Goal: Transaction & Acquisition: Purchase product/service

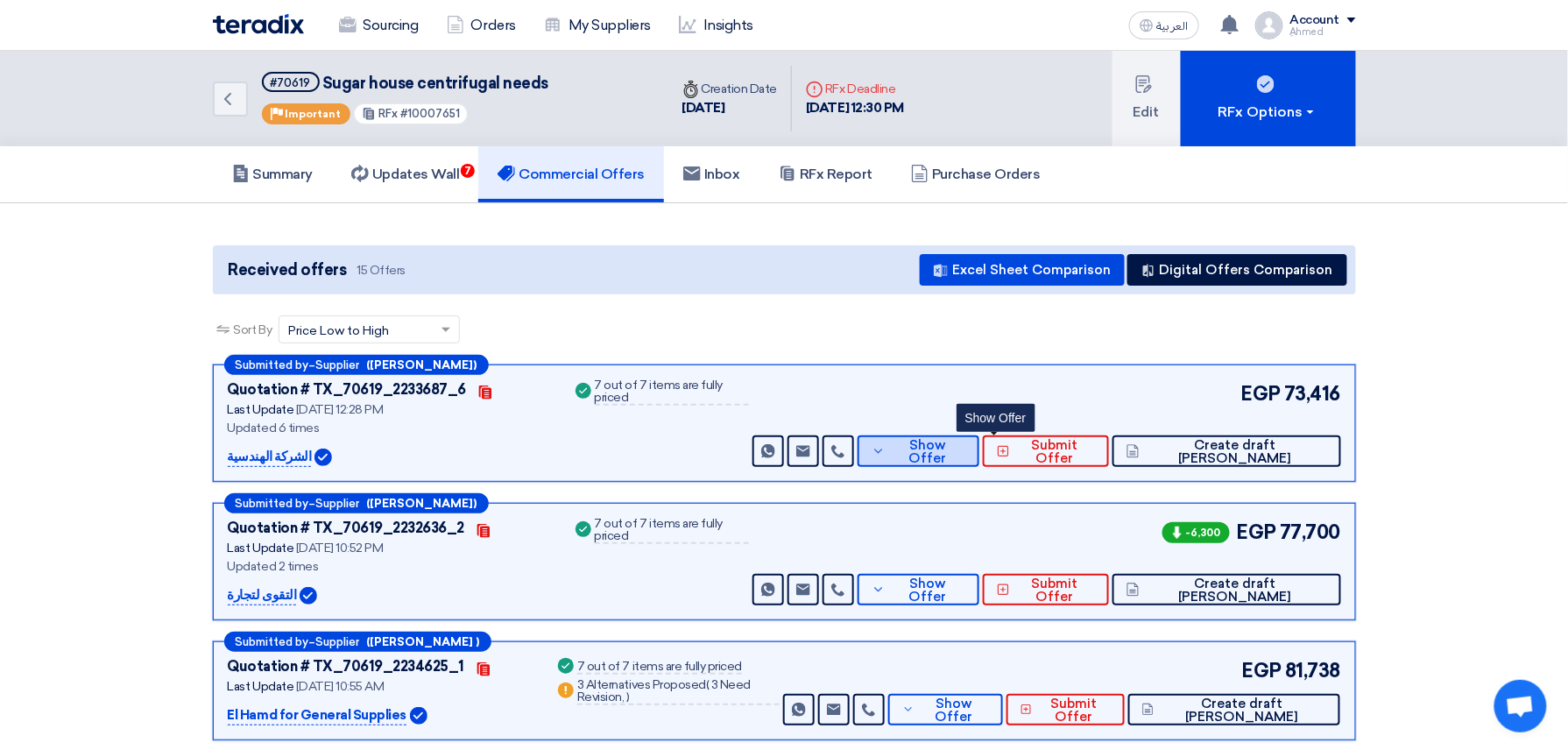
click at [965, 456] on span "Show Offer" at bounding box center [927, 452] width 76 height 27
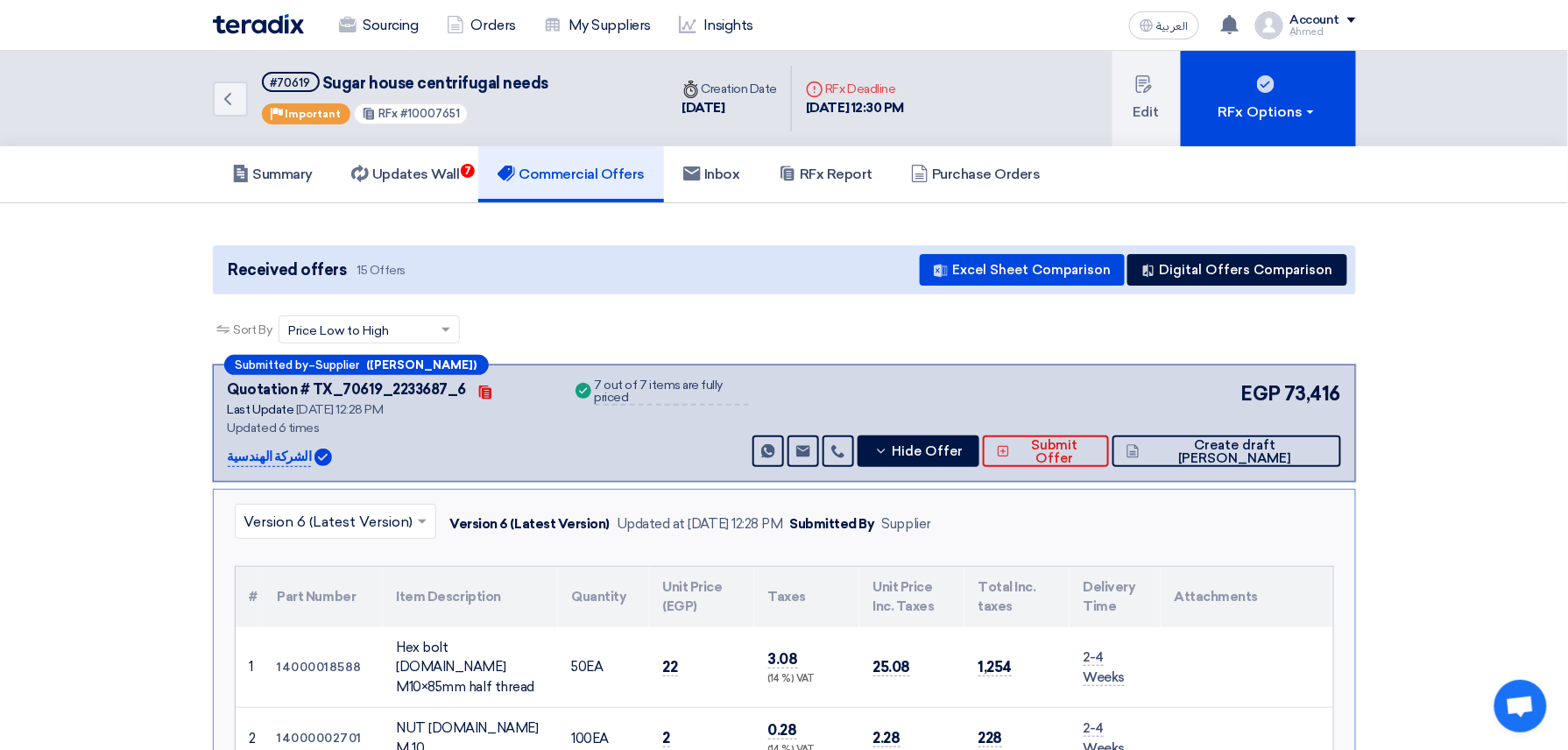
click at [431, 119] on div "RFx #10007651" at bounding box center [411, 113] width 116 height 23
click at [432, 114] on span "#10007651" at bounding box center [430, 113] width 60 height 13
copy span "10007651"
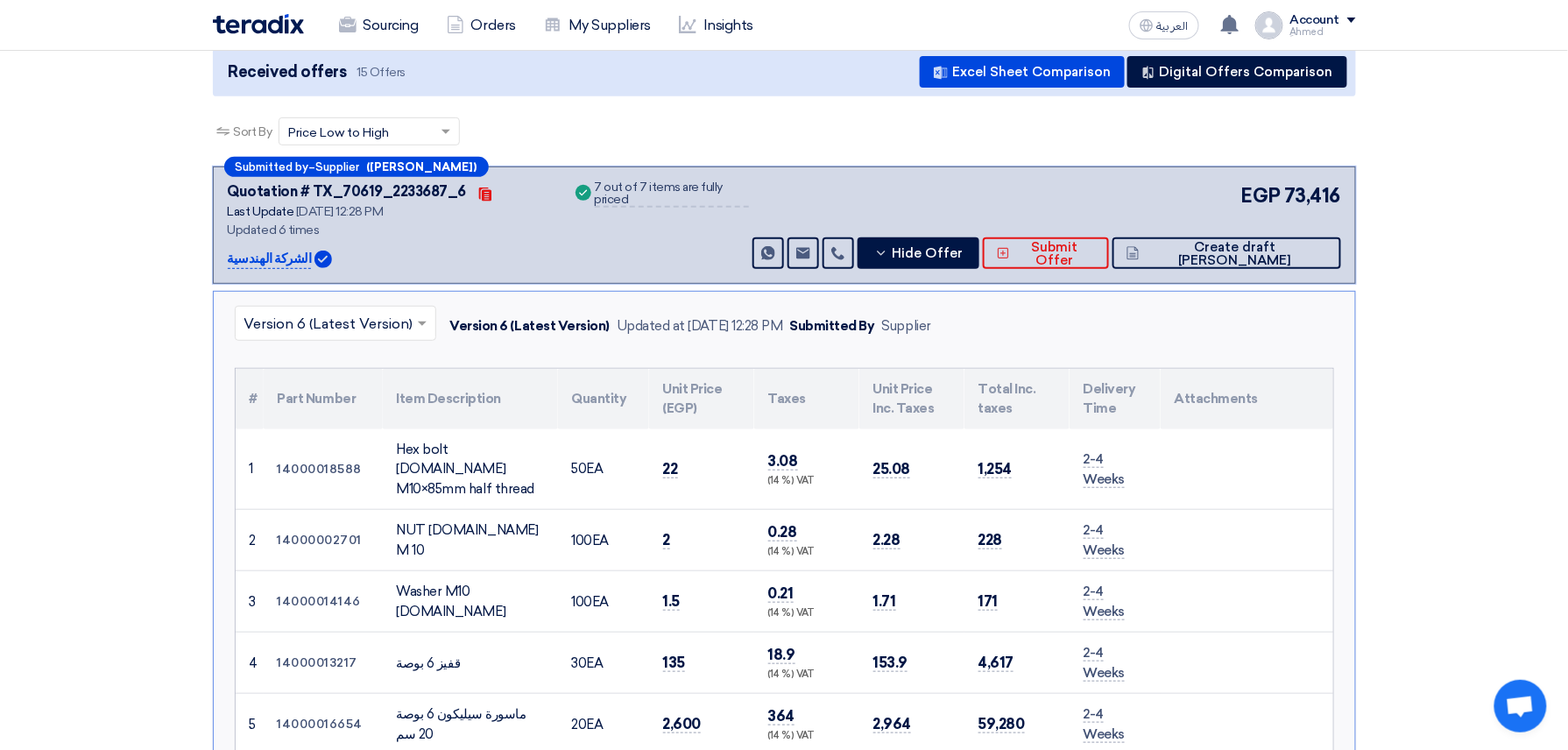
scroll to position [233, 0]
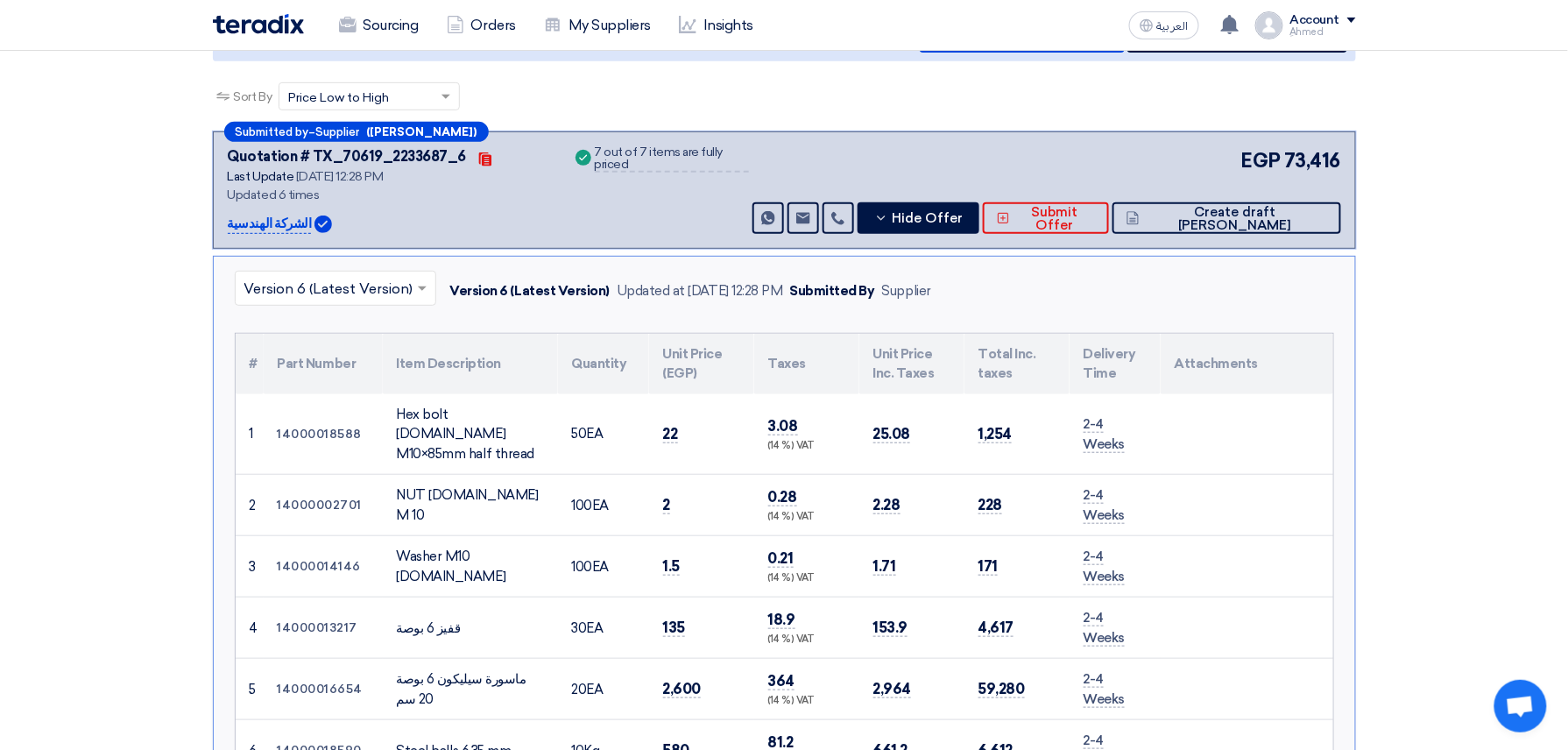
click at [354, 284] on input "text" at bounding box center [327, 290] width 165 height 28
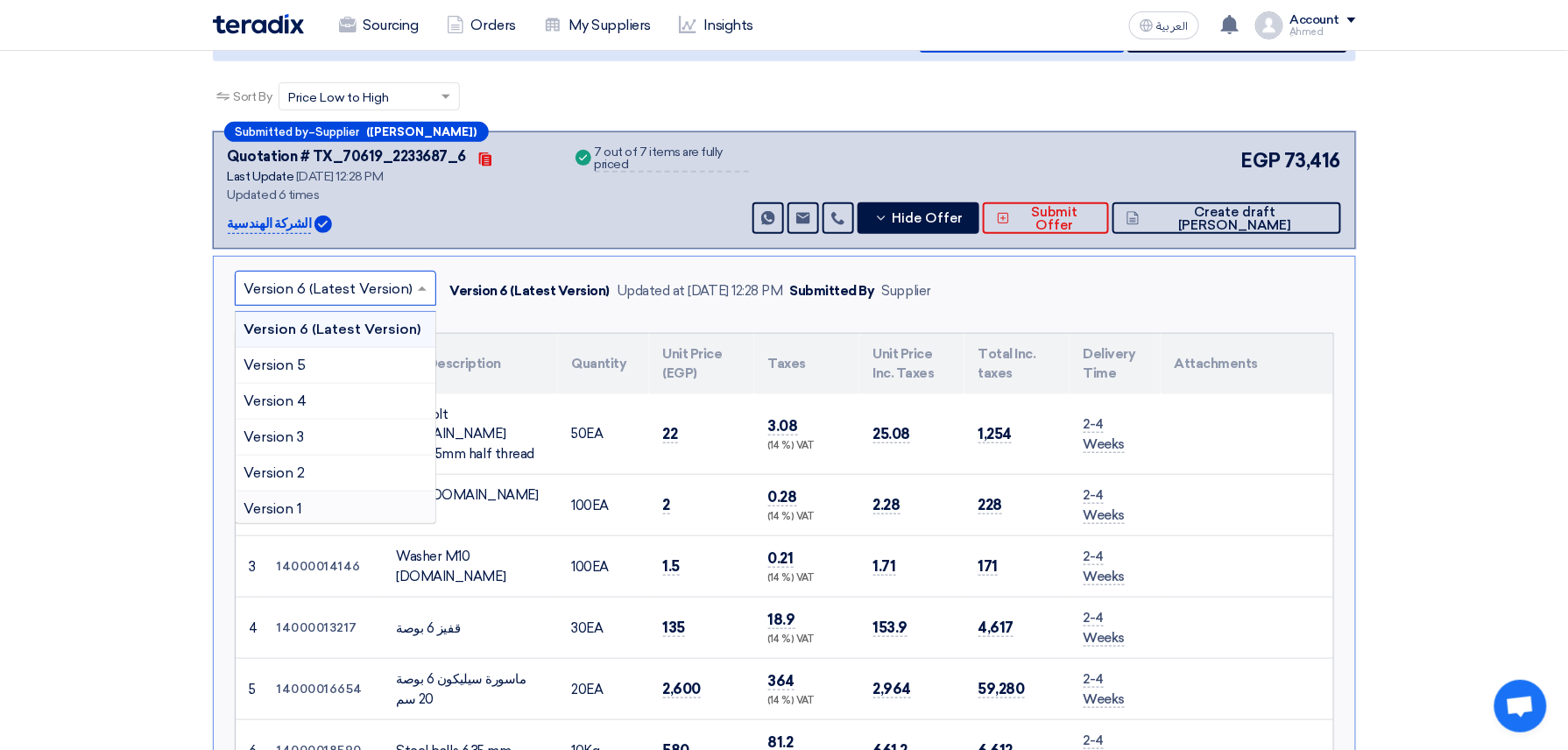
click at [310, 509] on div "Version 1" at bounding box center [335, 509] width 199 height 35
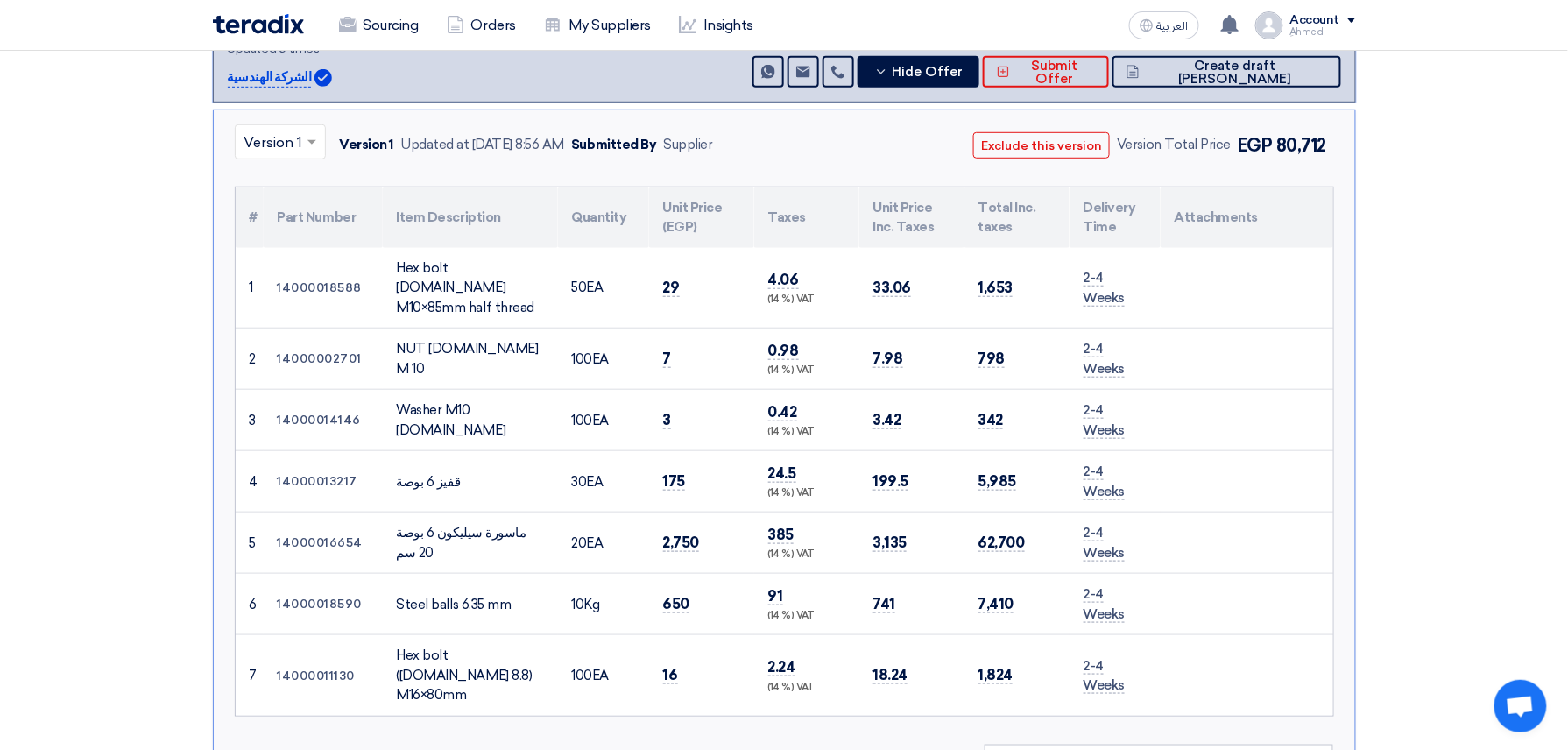
scroll to position [350, 0]
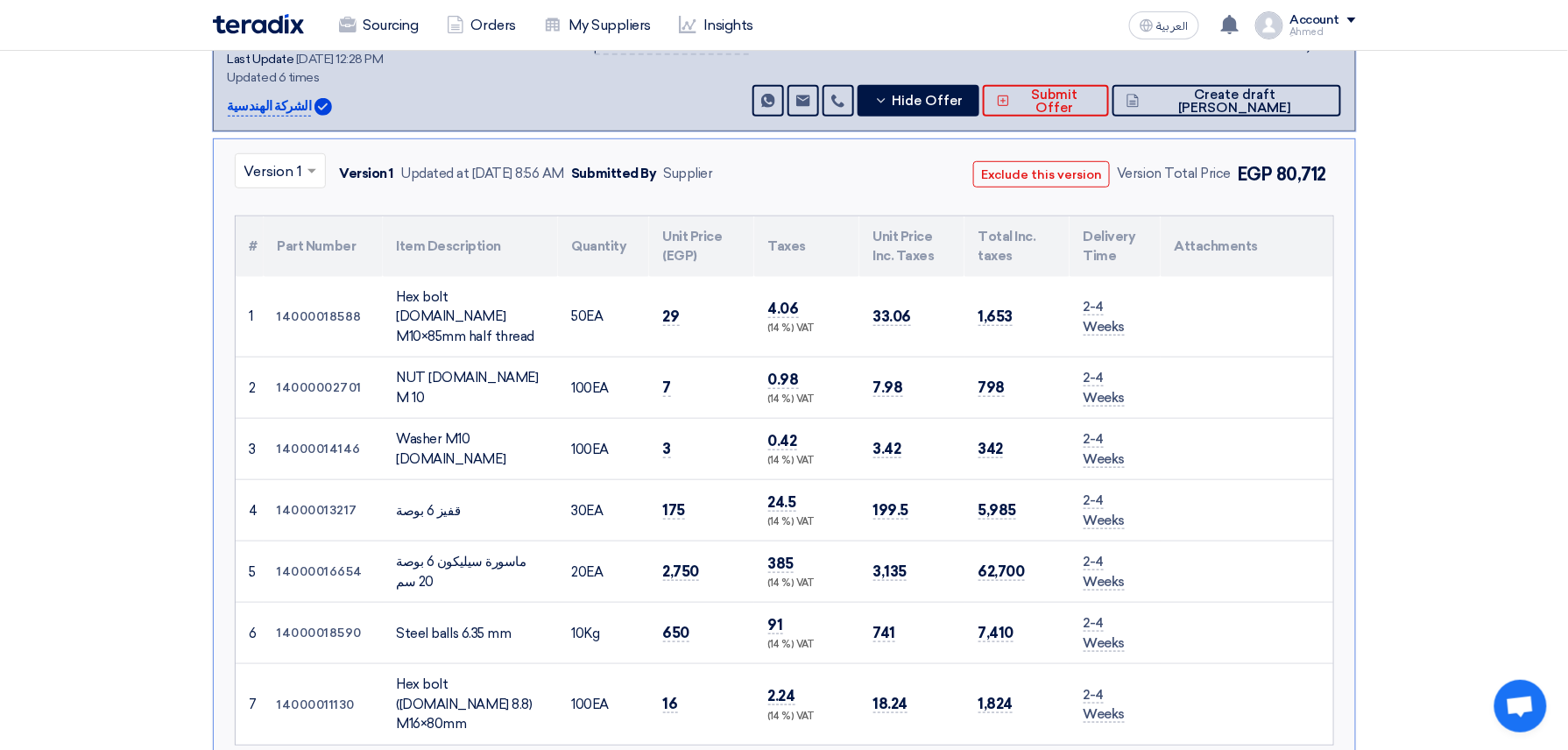
click at [324, 180] on span at bounding box center [314, 170] width 22 height 21
click at [286, 212] on span "Version 6 (Latest Version)" at bounding box center [329, 211] width 169 height 17
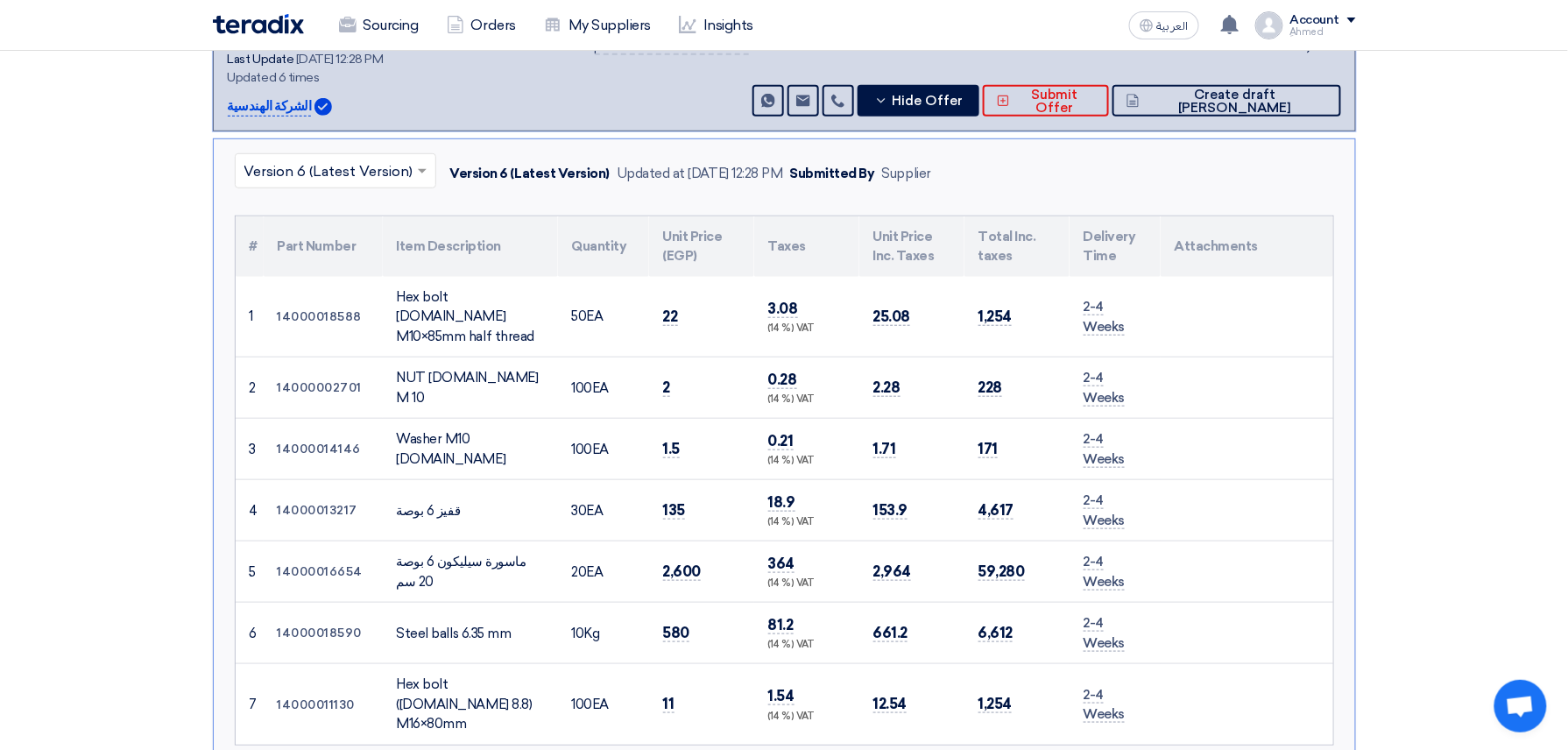
click at [342, 174] on input "text" at bounding box center [327, 172] width 165 height 28
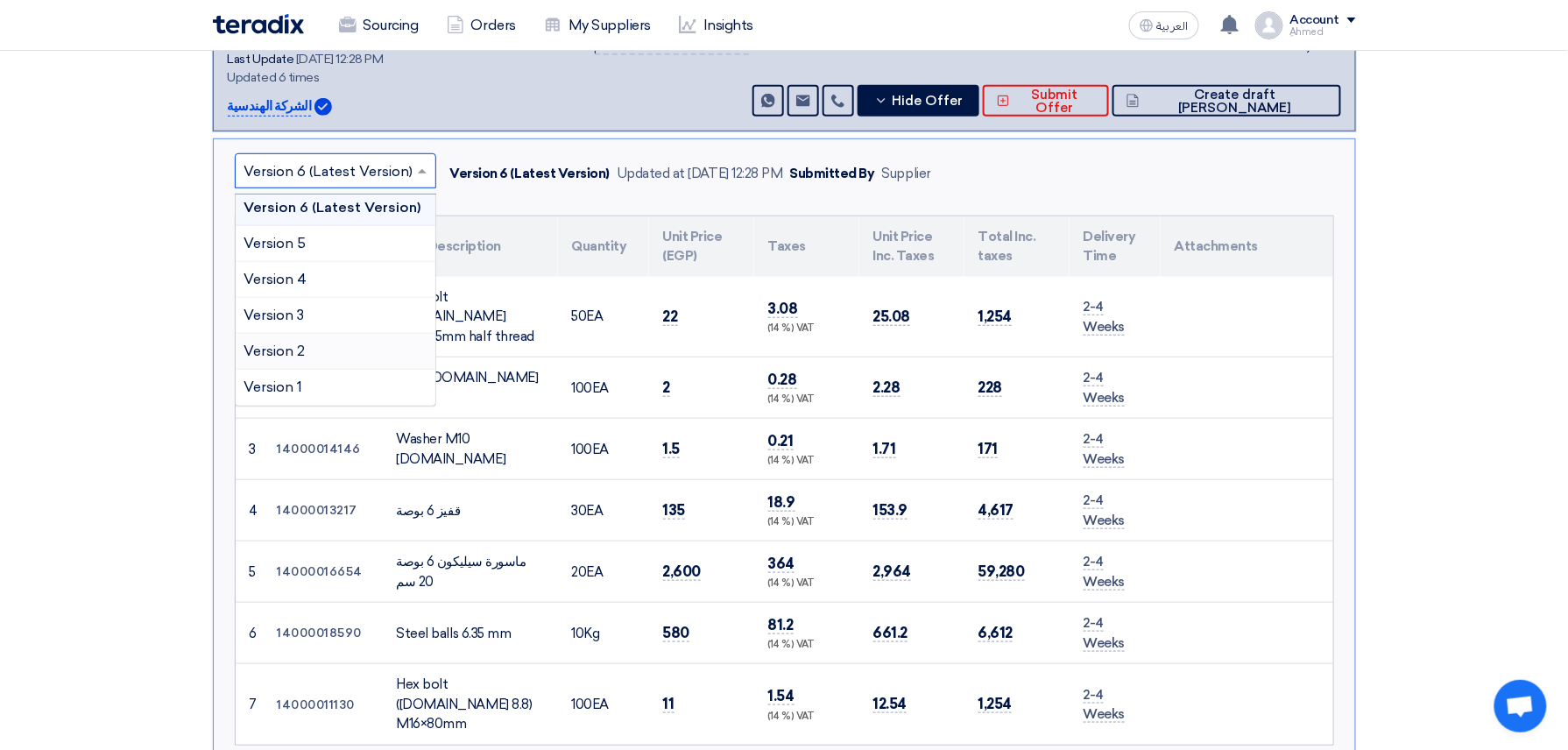
scroll to position [5, 0]
click at [333, 380] on div "Version 1" at bounding box center [335, 387] width 199 height 35
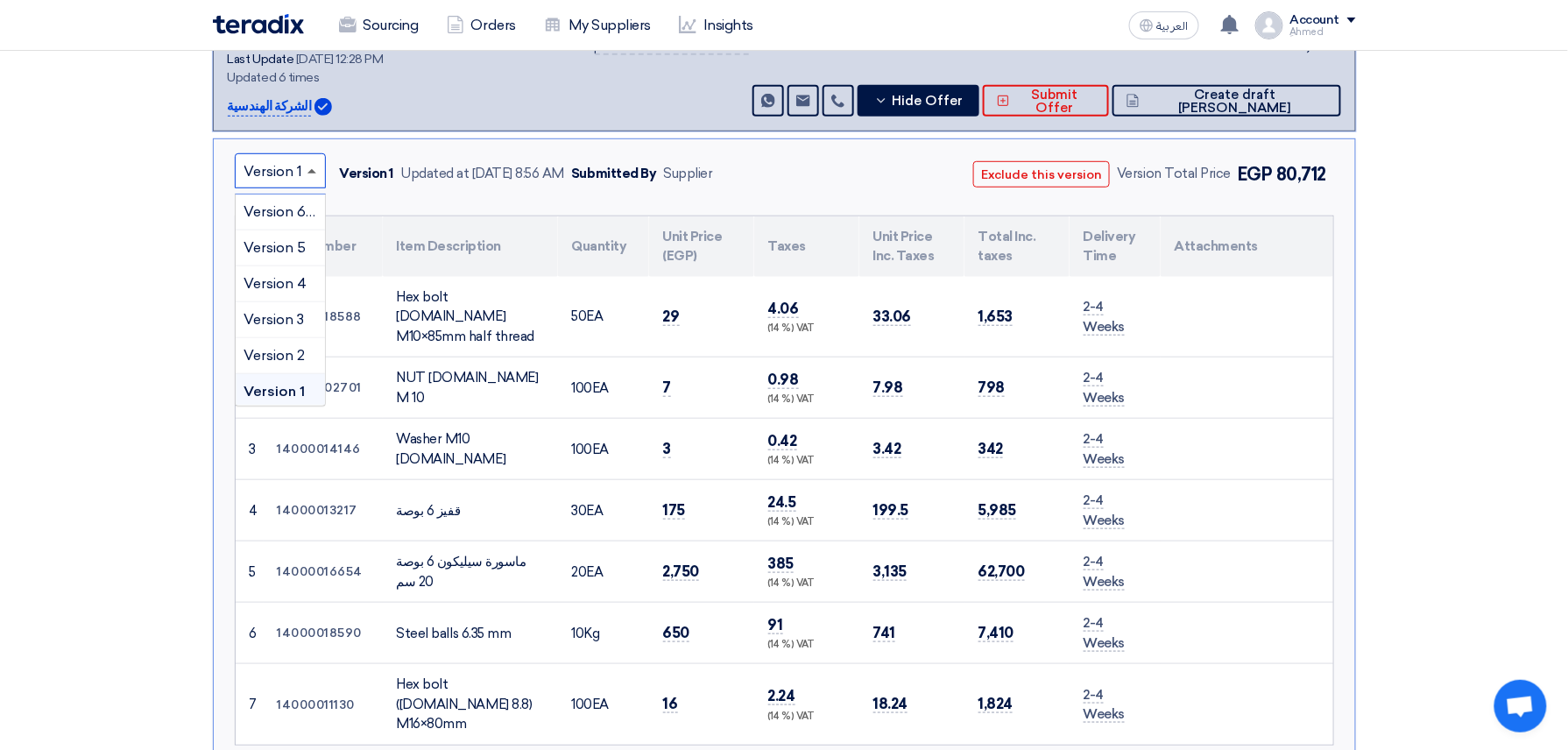
click at [315, 172] on span at bounding box center [311, 171] width 9 height 4
click at [291, 207] on span "Version 6 (Latest Version)" at bounding box center [329, 211] width 169 height 17
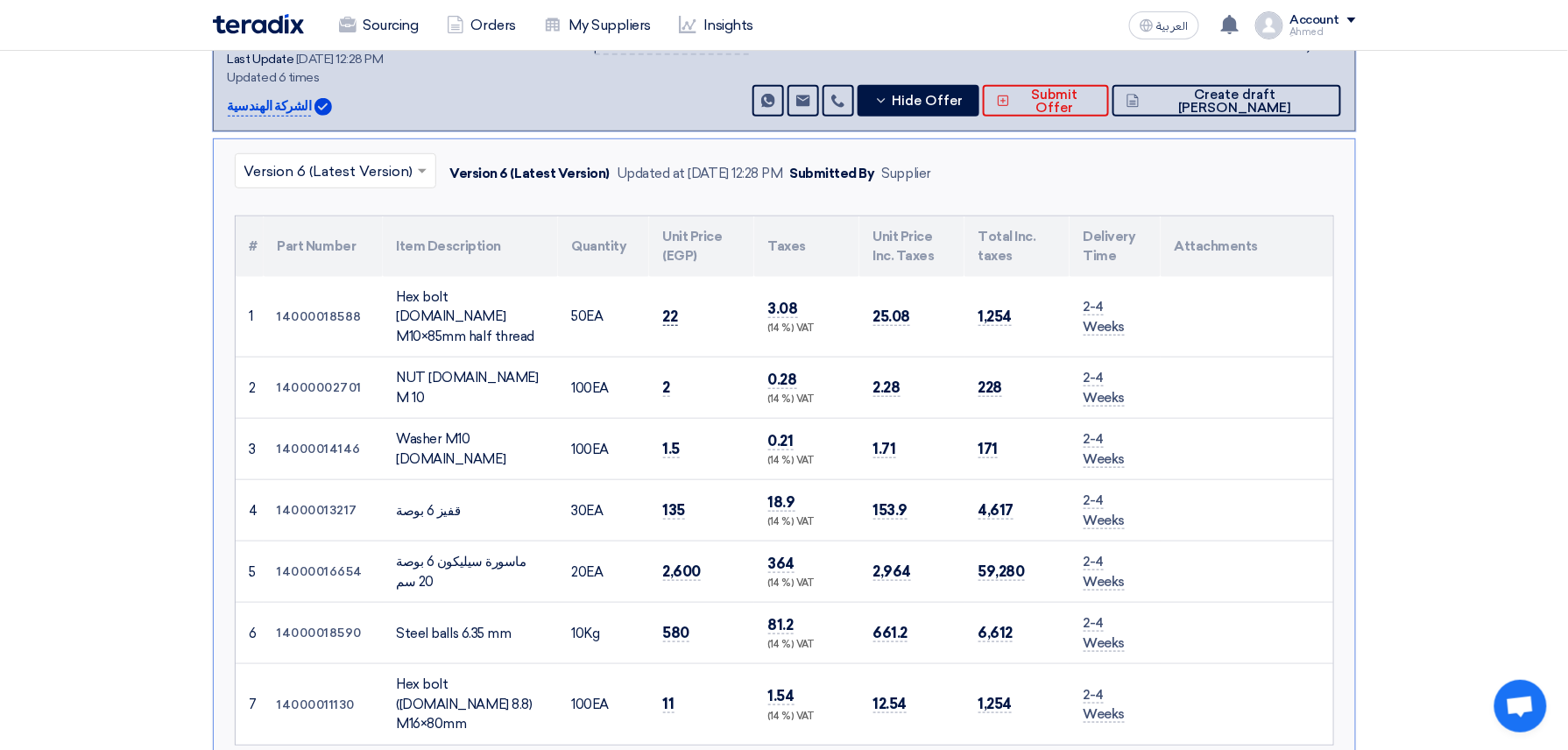
click at [664, 309] on span "22" at bounding box center [670, 316] width 15 height 19
copy span "22"
click at [666, 378] on span "2" at bounding box center [667, 387] width 8 height 19
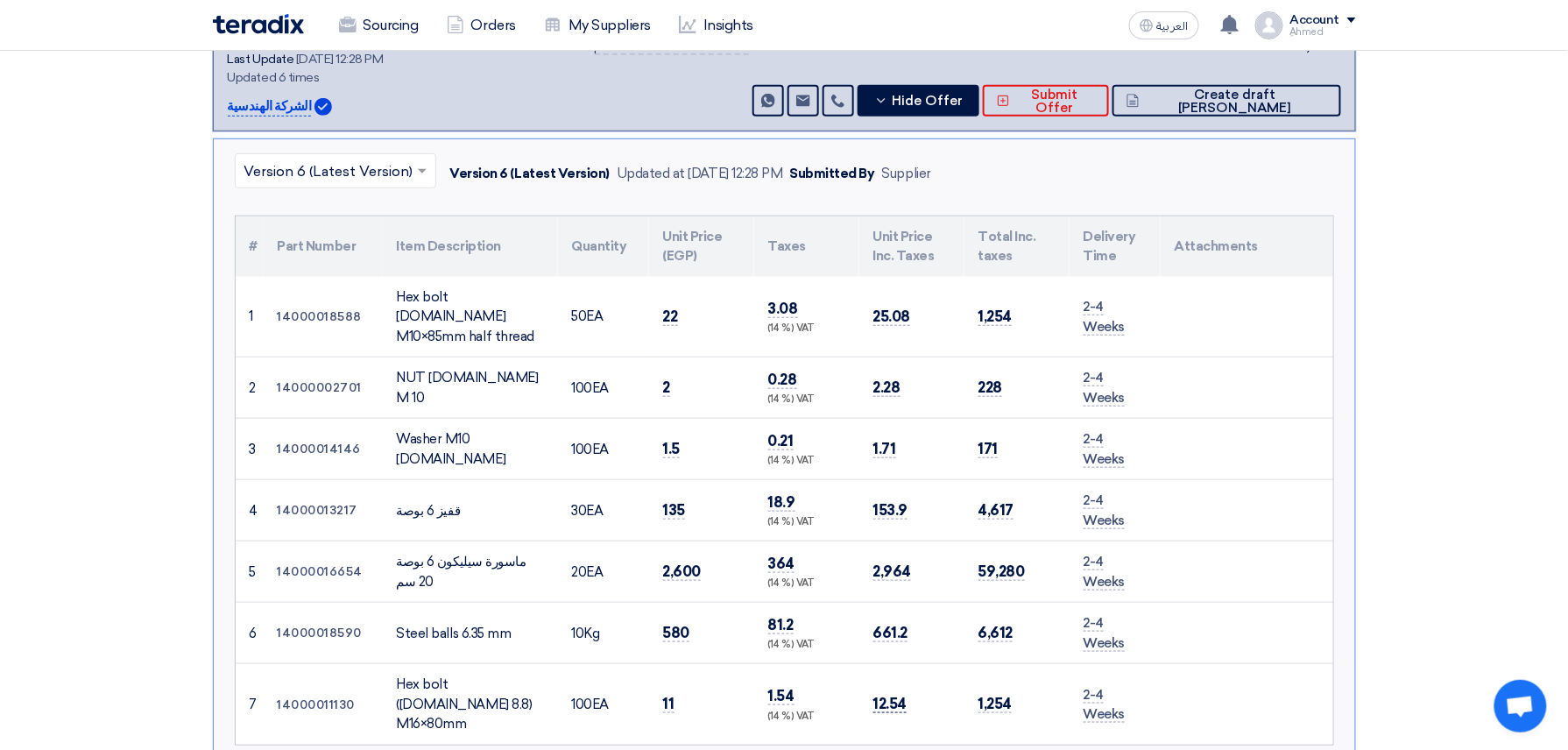
copy span "2"
click at [664, 440] on span "1.5" at bounding box center [672, 449] width 18 height 19
copy span "1.5"
click at [670, 501] on span "135" at bounding box center [674, 509] width 23 height 19
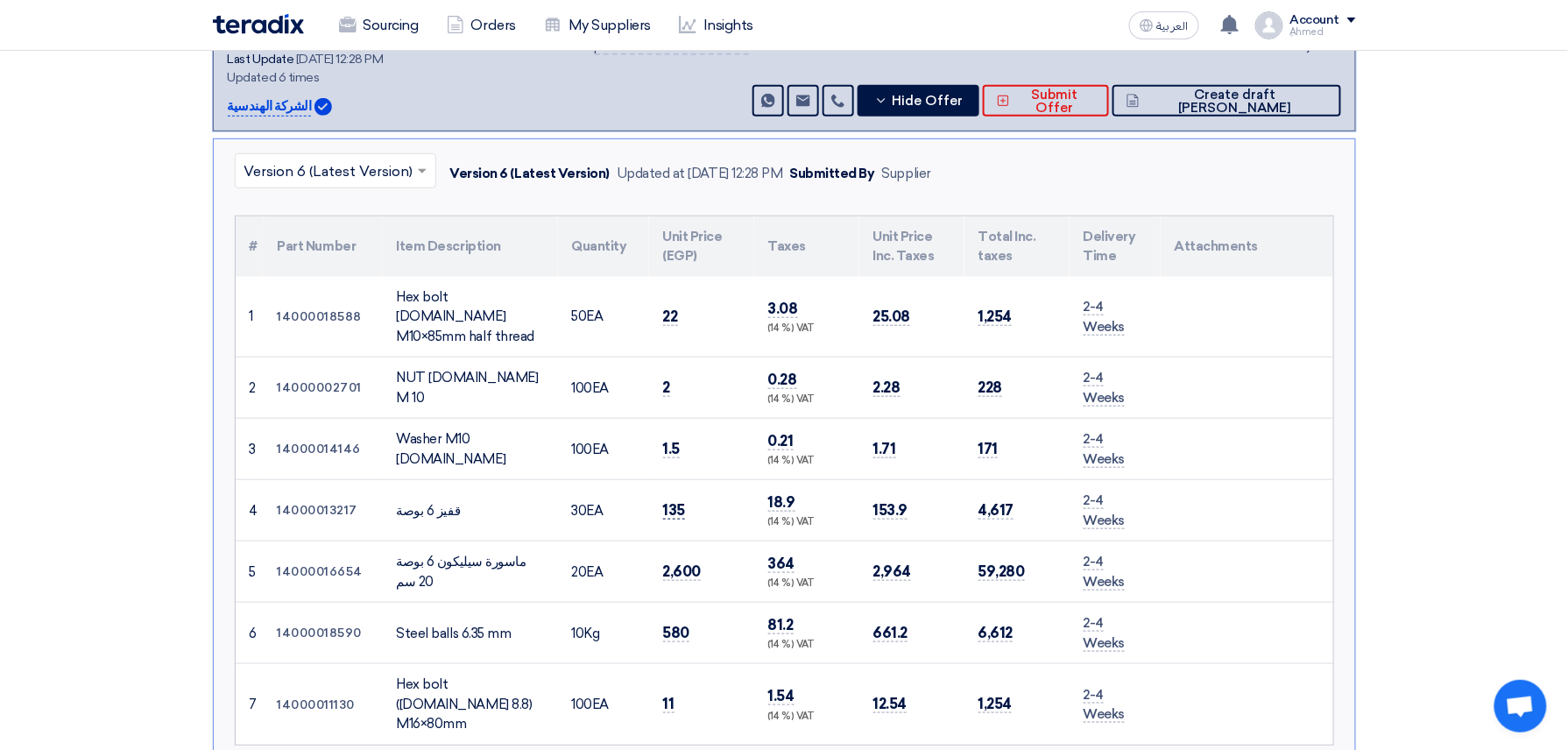
click at [670, 501] on span "135" at bounding box center [674, 509] width 23 height 19
copy span "135"
click at [686, 562] on span "2,600" at bounding box center [681, 571] width 38 height 19
copy span "2,600"
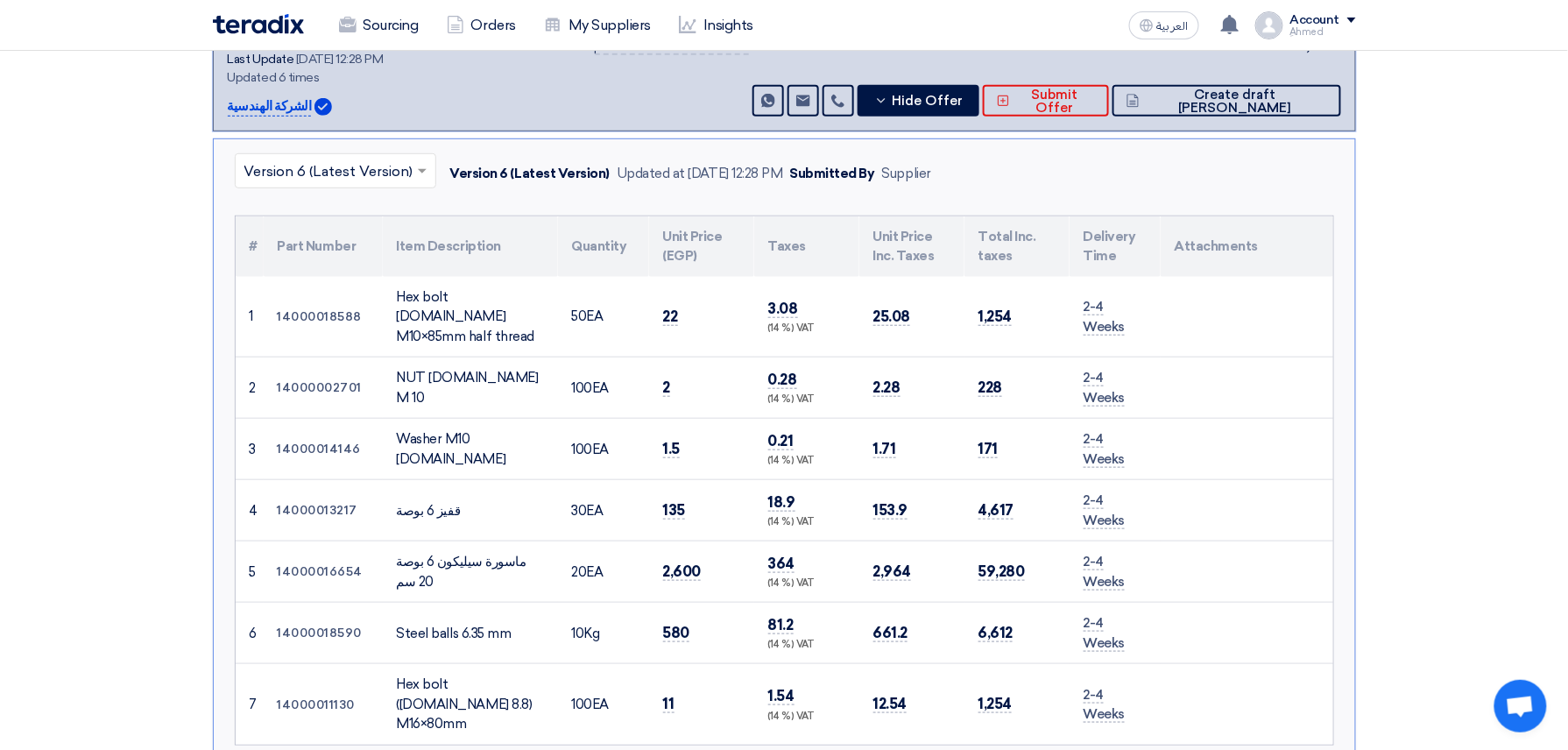
click at [688, 606] on td "580" at bounding box center [701, 633] width 105 height 61
click at [680, 623] on span "580" at bounding box center [676, 632] width 27 height 19
copy span "580"
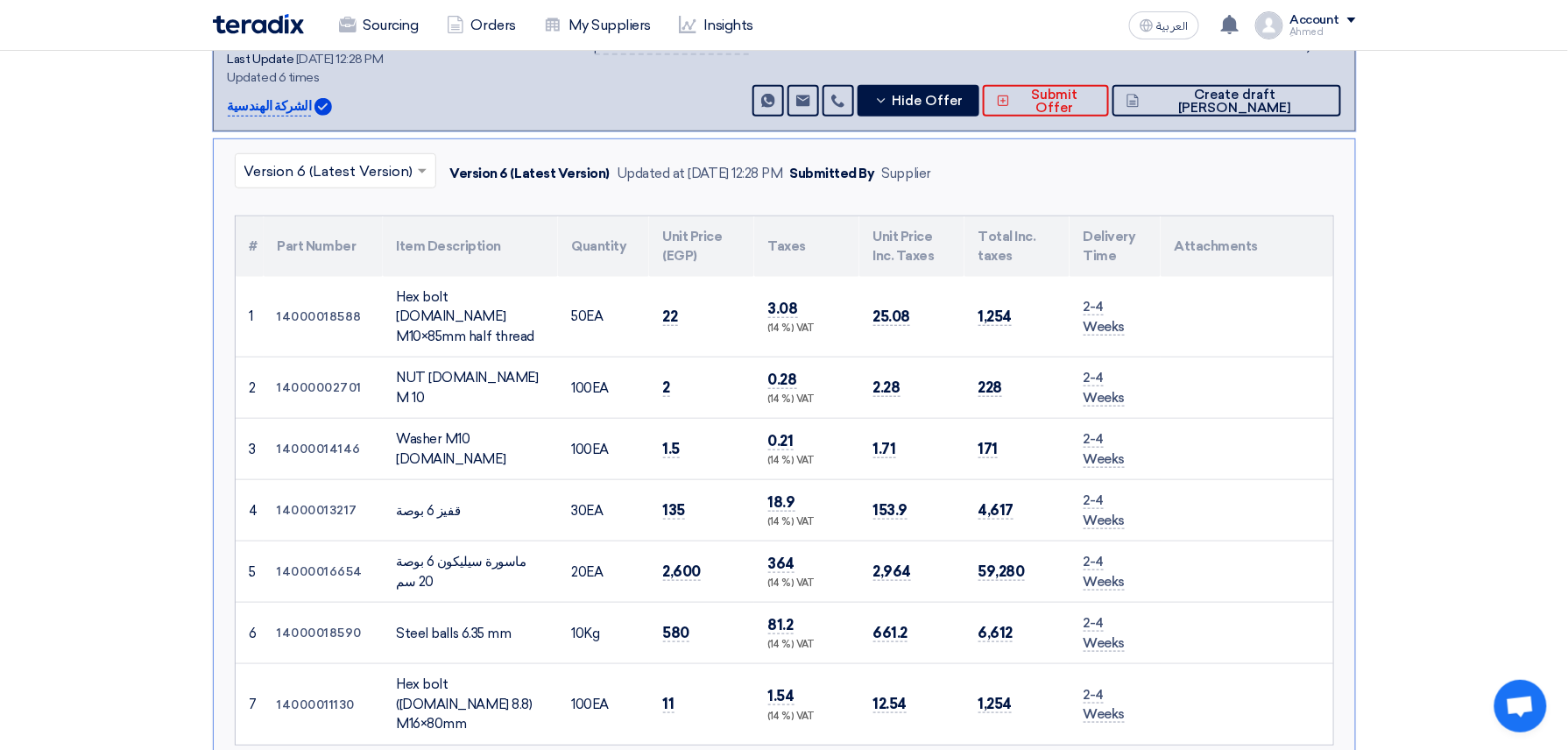
click at [664, 664] on td "11" at bounding box center [701, 704] width 105 height 80
click at [664, 694] on span "11" at bounding box center [669, 703] width 12 height 19
copy span "11"
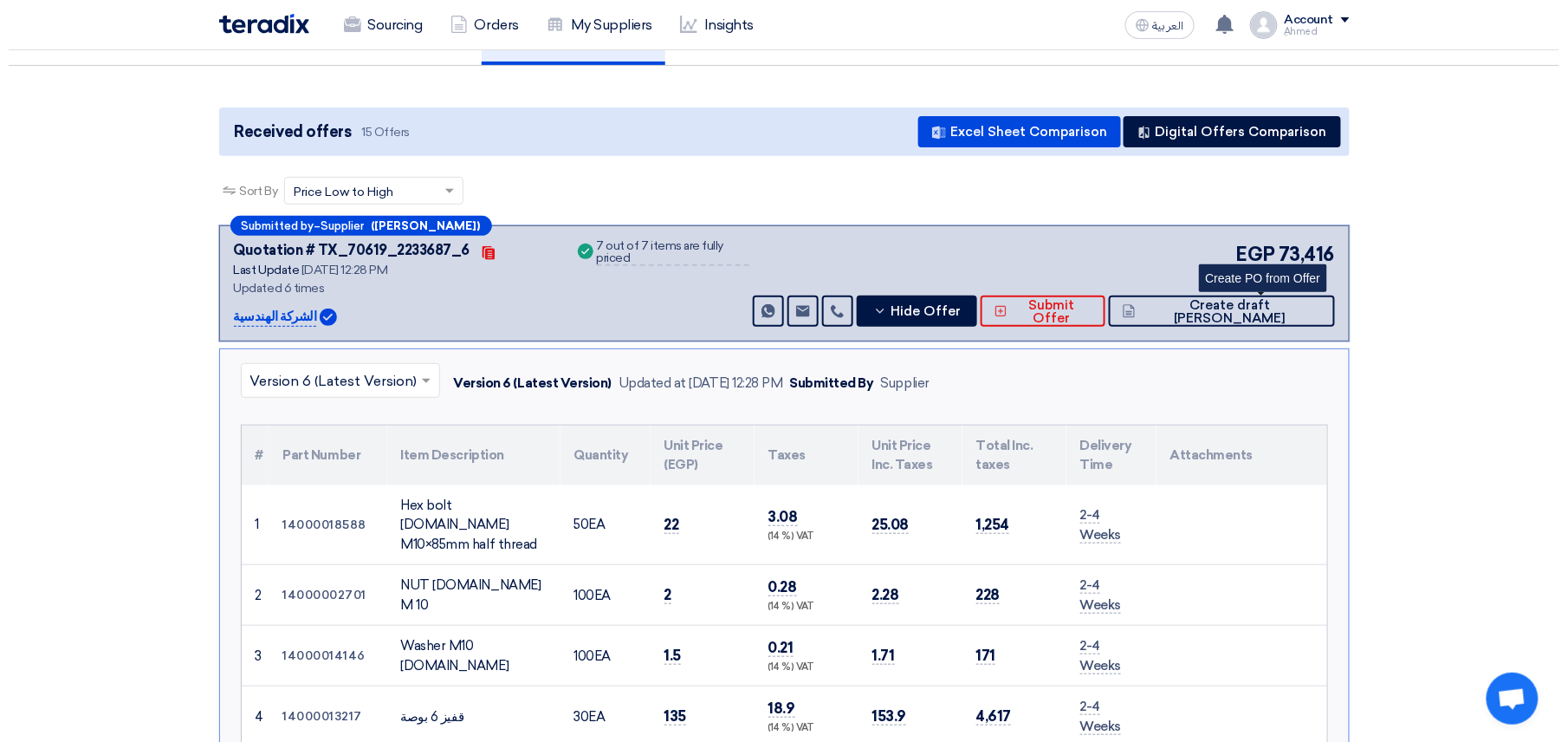
scroll to position [116, 0]
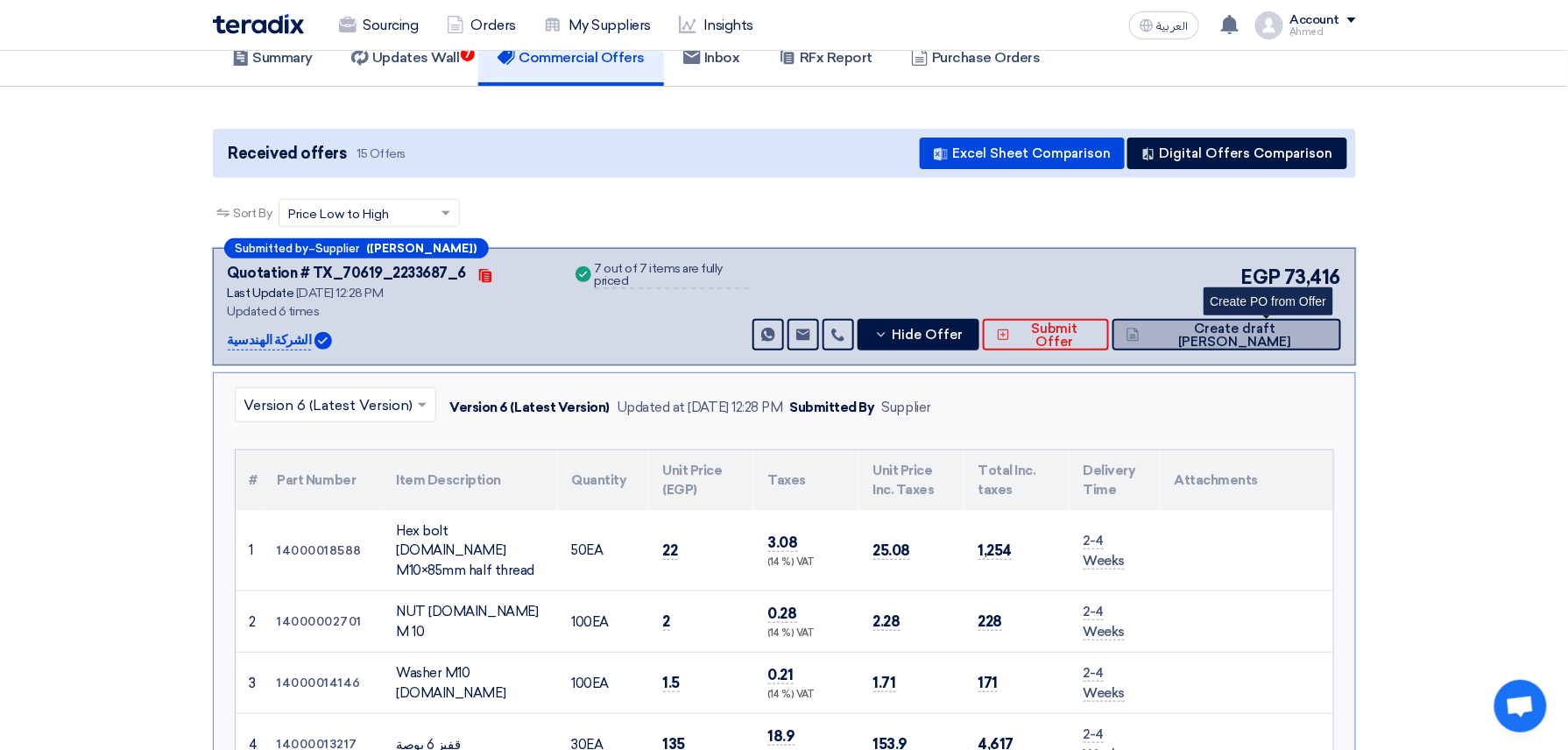
click at [1279, 337] on span "Create draft [PERSON_NAME]" at bounding box center [1235, 335] width 183 height 27
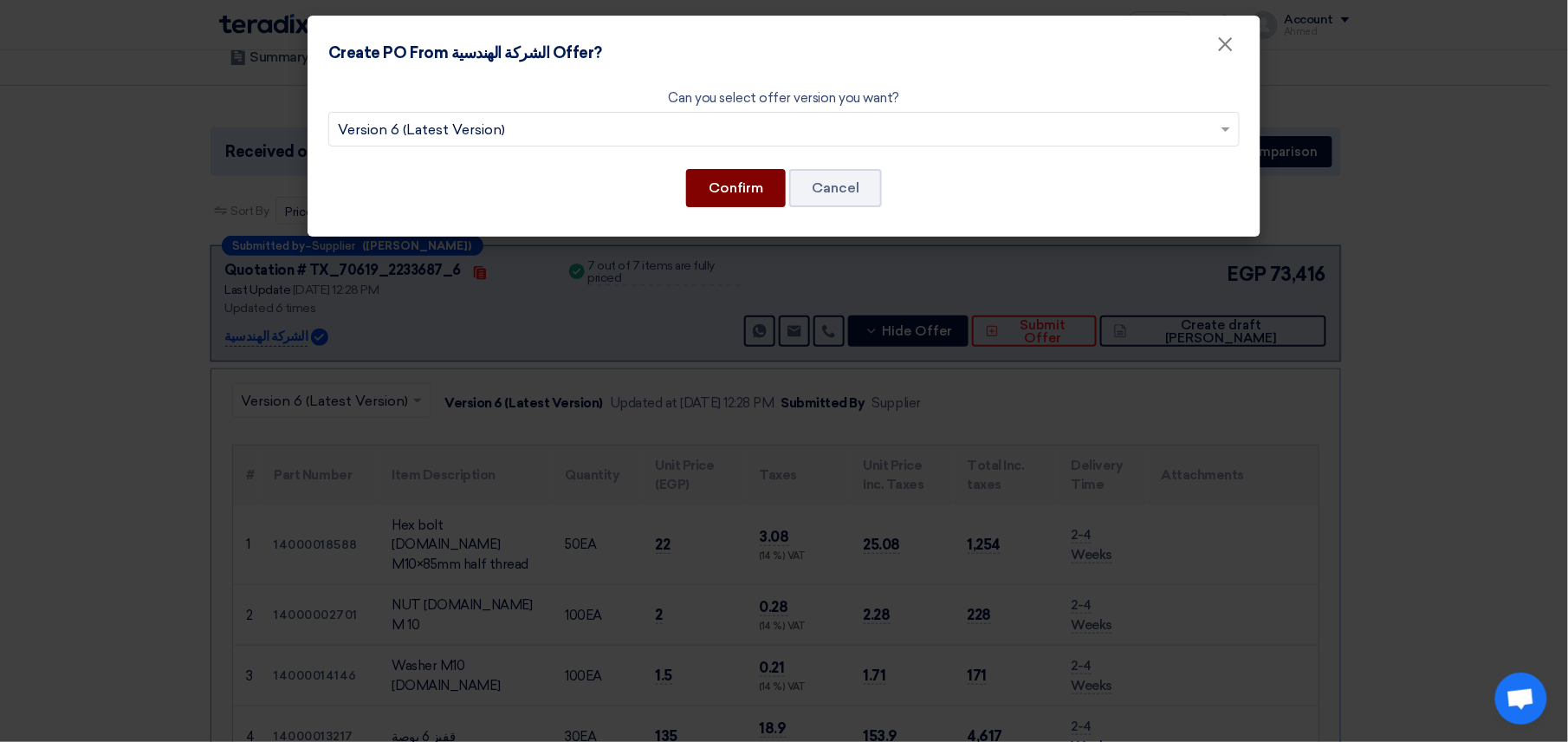
click at [720, 172] on button "Confirm" at bounding box center [736, 187] width 100 height 38
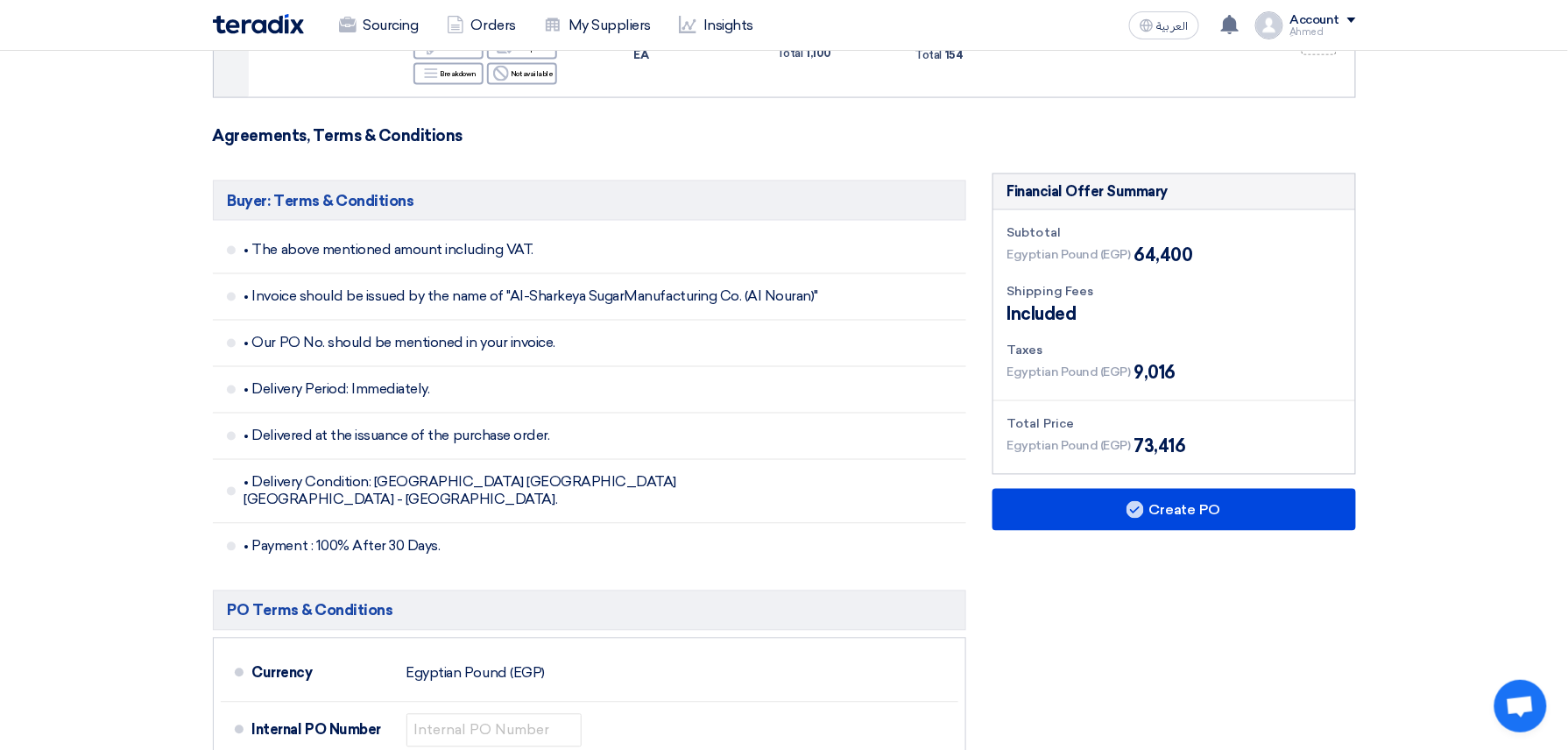
scroll to position [1167, 0]
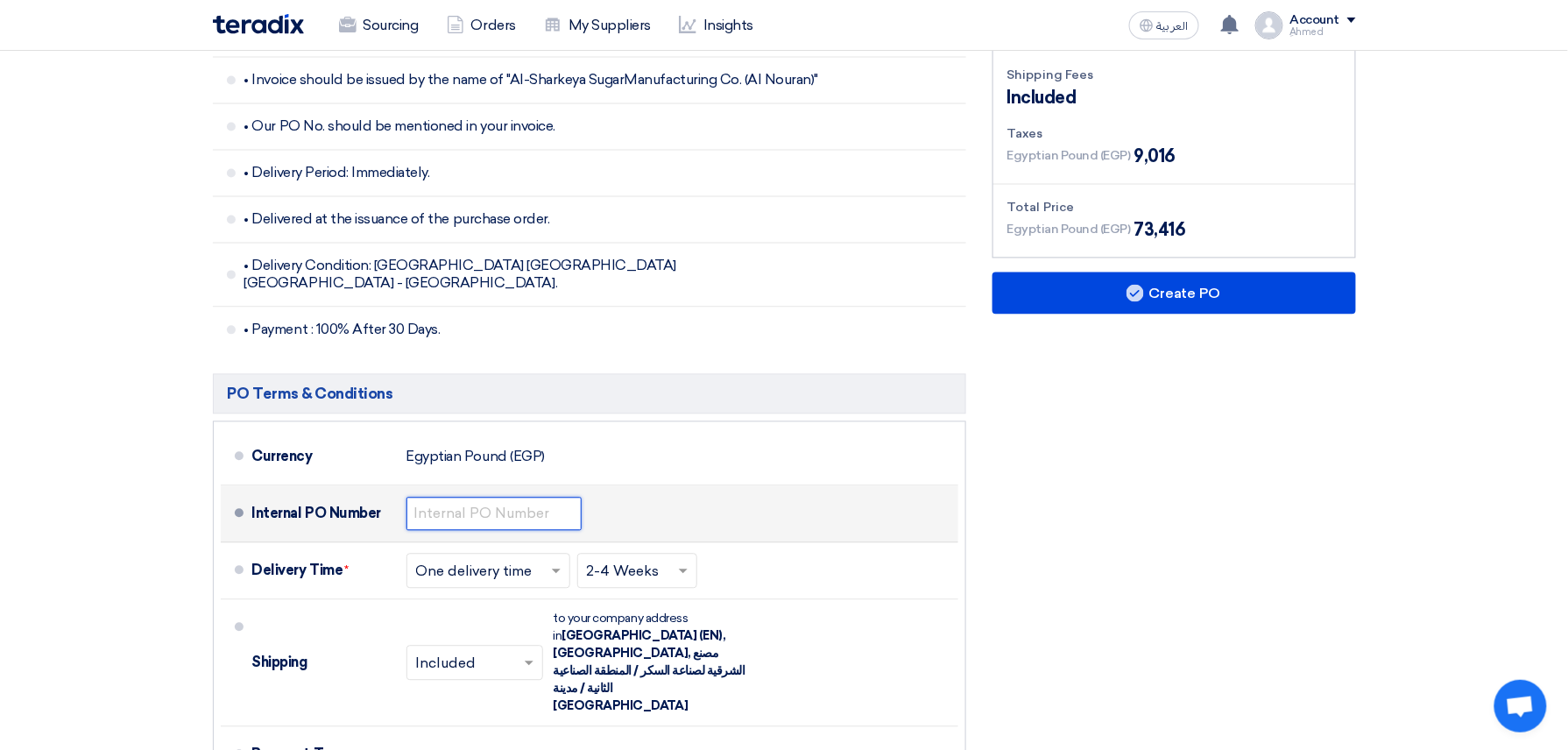
click at [513, 498] on input "text" at bounding box center [494, 514] width 175 height 33
paste input "4500009455"
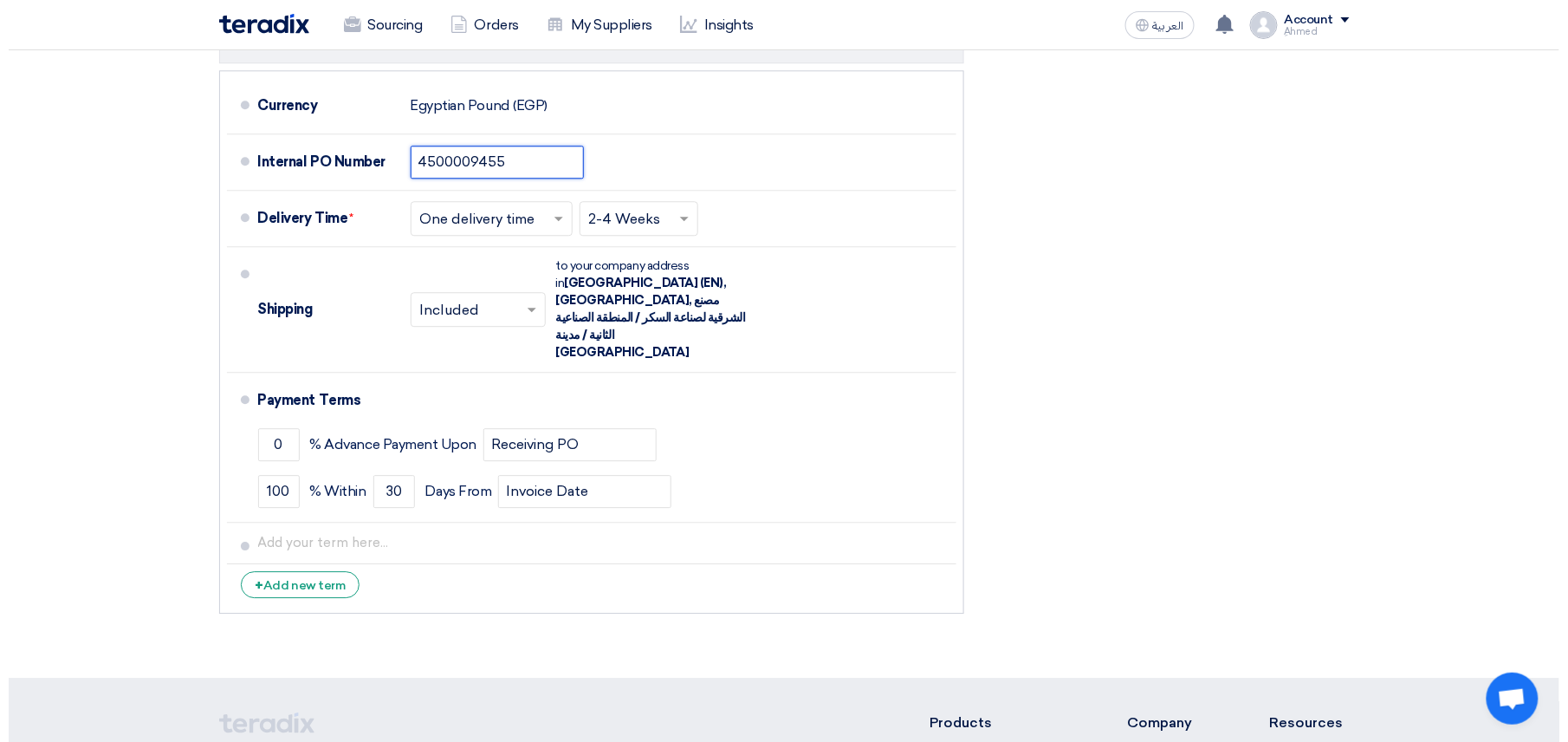
scroll to position [1040, 0]
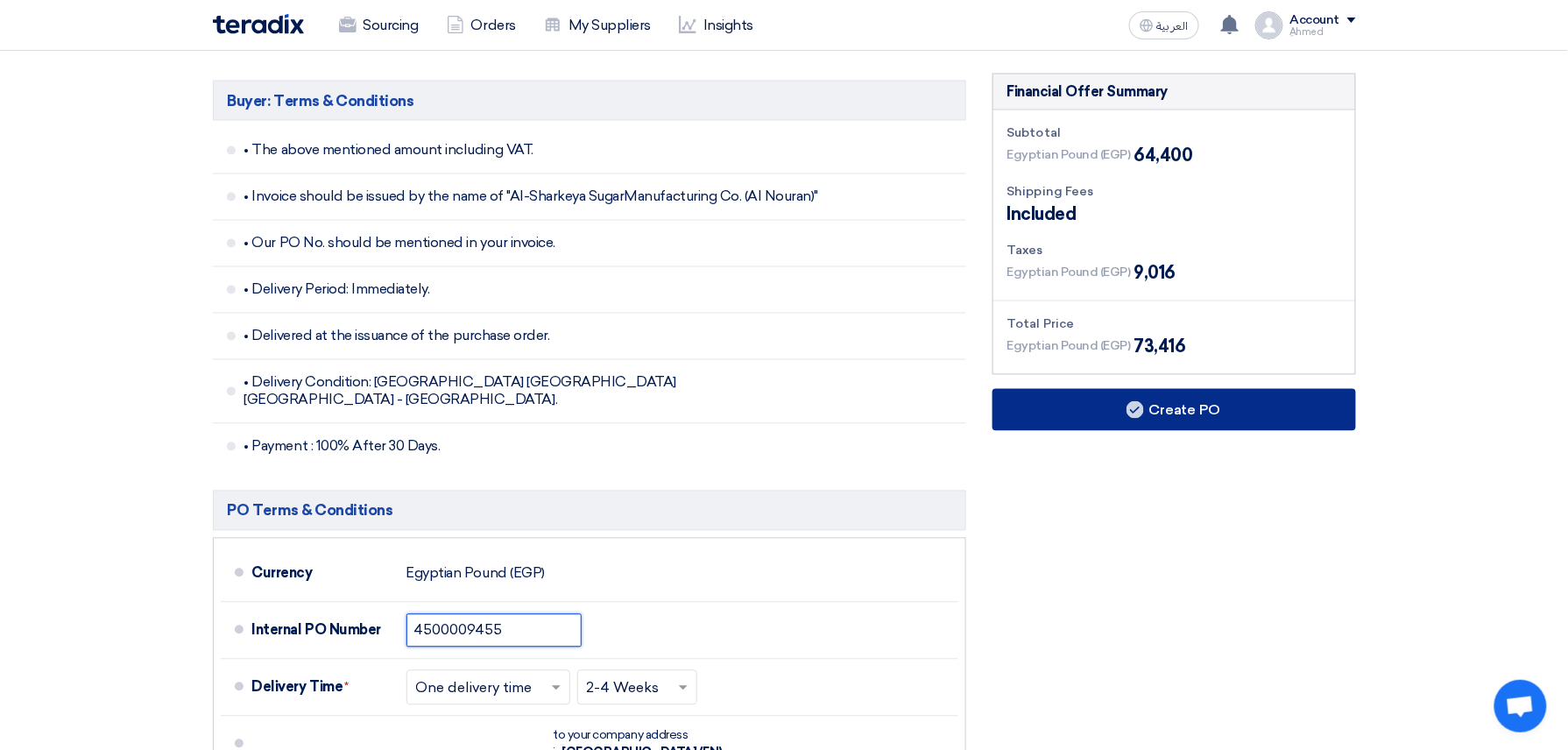
type input "4500009455"
click at [1166, 389] on button "Create PO" at bounding box center [1174, 409] width 363 height 42
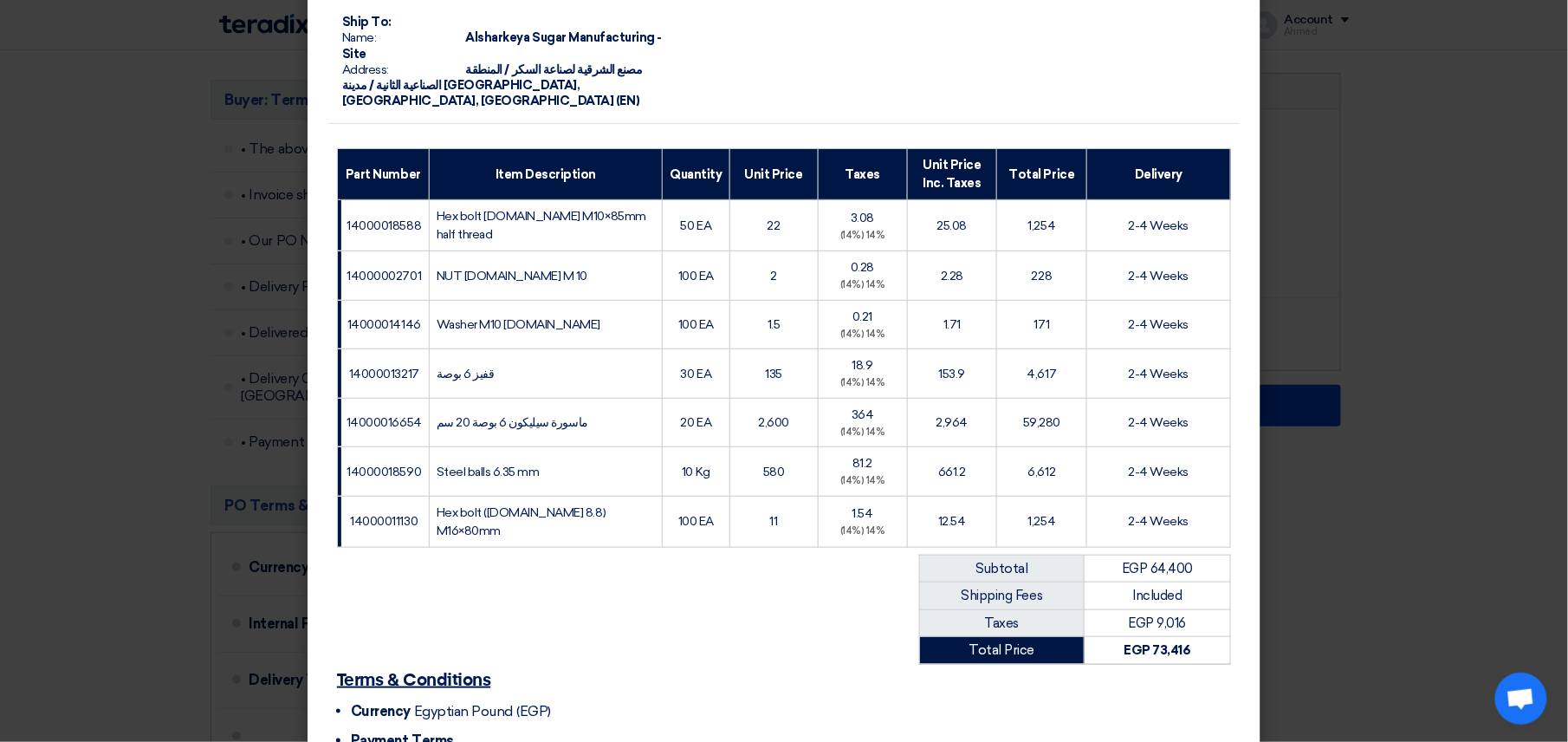
scroll to position [438, 0]
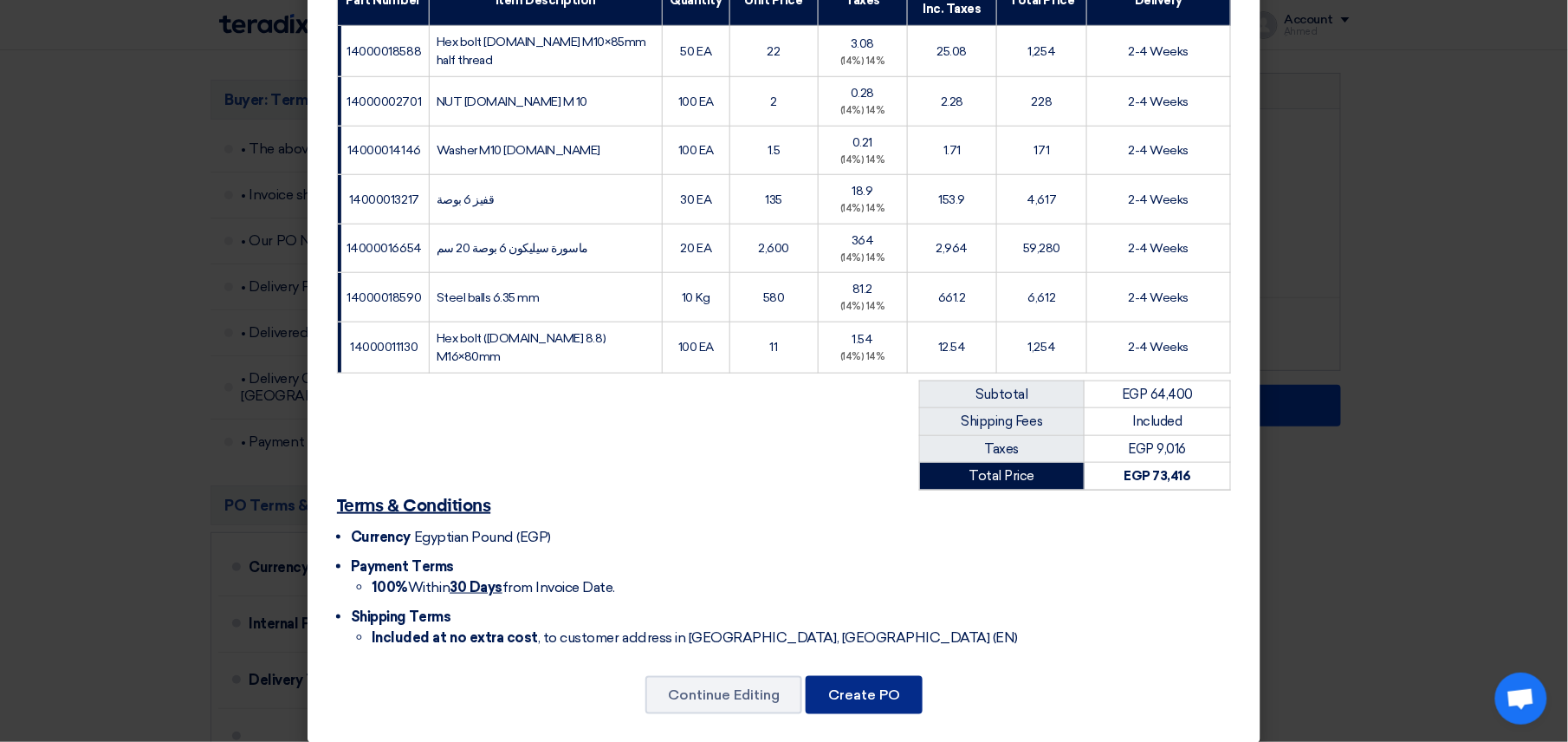
click at [853, 676] on button "Create PO" at bounding box center [864, 694] width 117 height 38
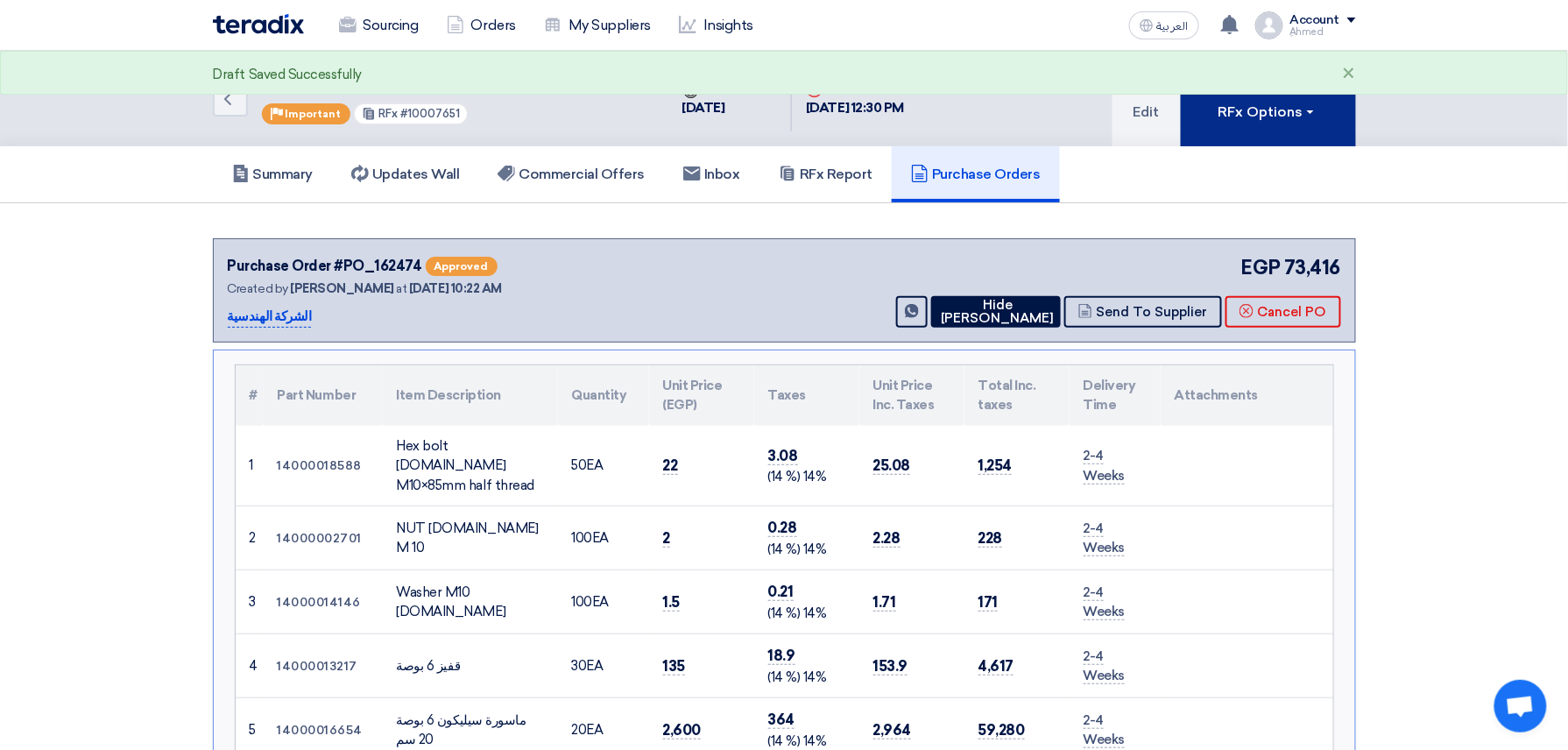
click at [1322, 113] on button "RFx Options" at bounding box center [1269, 98] width 175 height 95
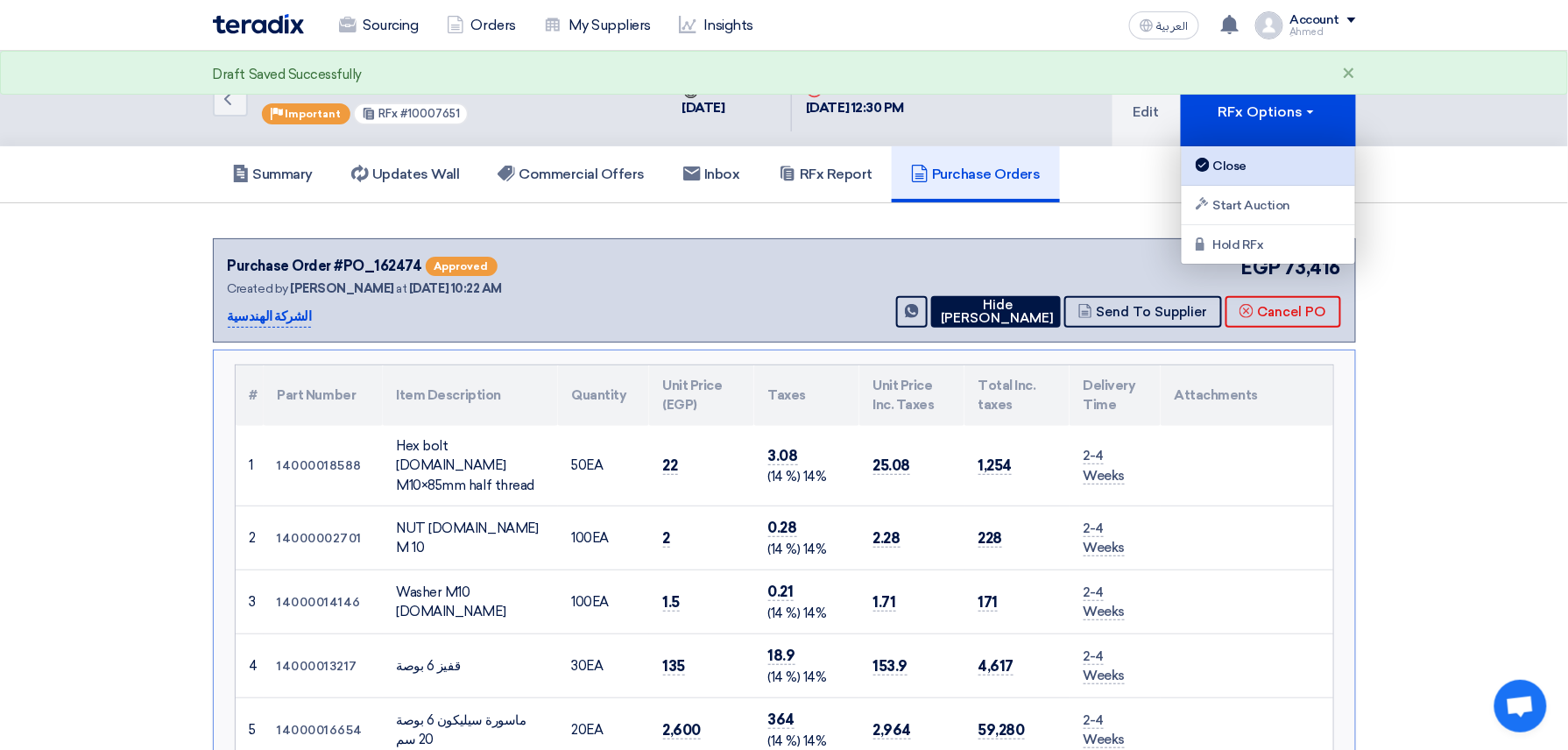
click at [1267, 154] on link "Close" at bounding box center [1268, 166] width 174 height 39
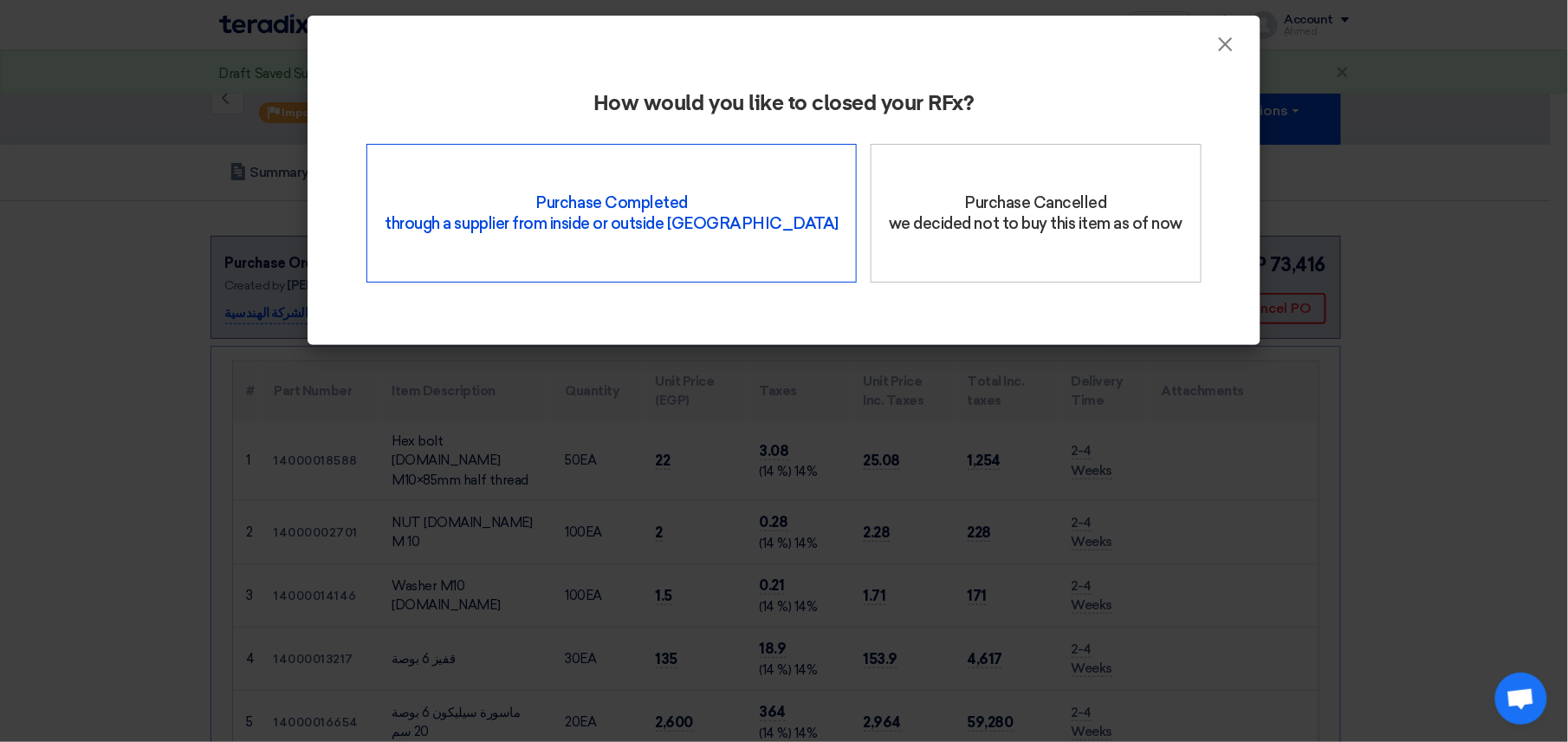
click at [615, 215] on div "Purchase Completed through a supplier from inside or outside Teradix" at bounding box center [611, 213] width 490 height 139
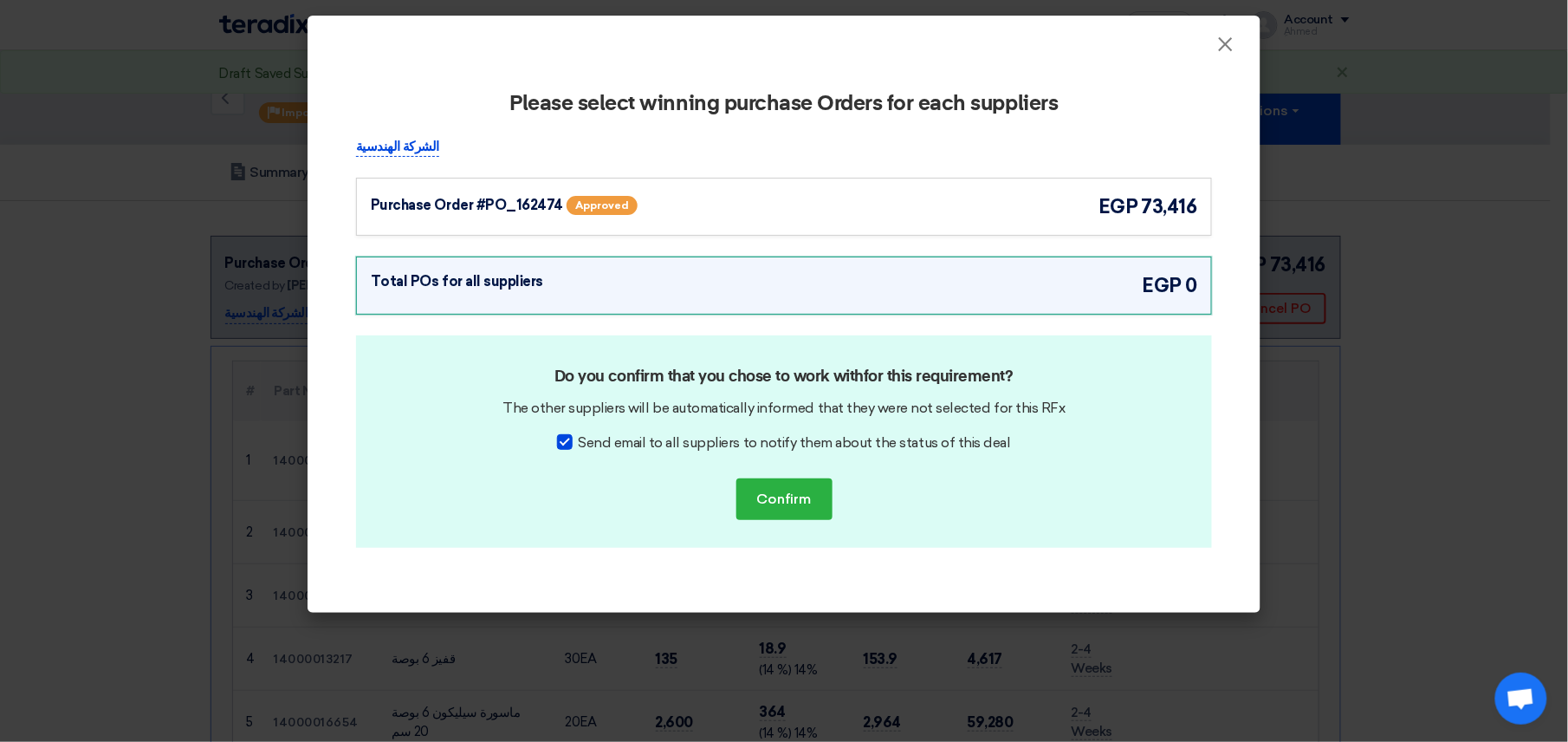
click at [450, 213] on div "Purchase Order #PO_162474" at bounding box center [467, 205] width 192 height 20
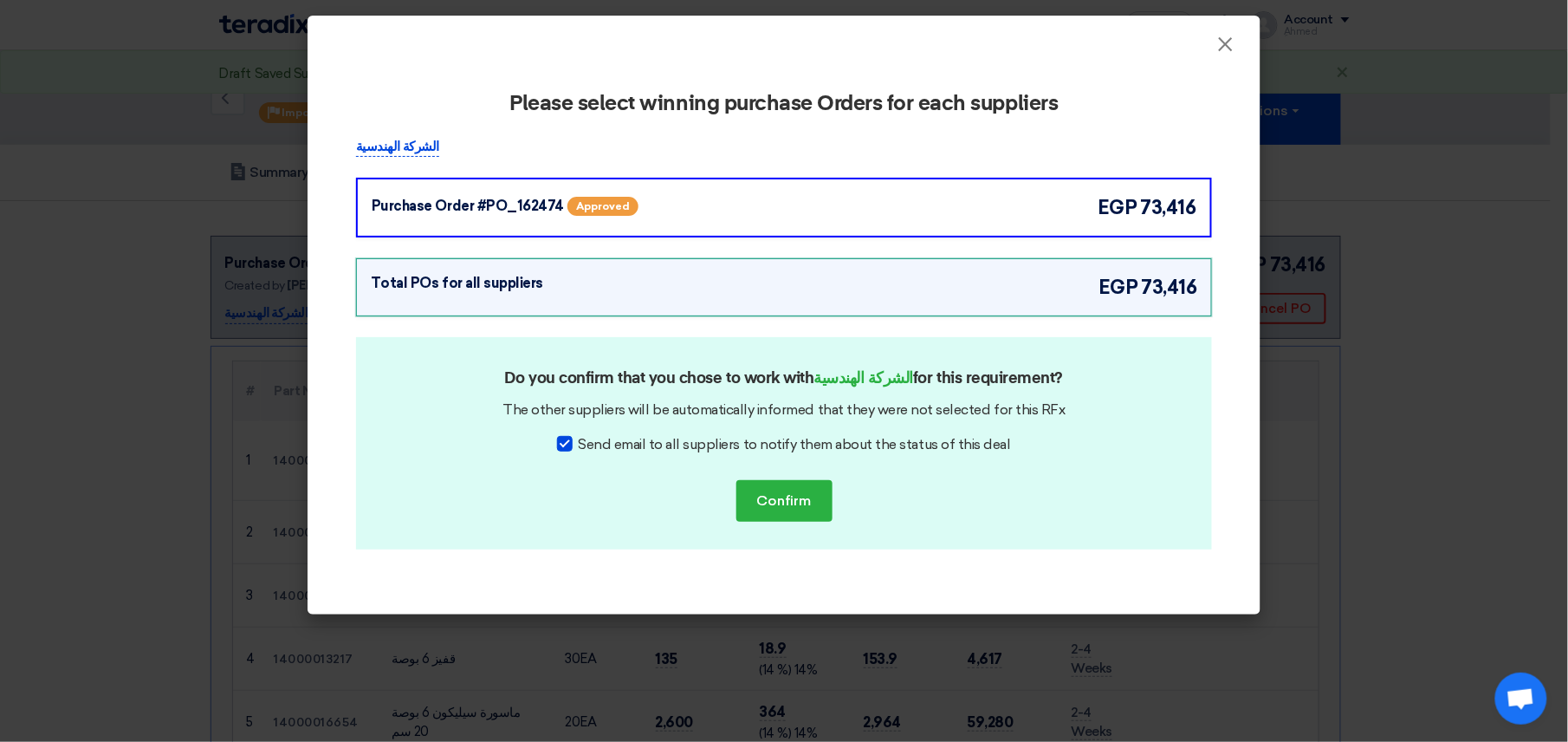
click at [566, 440] on div at bounding box center [565, 444] width 16 height 16
click at [578, 440] on input "Send email to all suppliers to notify them about the status of this deal" at bounding box center [584, 440] width 12 height 12
checkbox input "false"
click at [791, 497] on button "Confirm" at bounding box center [784, 500] width 96 height 42
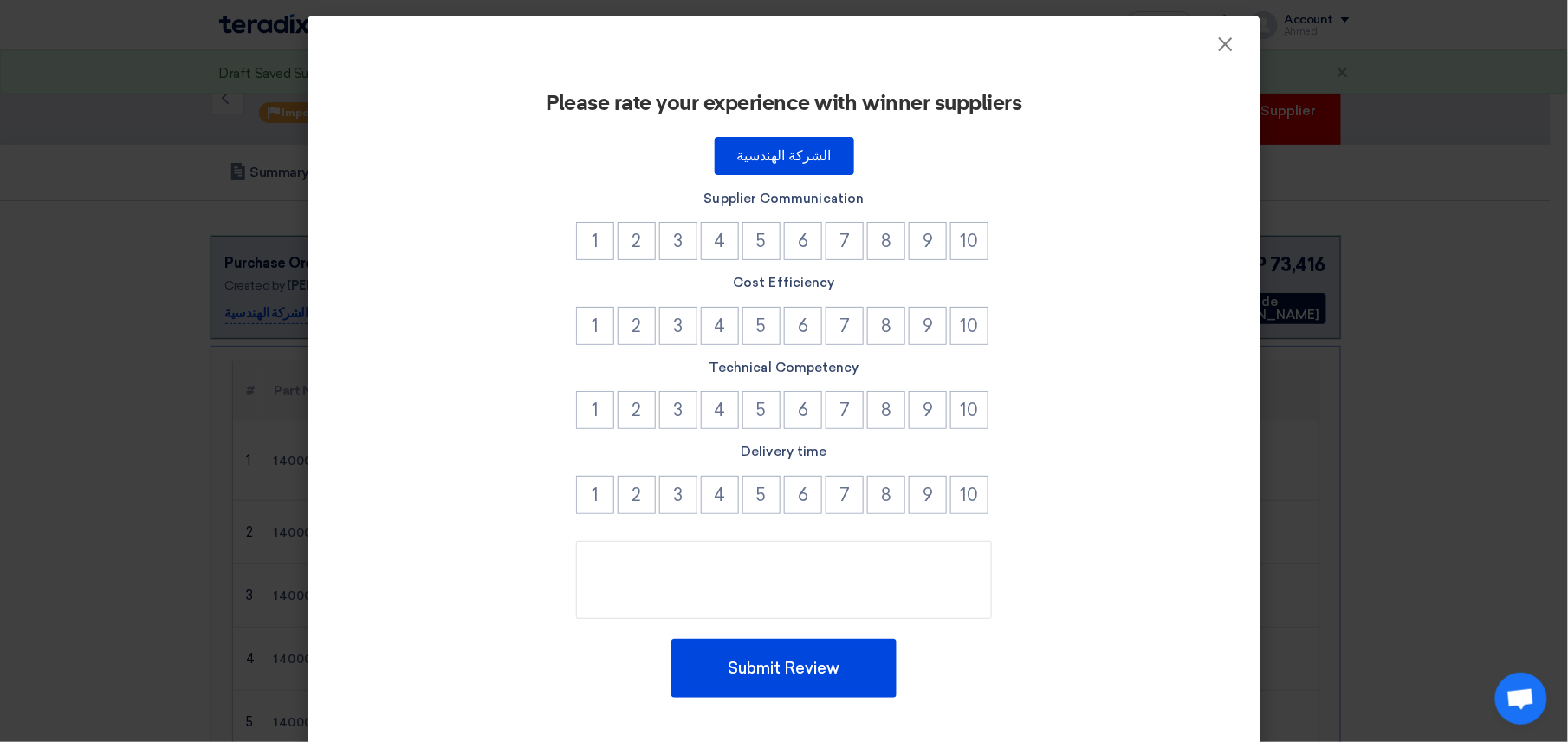
click at [1218, 55] on div "Please rate your experience with winner suppliers الشركة الهندسية Supplier Comm…" at bounding box center [784, 404] width 952 height 697
click at [1220, 50] on span "×" at bounding box center [1225, 49] width 17 height 35
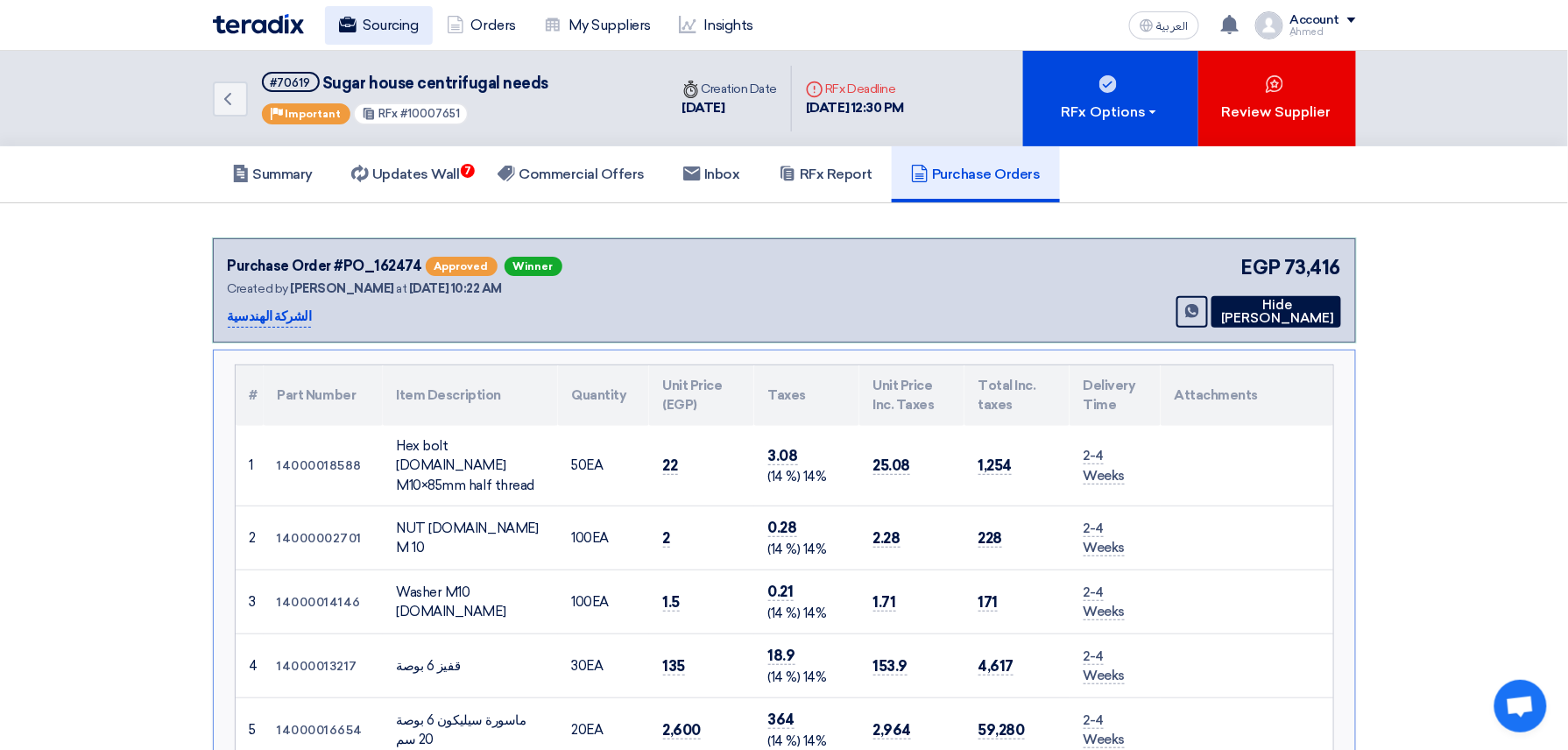
click at [382, 28] on link "Sourcing" at bounding box center [379, 25] width 108 height 38
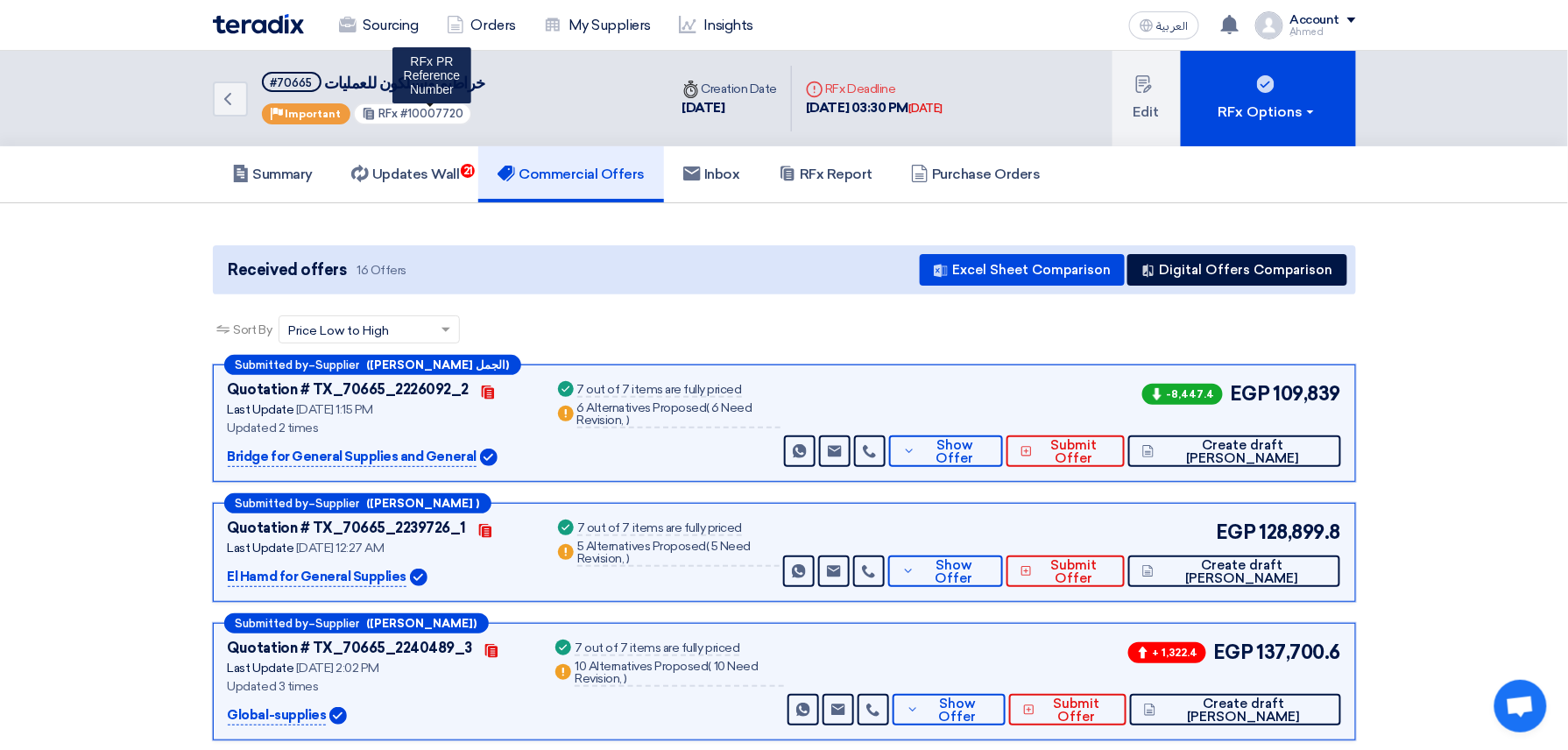
click at [438, 107] on span "#10007720" at bounding box center [432, 113] width 63 height 13
copy span "10007720"
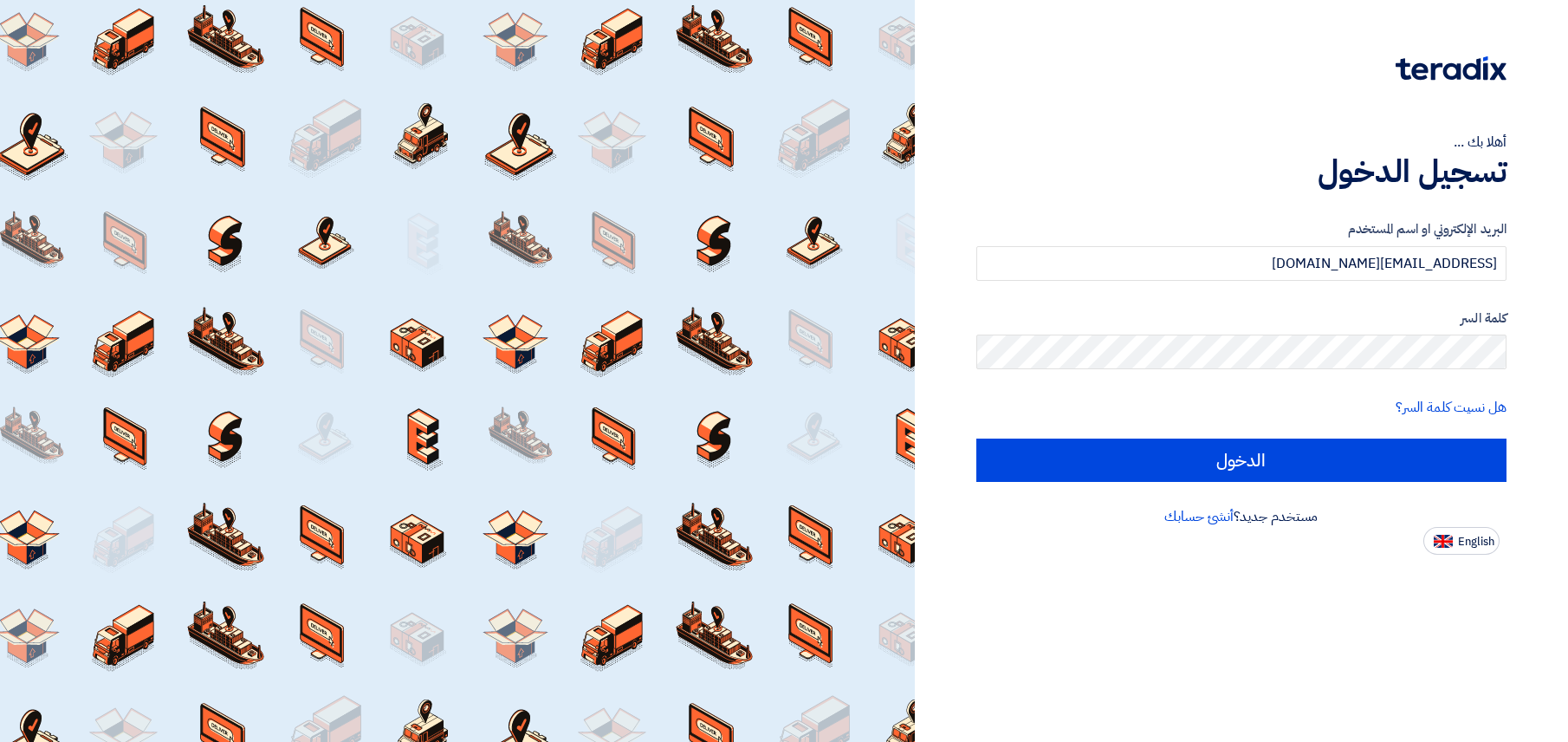
click at [1188, 455] on input "الدخول" at bounding box center [1241, 459] width 530 height 44
type input "Sign in"
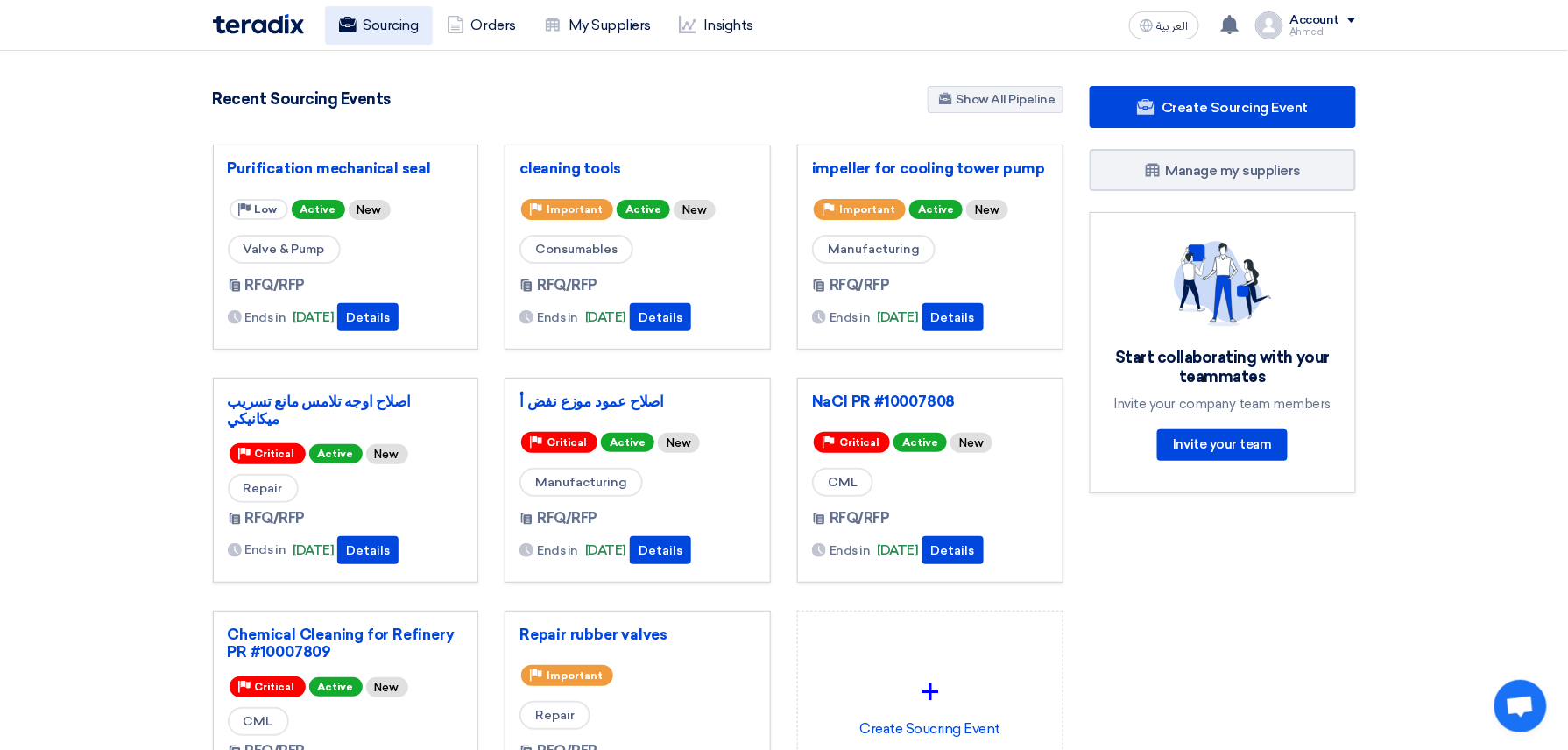
click at [383, 19] on link "Sourcing" at bounding box center [379, 25] width 108 height 38
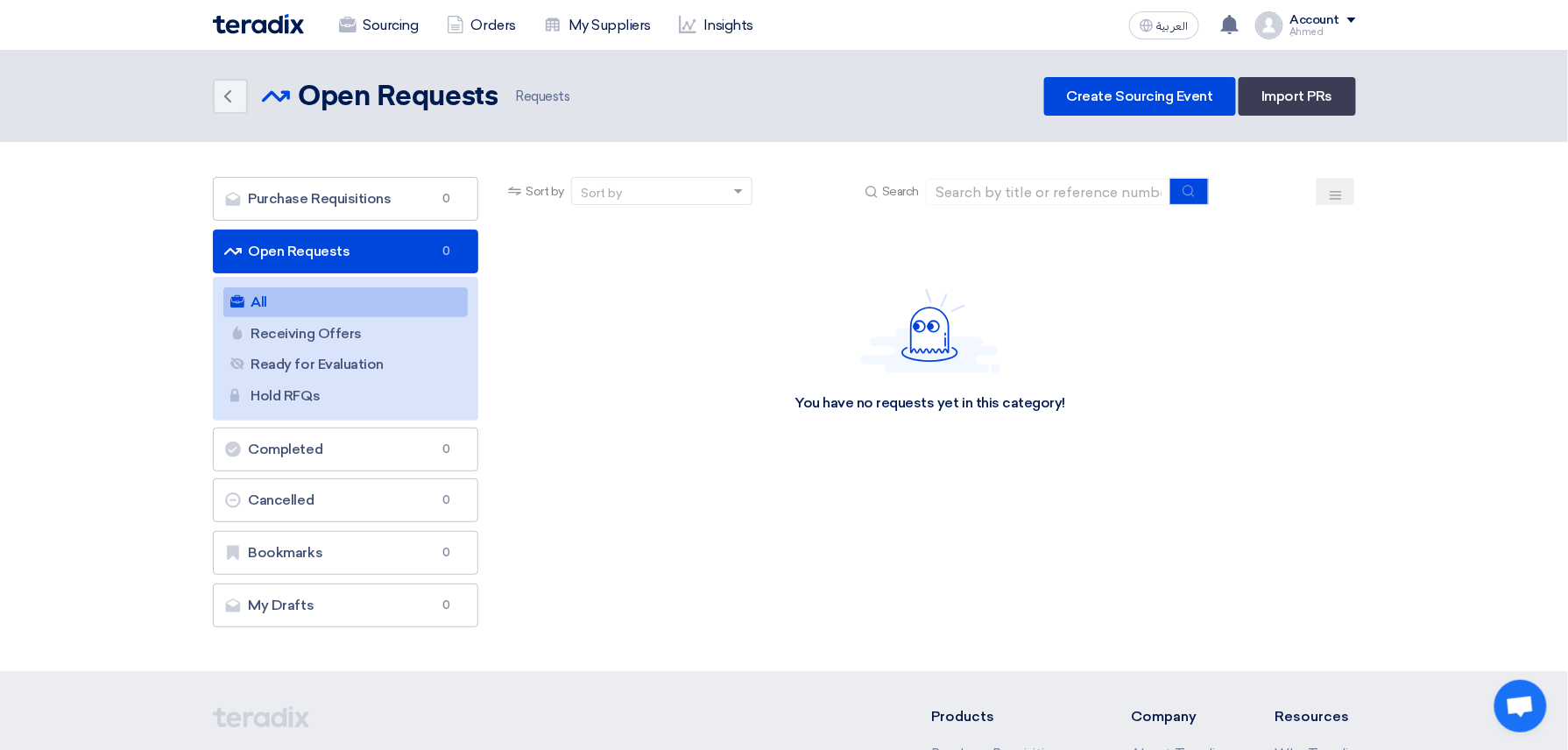
click at [1065, 173] on section "Purchase Requisitions Purchase Requisitions 0 Open Requests Open Requests 0 All…" at bounding box center [784, 406] width 1568 height 529
click at [1067, 183] on input at bounding box center [1049, 191] width 245 height 27
paste input "10007720"
type input "10007720"
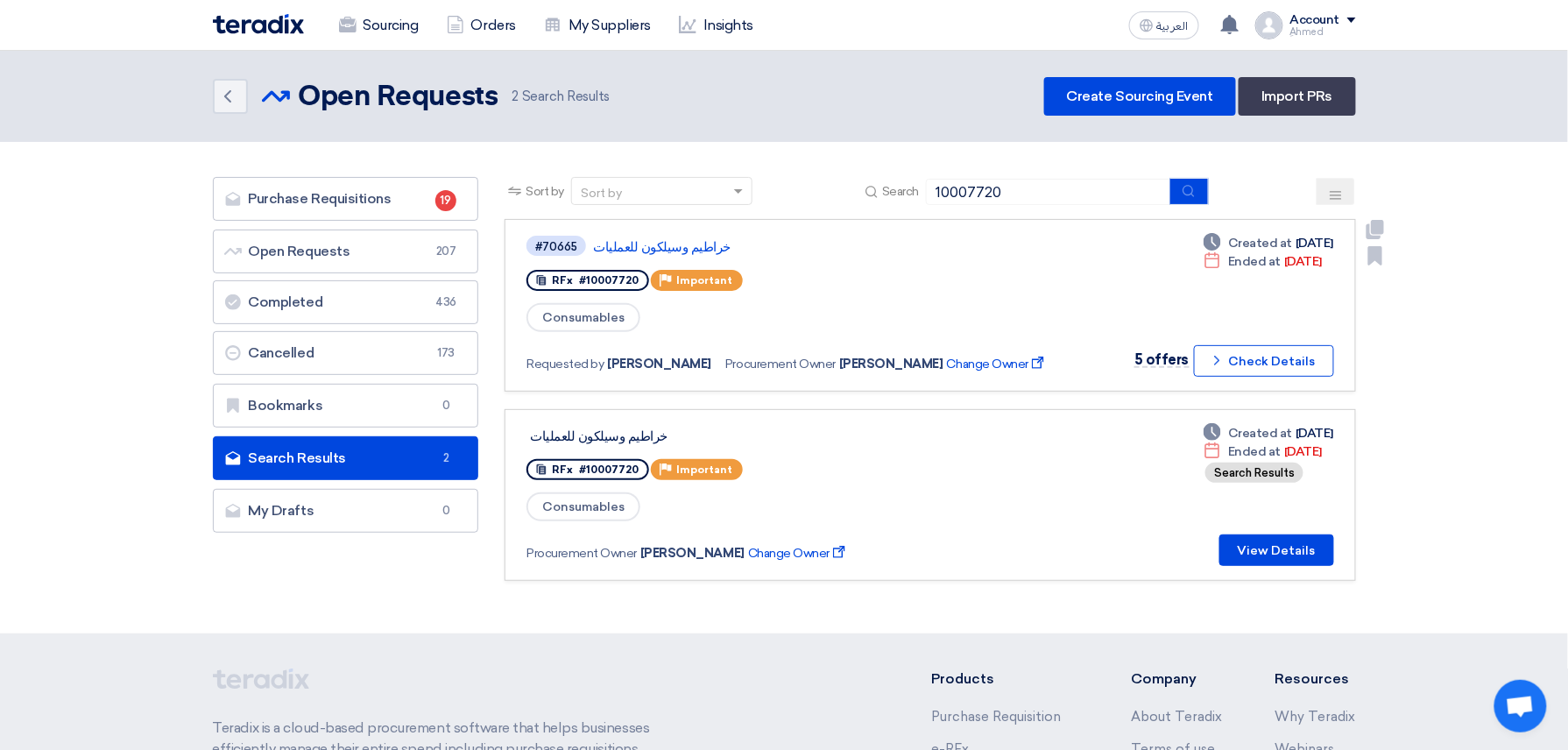
click at [652, 234] on div "#70665 خراطيم وسيلكون للعمليات" at bounding box center [795, 245] width 539 height 24
click at [653, 236] on div "#70665 خراطيم وسيلكون للعمليات" at bounding box center [795, 245] width 539 height 24
drag, startPoint x: 653, startPoint y: 236, endPoint x: 668, endPoint y: 242, distance: 16.2
click at [668, 242] on link "خراطيم وسيلكون للعمليات" at bounding box center [812, 247] width 438 height 16
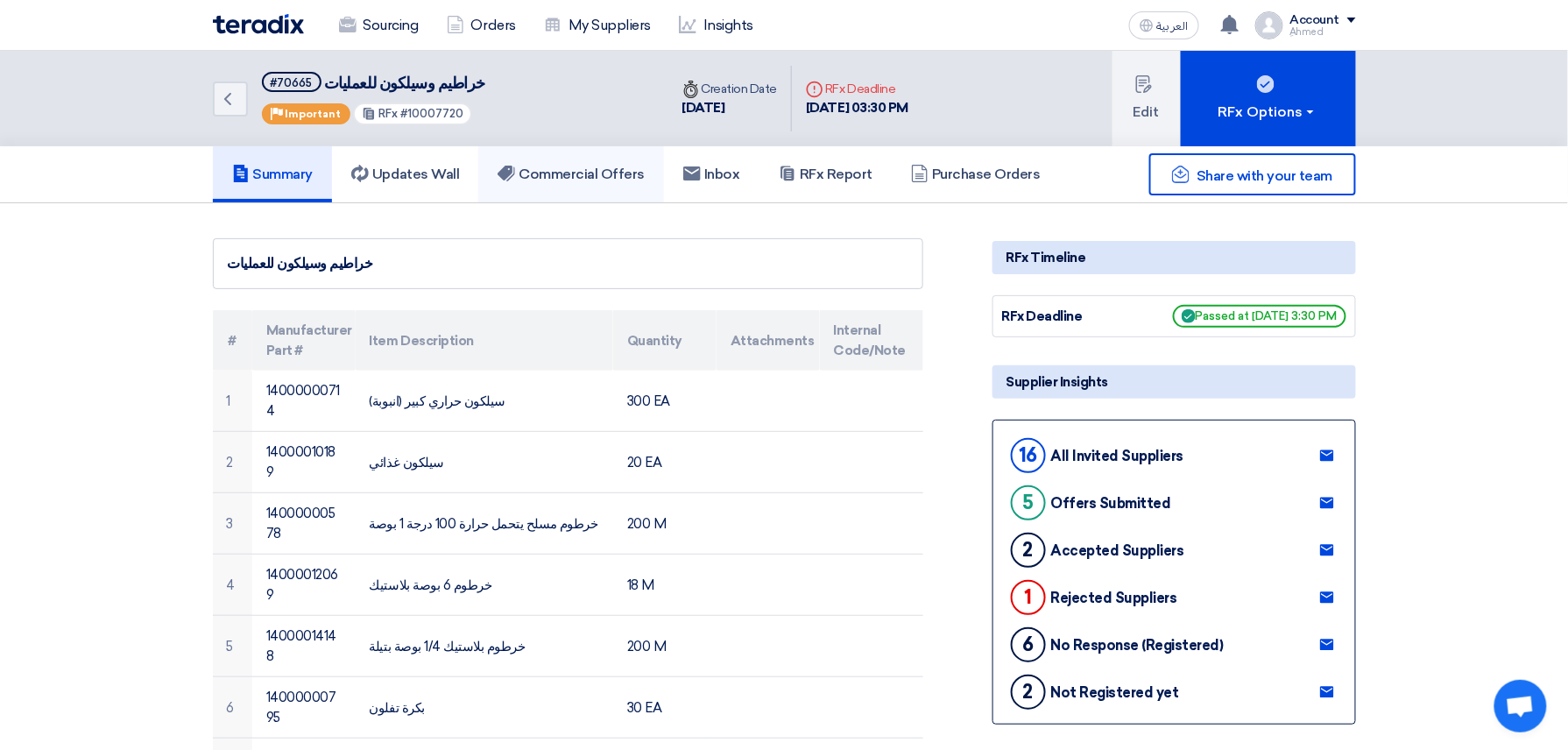
click at [594, 188] on link "Commercial Offers" at bounding box center [570, 174] width 186 height 56
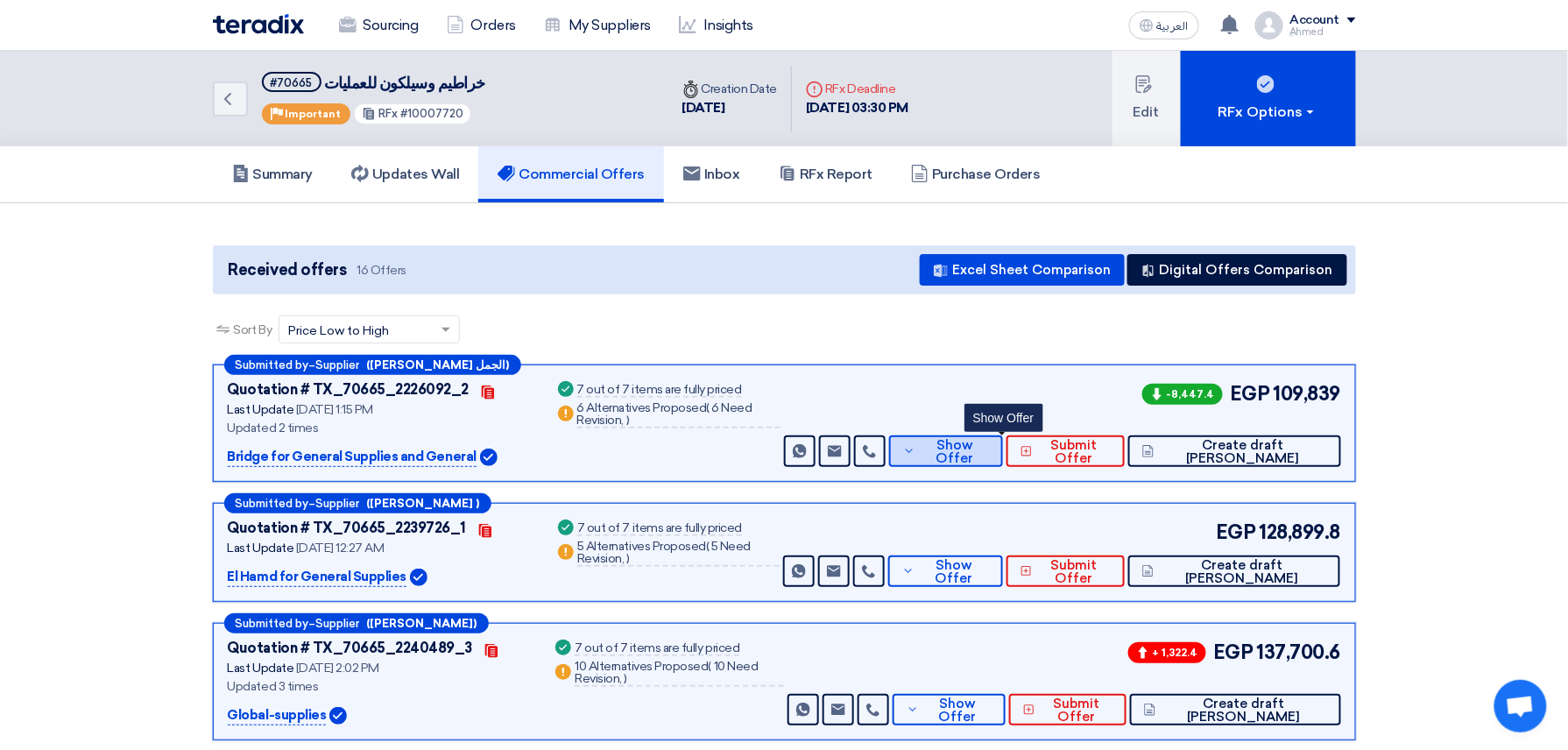
click at [1003, 458] on button "Show Offer" at bounding box center [946, 451] width 115 height 31
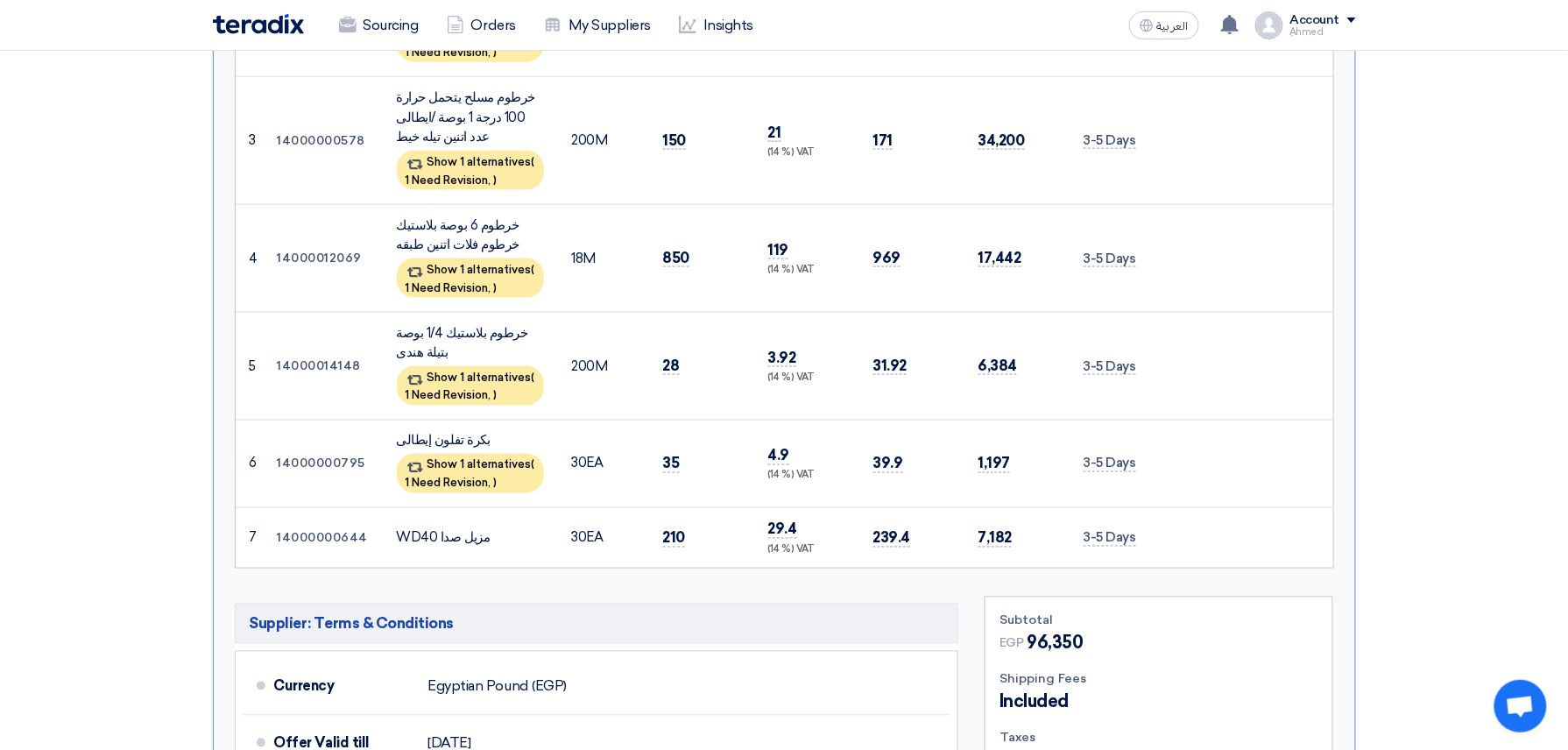
scroll to position [1167, 0]
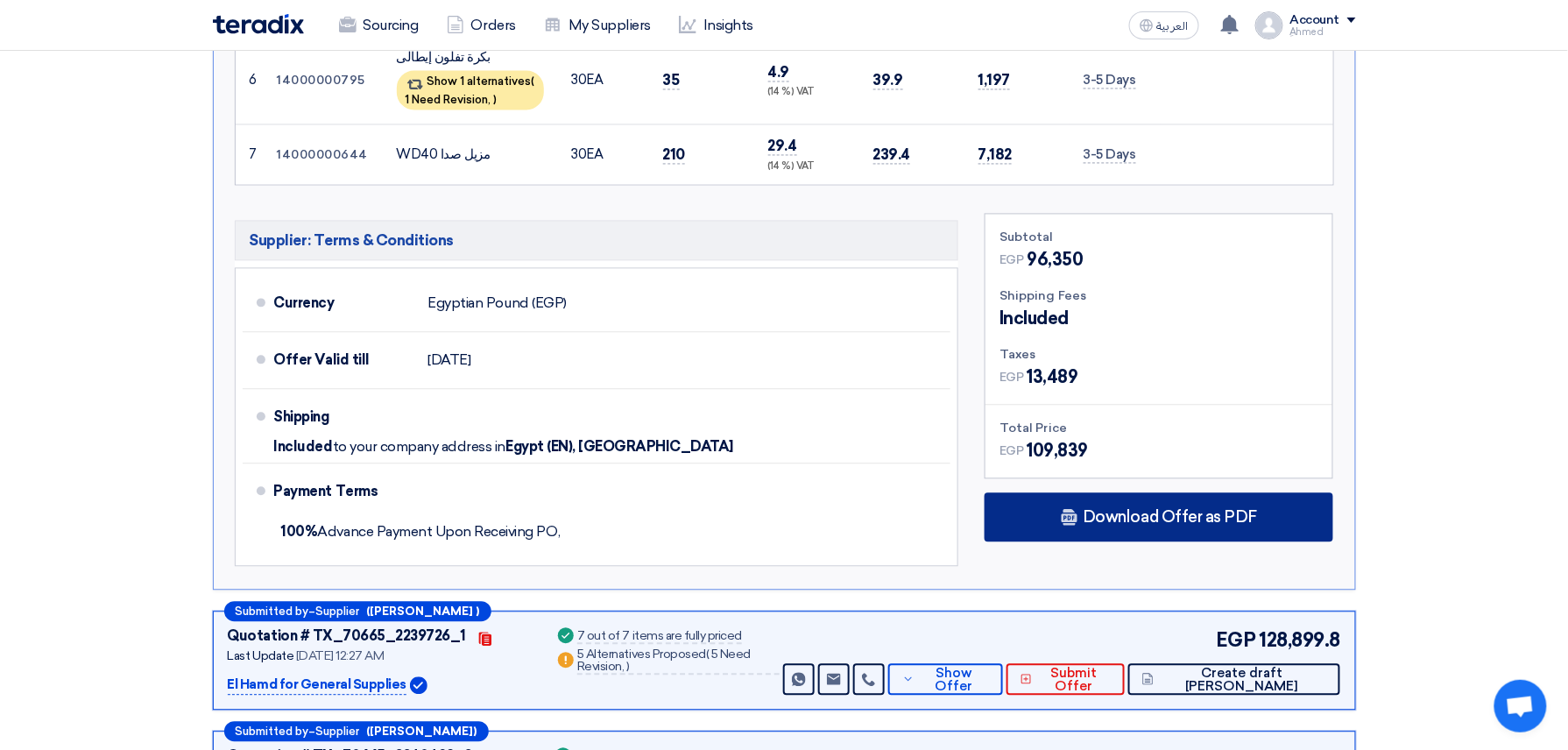
click at [1226, 509] on span "Download Offer as PDF" at bounding box center [1170, 517] width 175 height 16
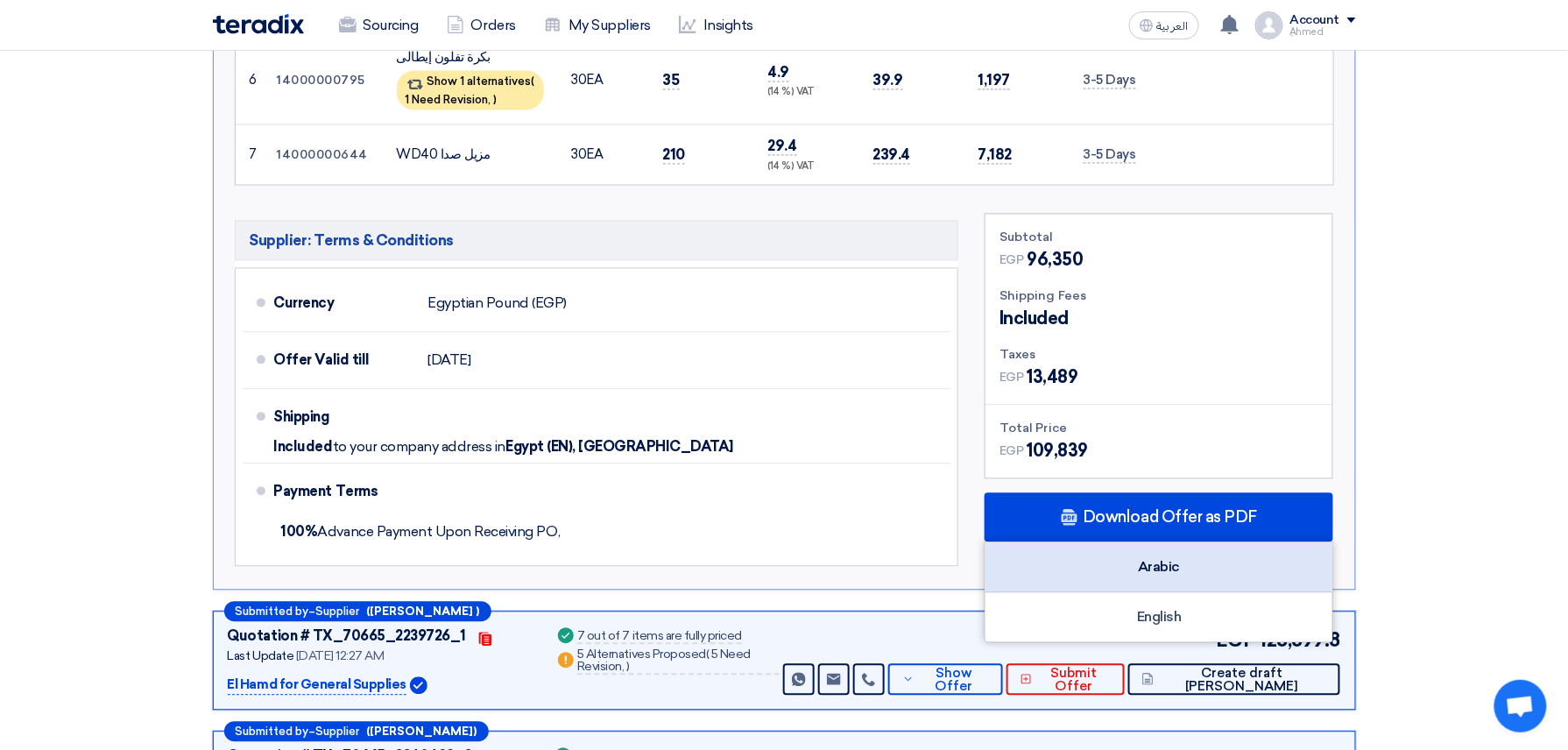
click at [1108, 545] on div "Arabic" at bounding box center [1159, 567] width 347 height 50
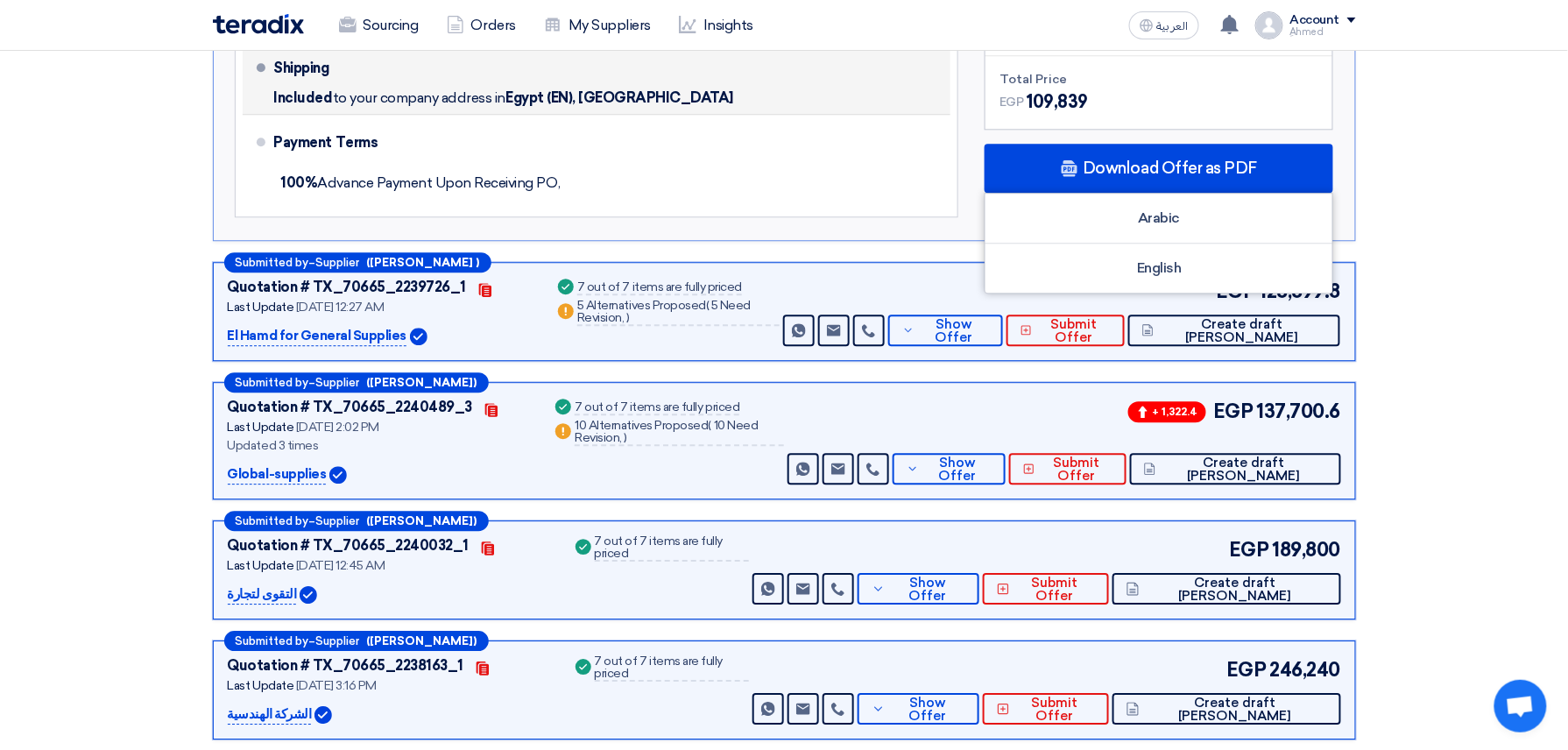
scroll to position [1518, 0]
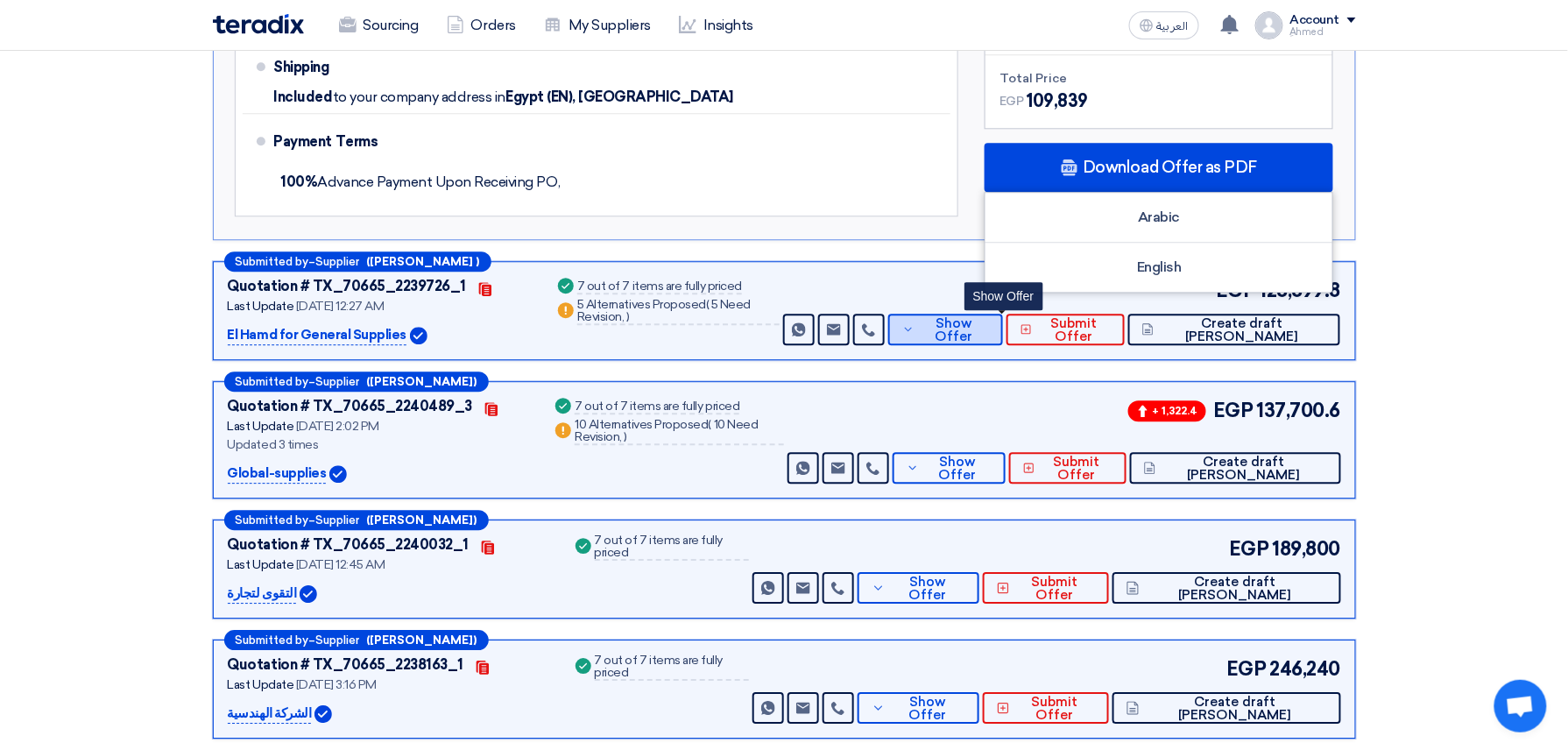
click at [987, 317] on span "Show Offer" at bounding box center [953, 330] width 69 height 27
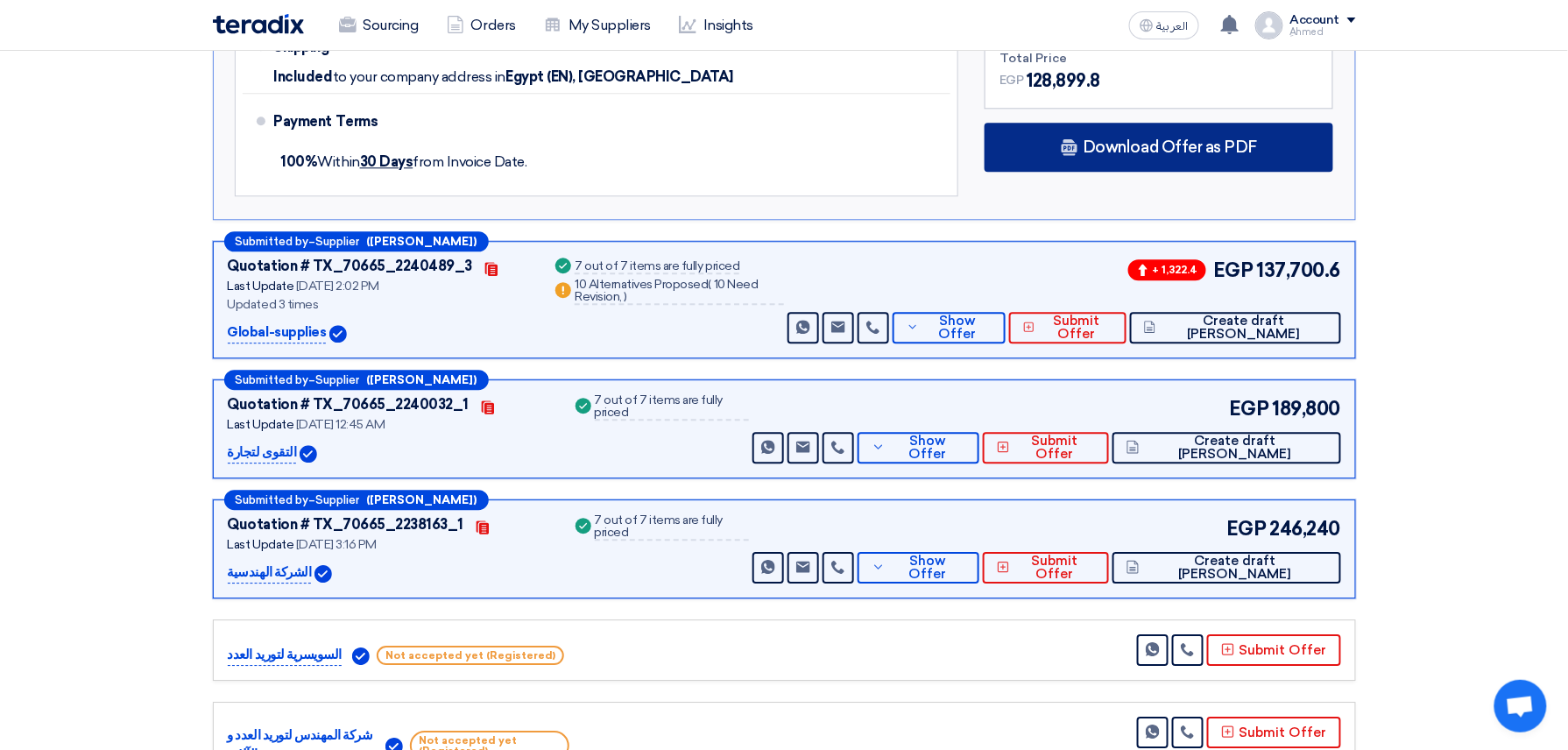
click at [1195, 136] on div "Download Offer as PDF" at bounding box center [1159, 147] width 349 height 49
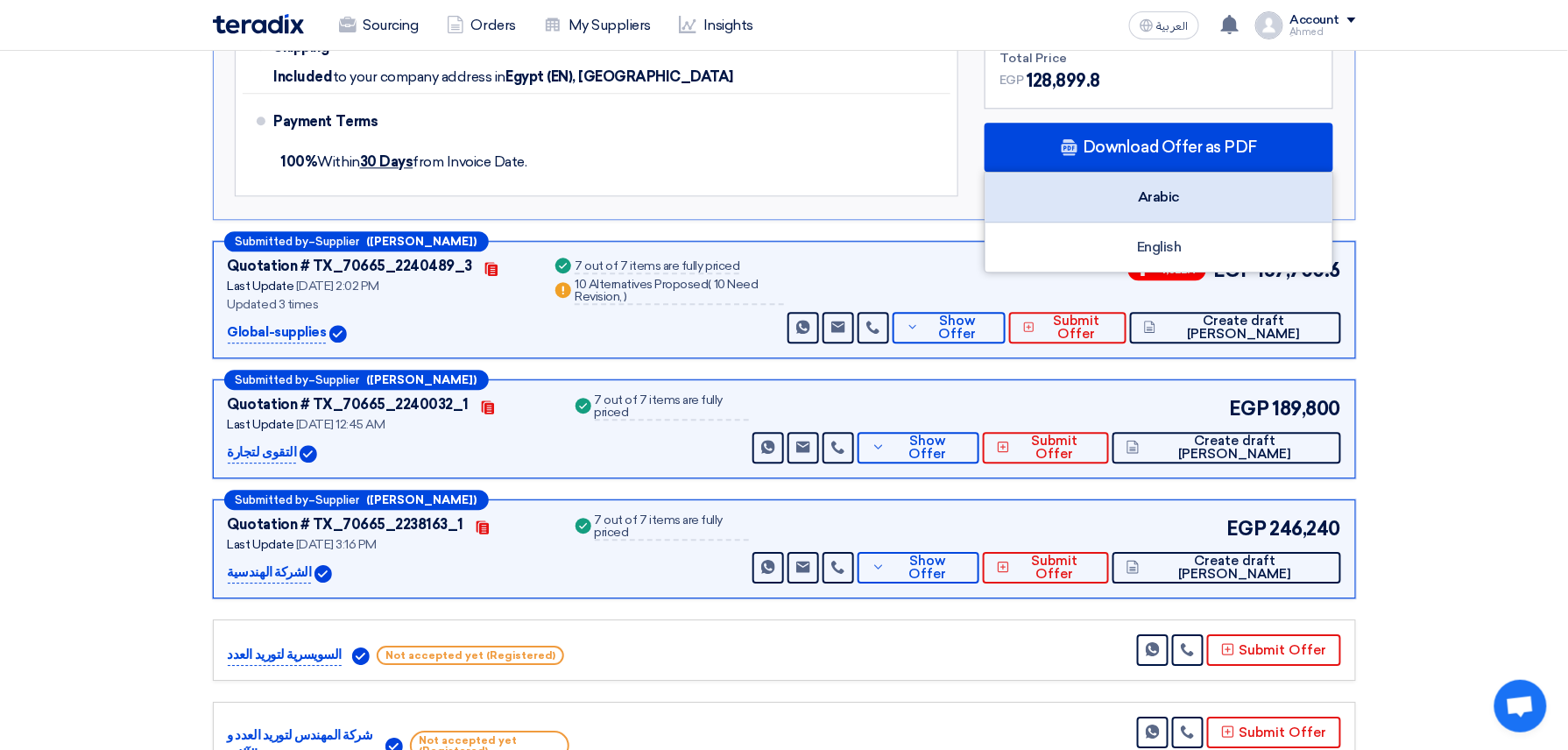
click at [1237, 173] on div "Arabic" at bounding box center [1159, 197] width 347 height 50
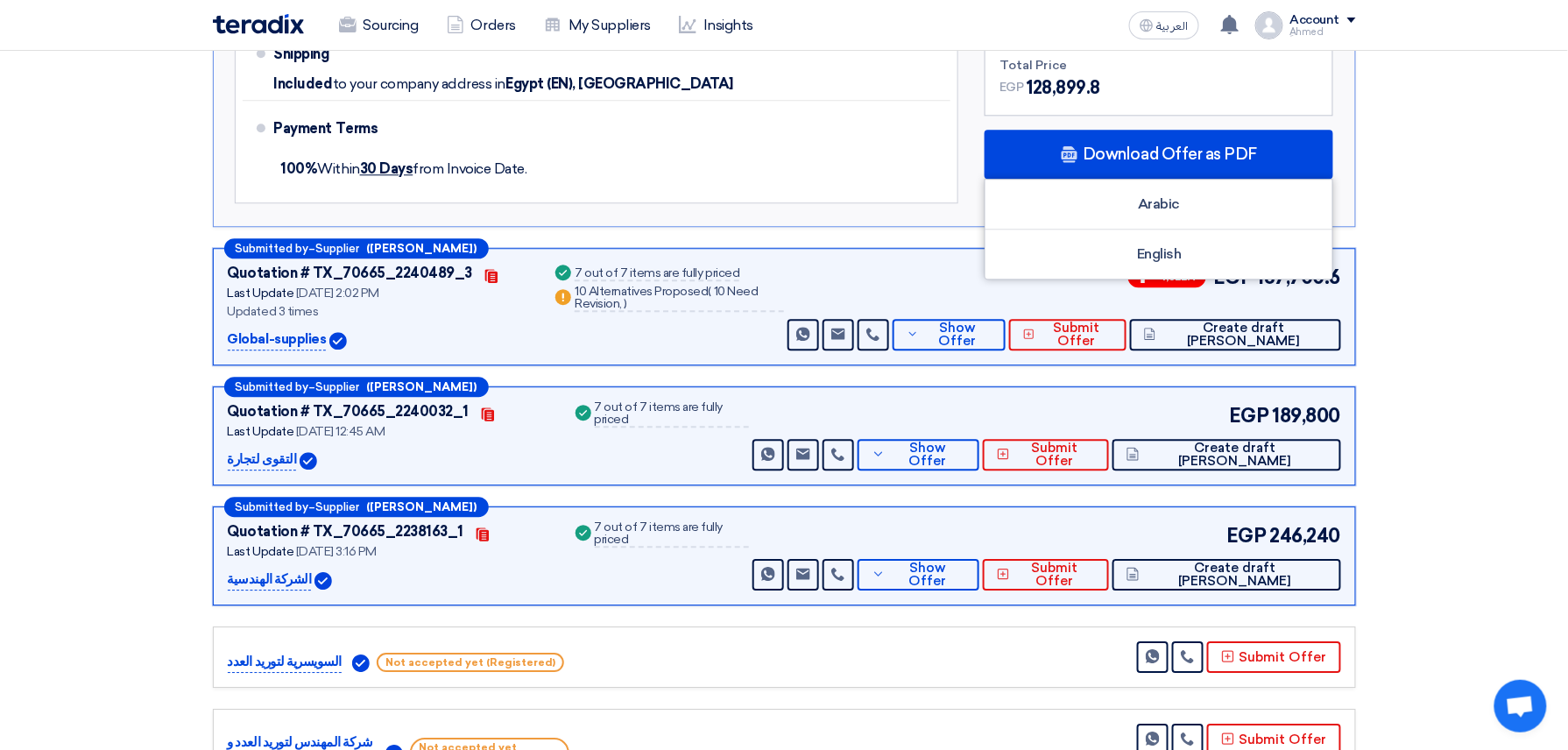
scroll to position [1284, 0]
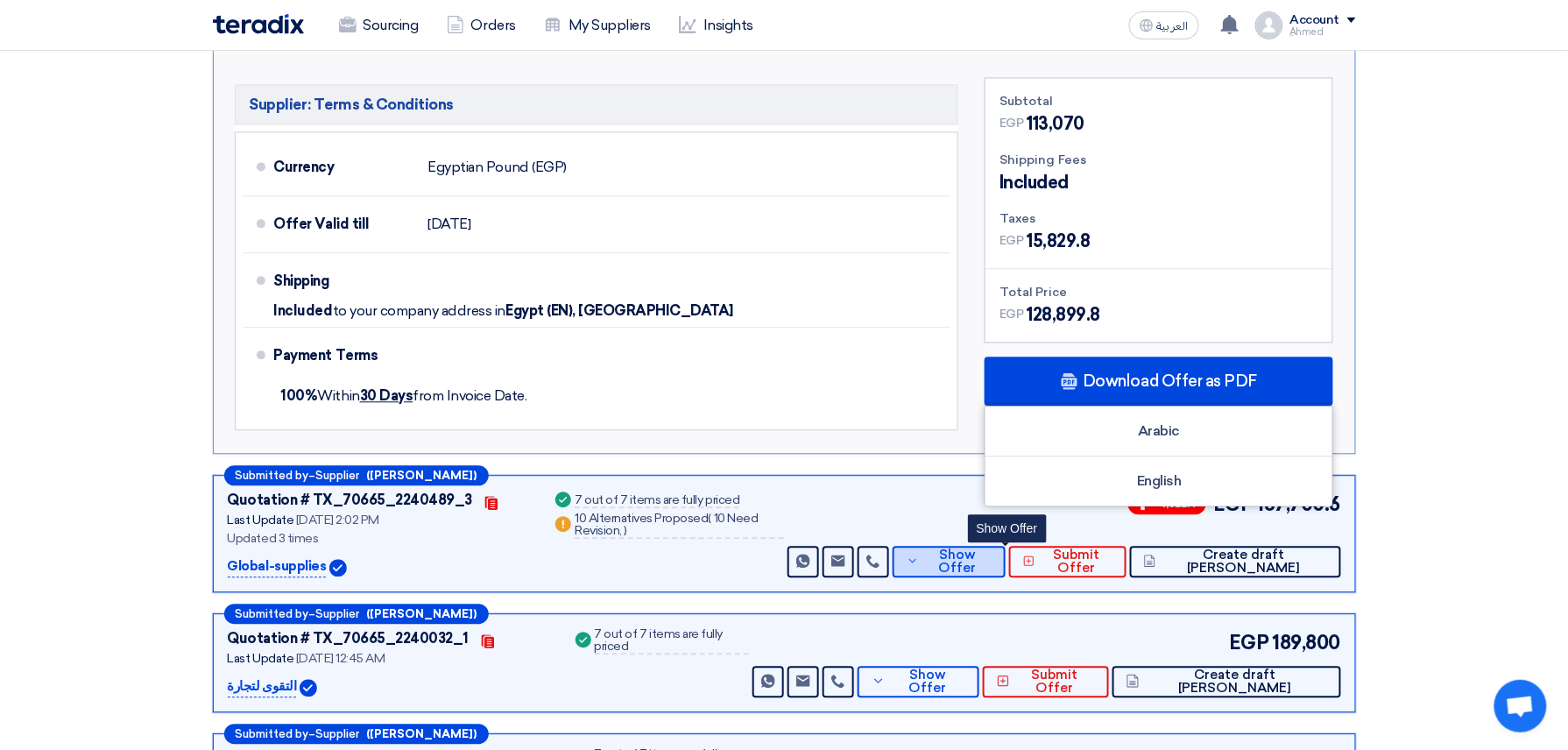
click at [968, 546] on button "Show Offer" at bounding box center [949, 562] width 114 height 31
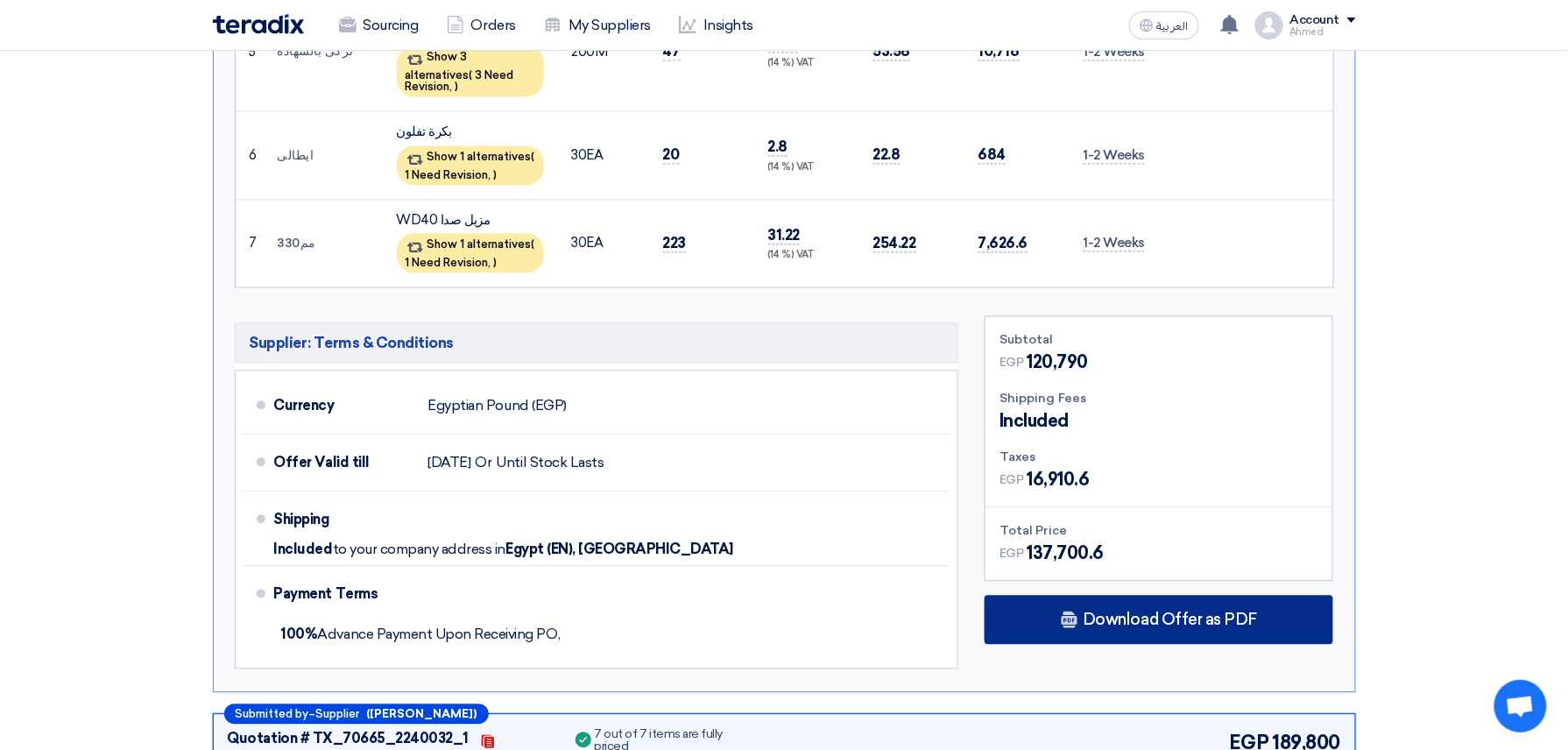
click at [1132, 545] on div "Subtotal EGP 120,790 Shipping Fees Included Taxes EGP EGP" at bounding box center [1159, 496] width 375 height 361
drag, startPoint x: 1141, startPoint y: 559, endPoint x: 1148, endPoint y: 565, distance: 9.2
click at [1148, 612] on span "Download Offer as PDF" at bounding box center [1170, 619] width 175 height 16
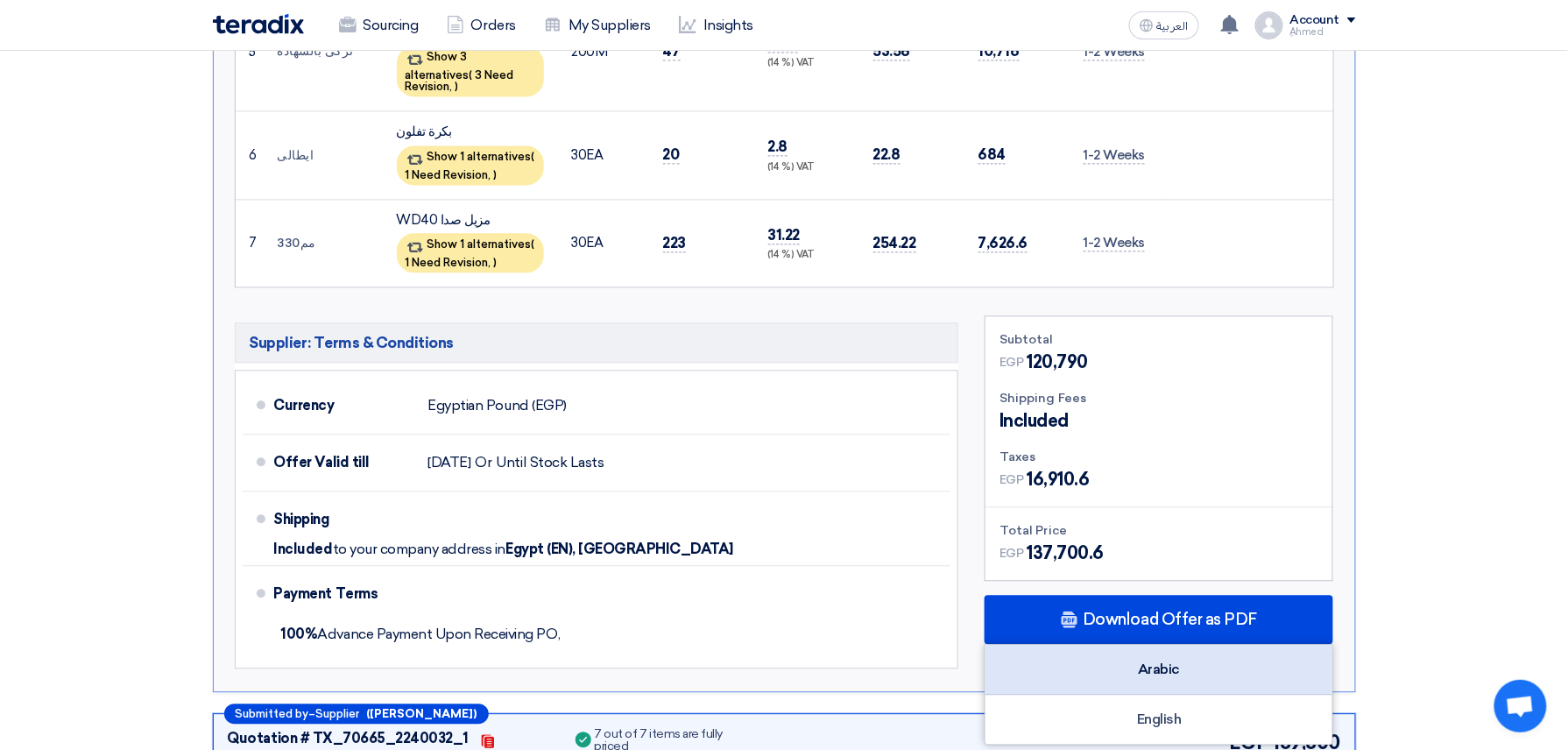
drag, startPoint x: 1148, startPoint y: 565, endPoint x: 1166, endPoint y: 617, distance: 55.0
click at [1166, 645] on div "Arabic" at bounding box center [1159, 670] width 347 height 50
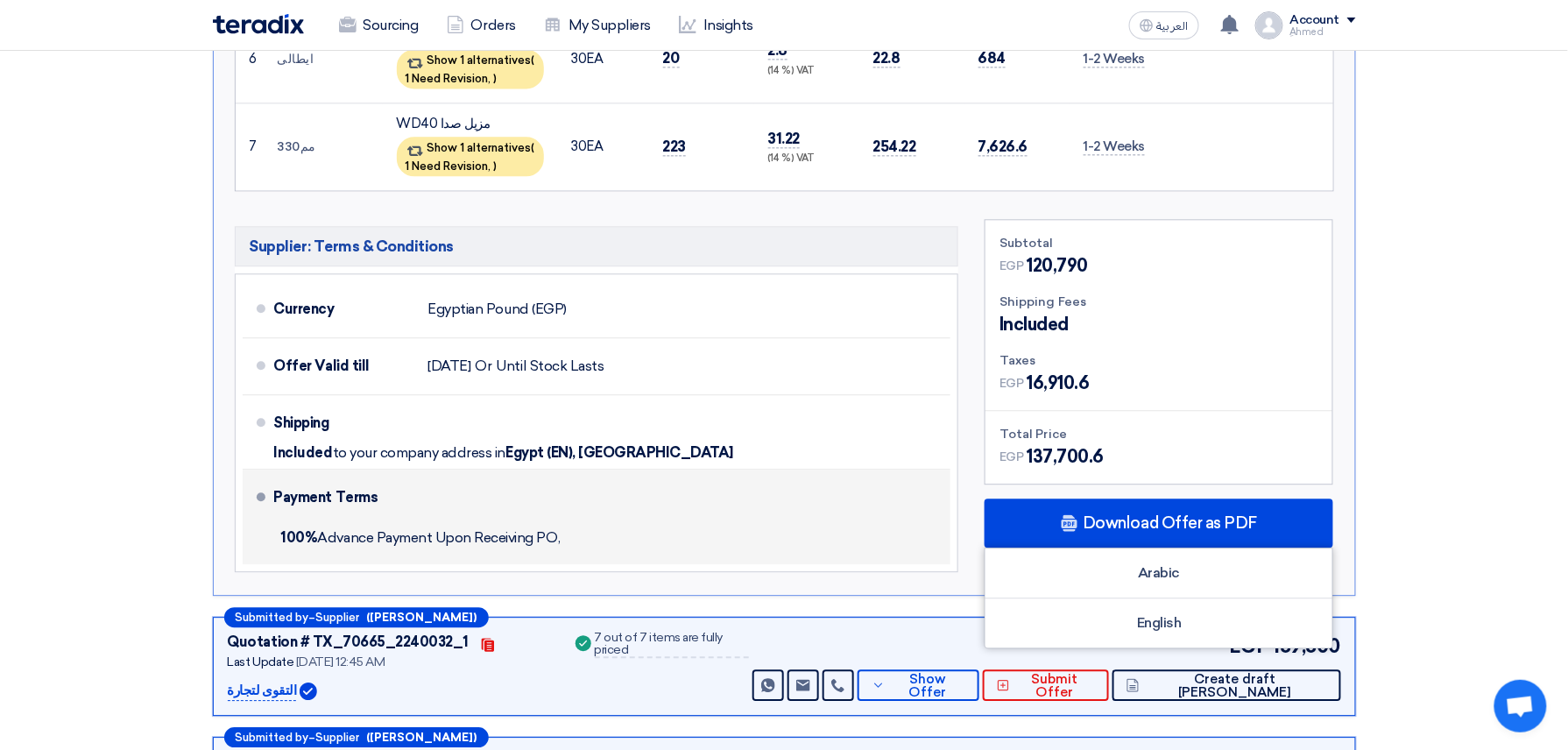
scroll to position [1518, 0]
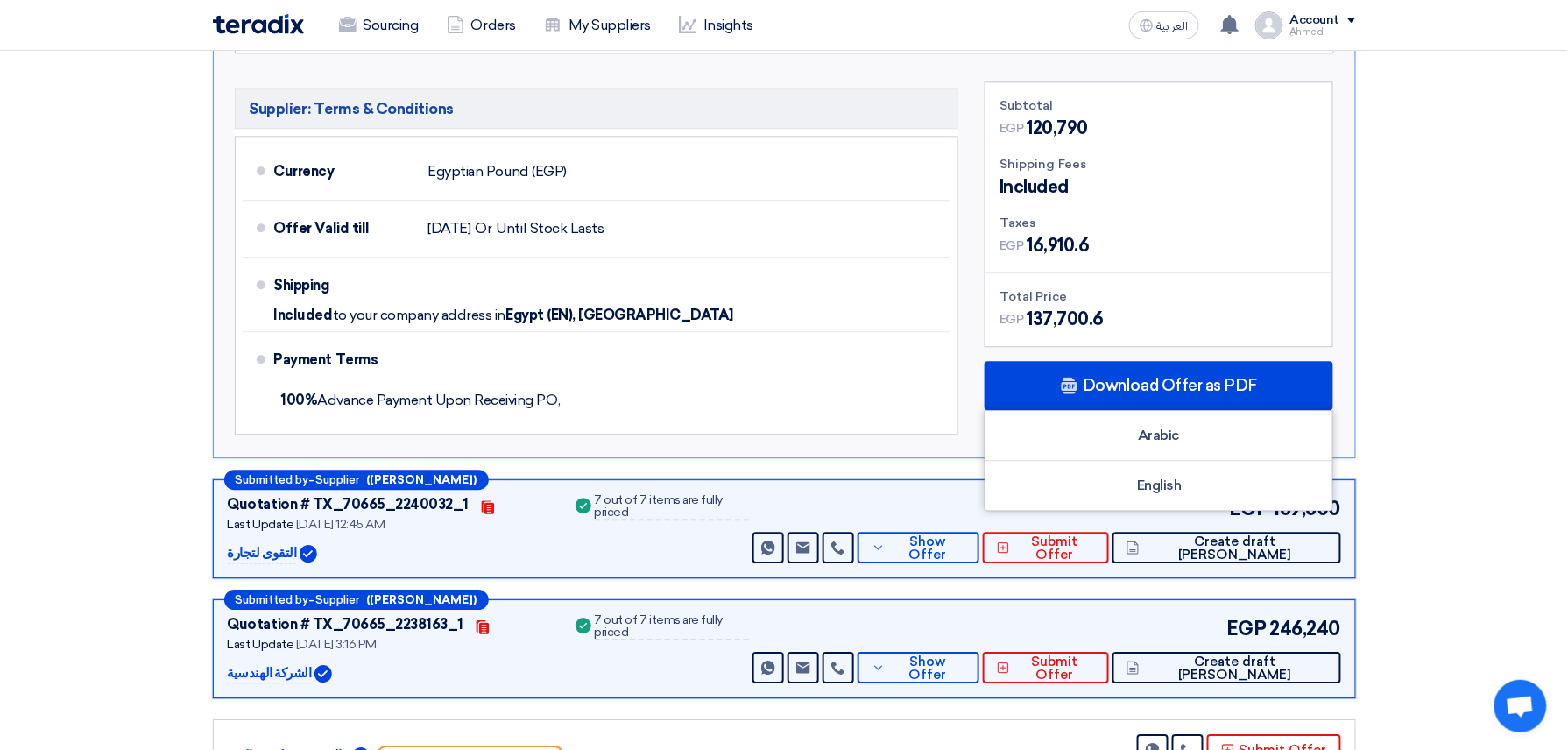
click at [988, 526] on div "Submitted by – Supplier (مى غياض) Quotation # TX_70665_2240032_1 Contacts Last …" at bounding box center [784, 528] width 1143 height 99
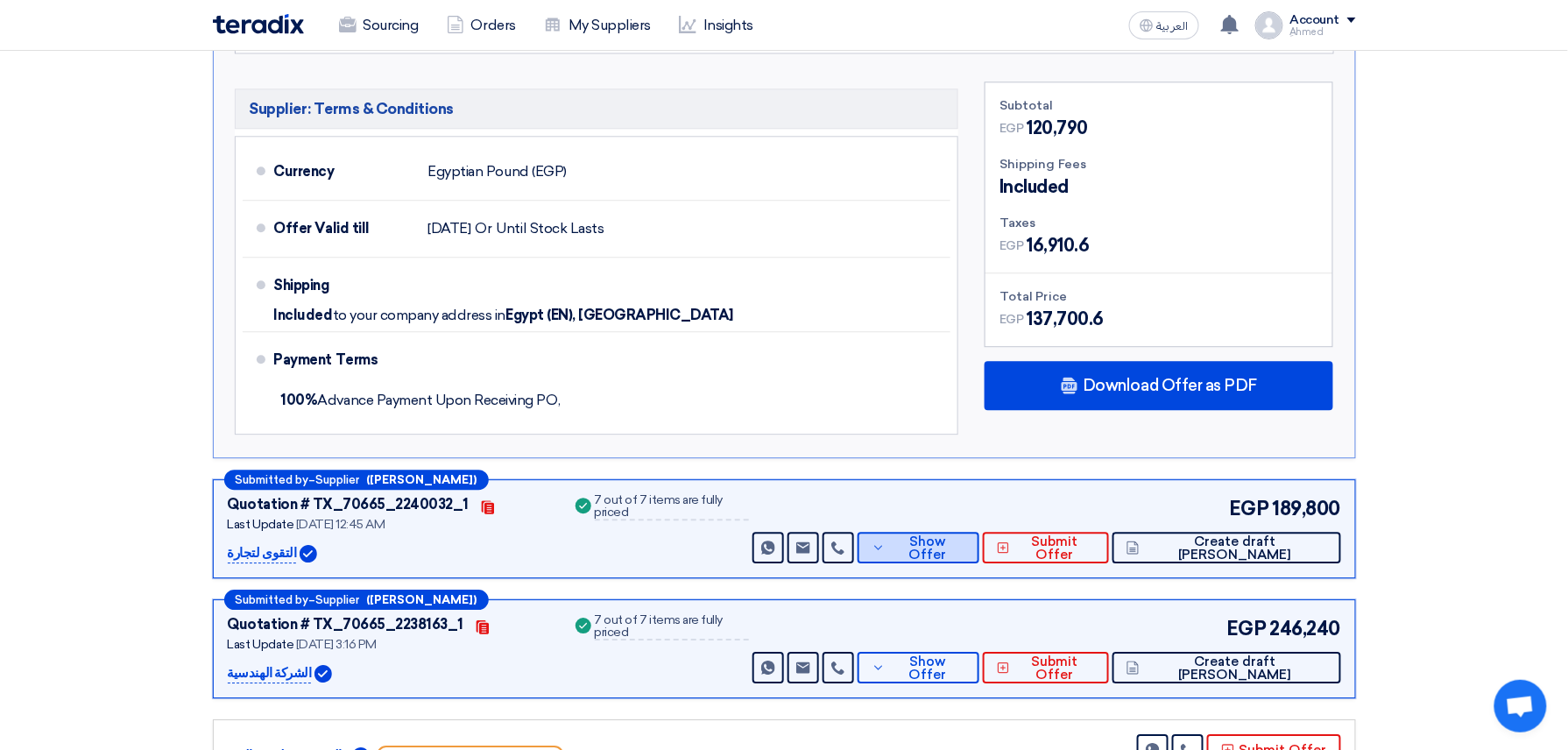
click at [979, 532] on button "Show Offer" at bounding box center [918, 548] width 122 height 31
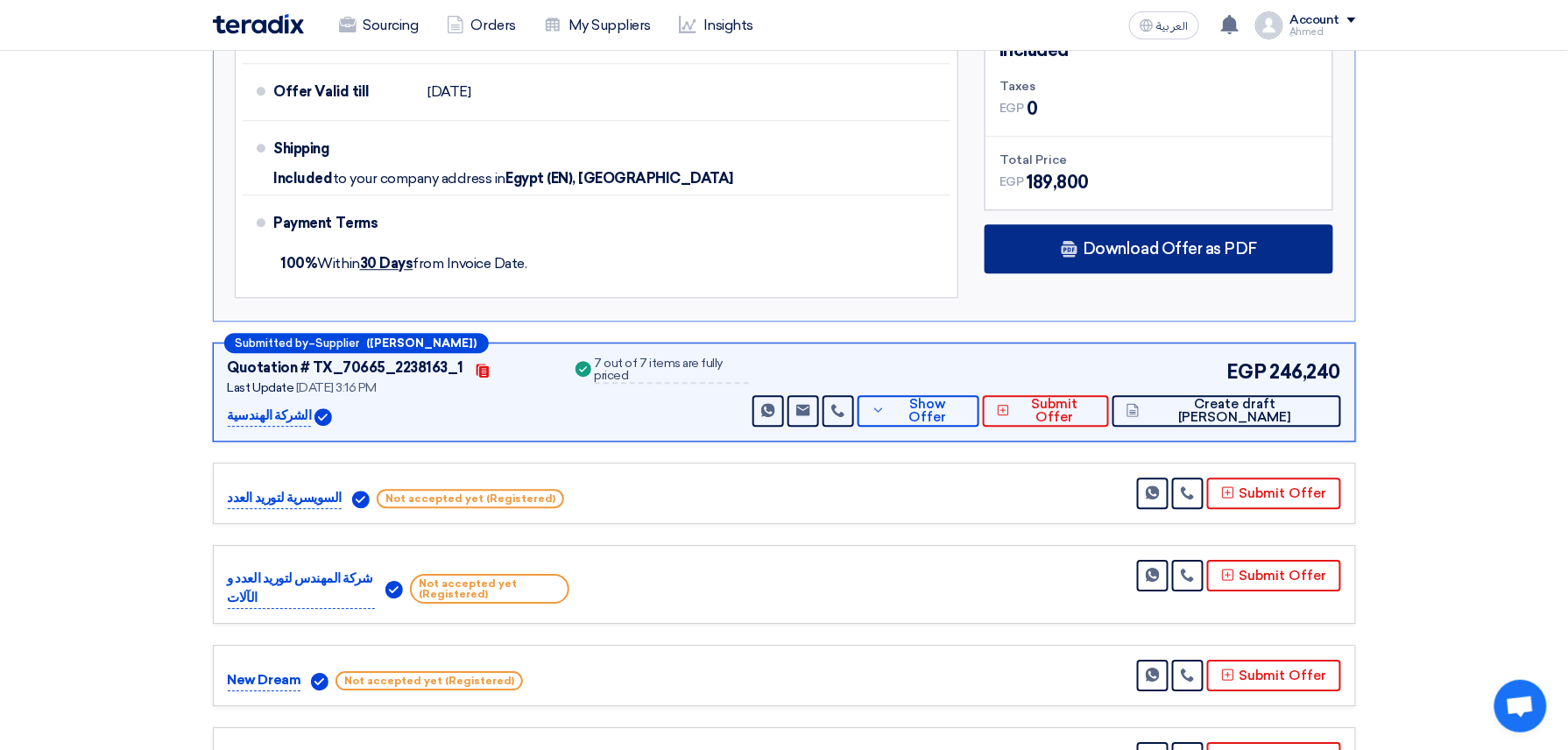
click at [1192, 264] on div "Download Offer as PDF" at bounding box center [1159, 248] width 349 height 49
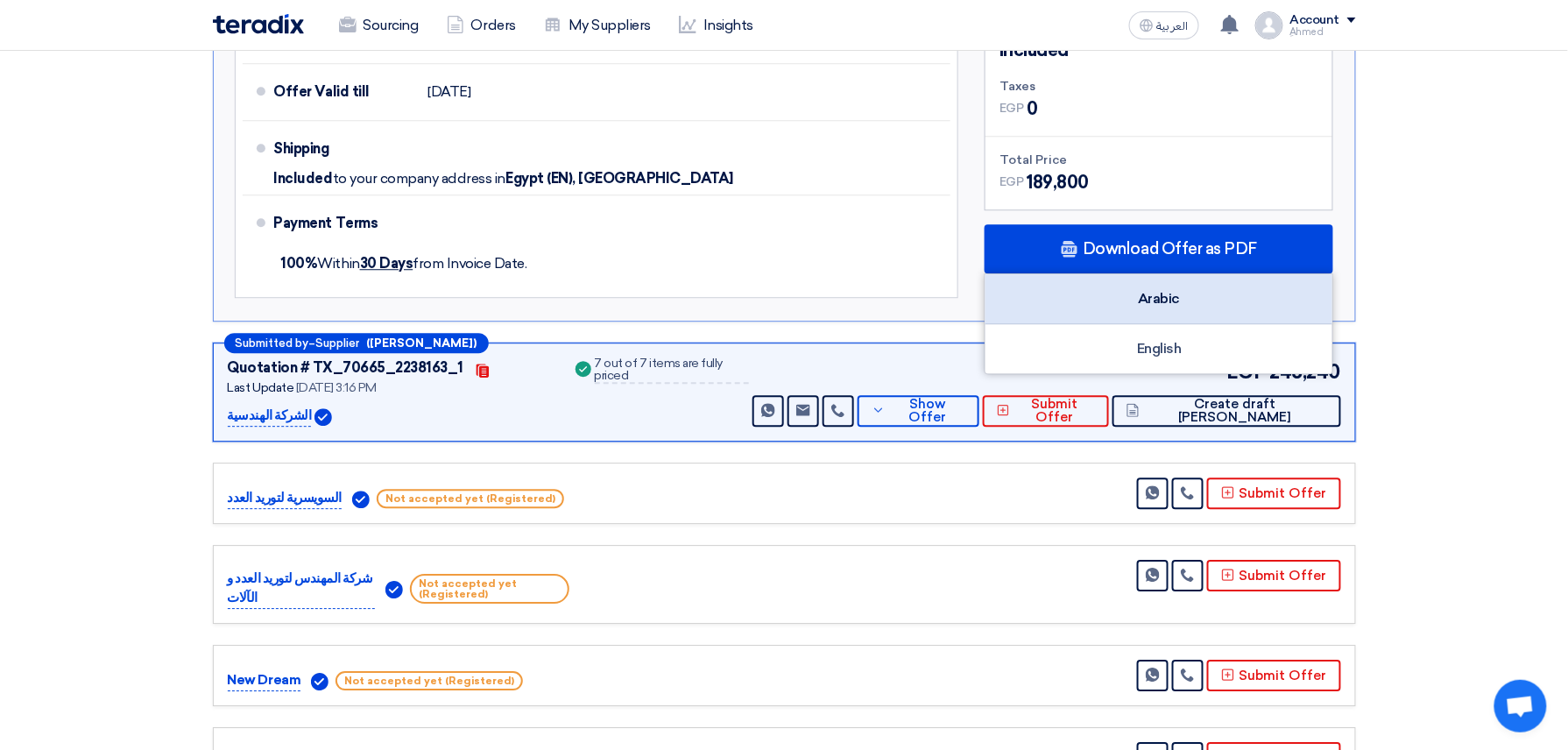
click at [1190, 316] on div "Arabic" at bounding box center [1159, 298] width 347 height 50
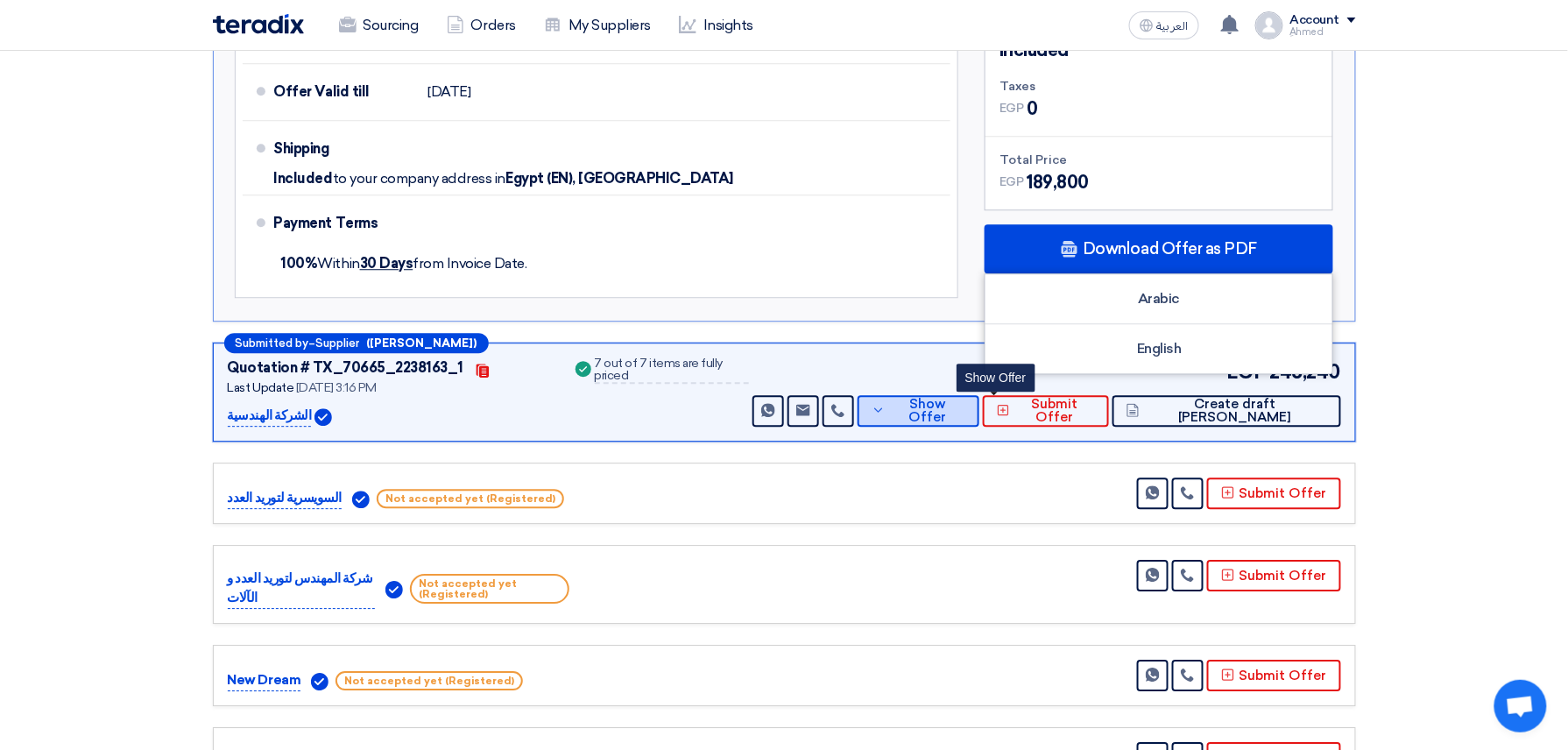
click at [979, 424] on button "Show Offer" at bounding box center [918, 410] width 122 height 31
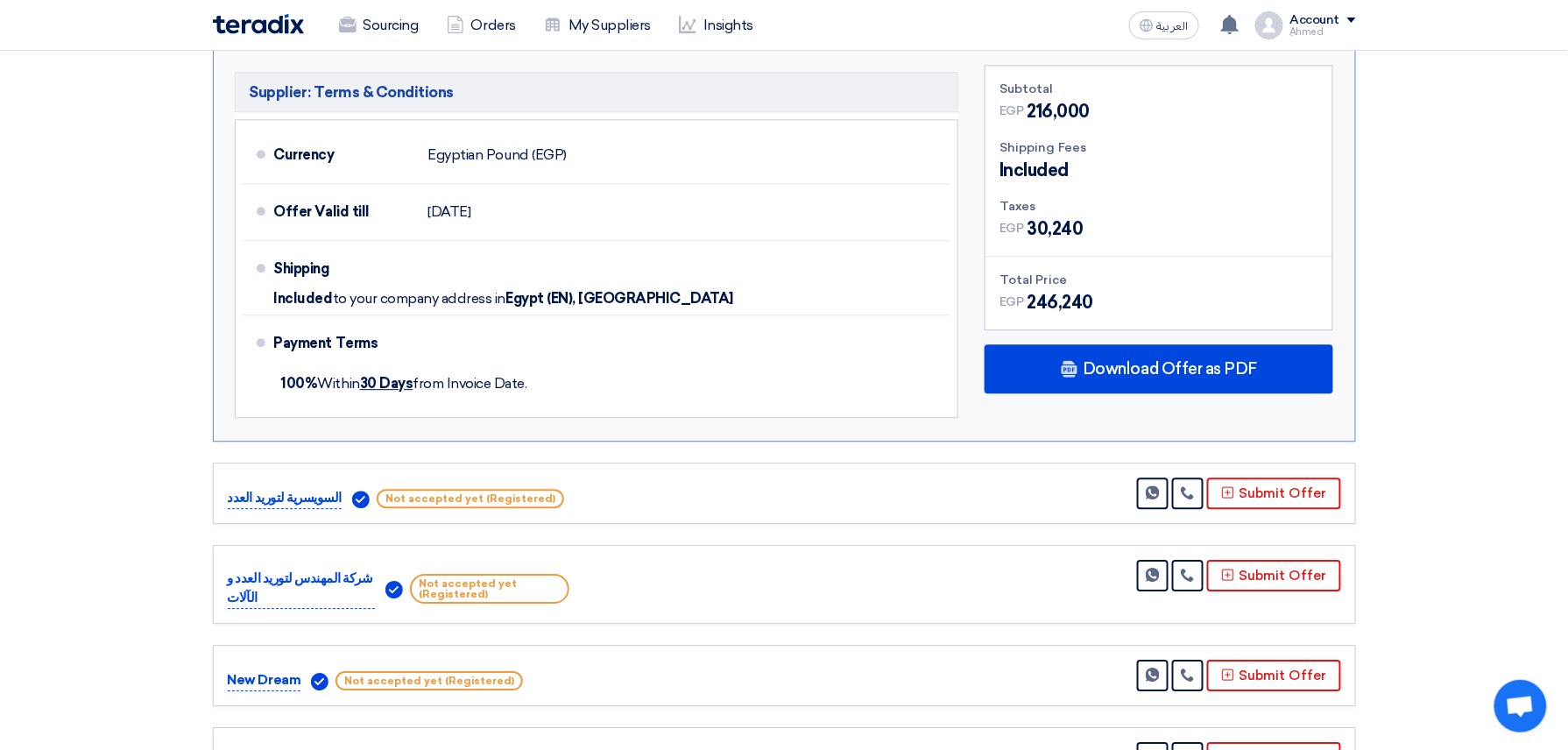
click at [1059, 403] on div "Subtotal EGP 216,000 Shipping Fees Included Taxes EGP EGP" at bounding box center [1159, 245] width 375 height 361
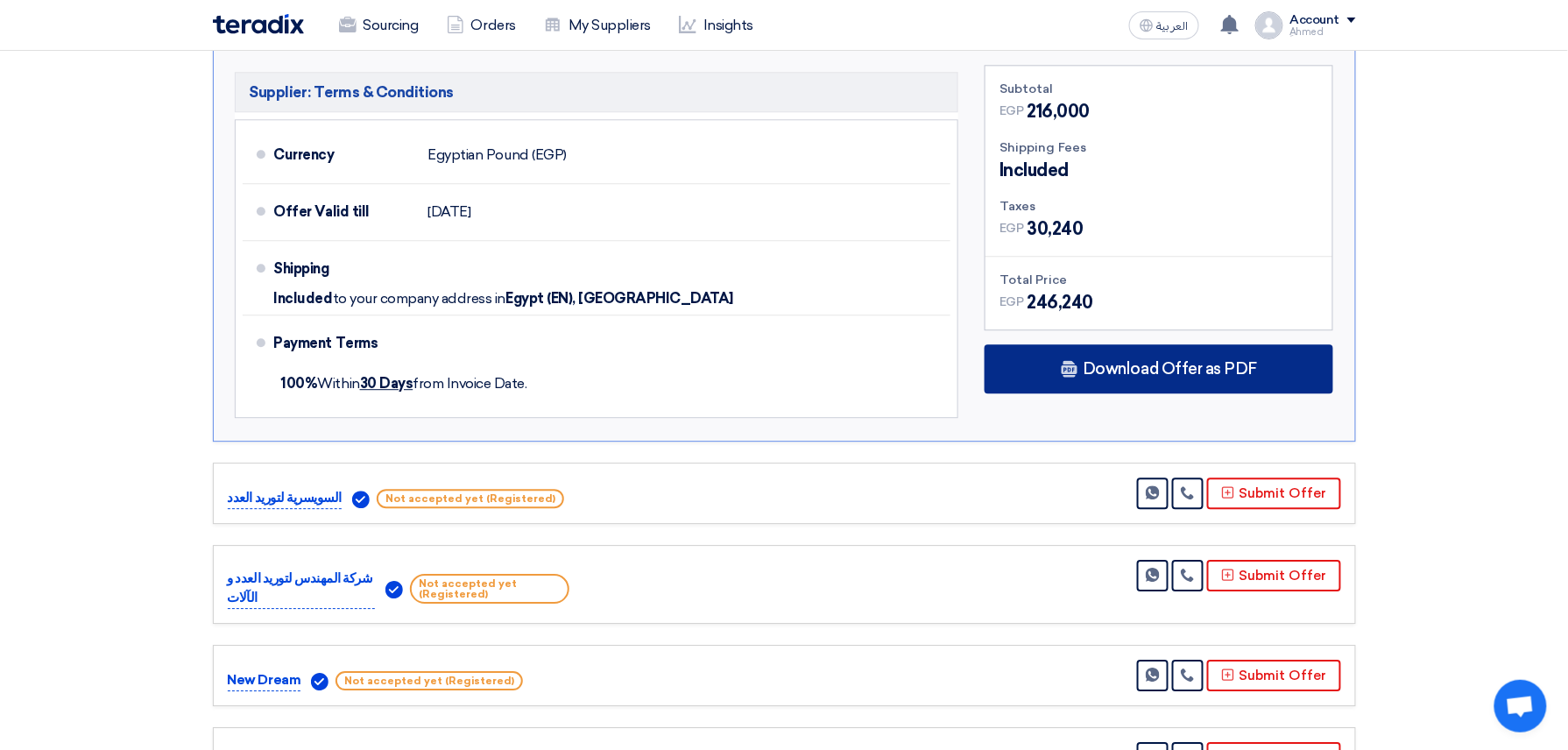
click at [1091, 377] on span "Download Offer as PDF" at bounding box center [1170, 369] width 175 height 16
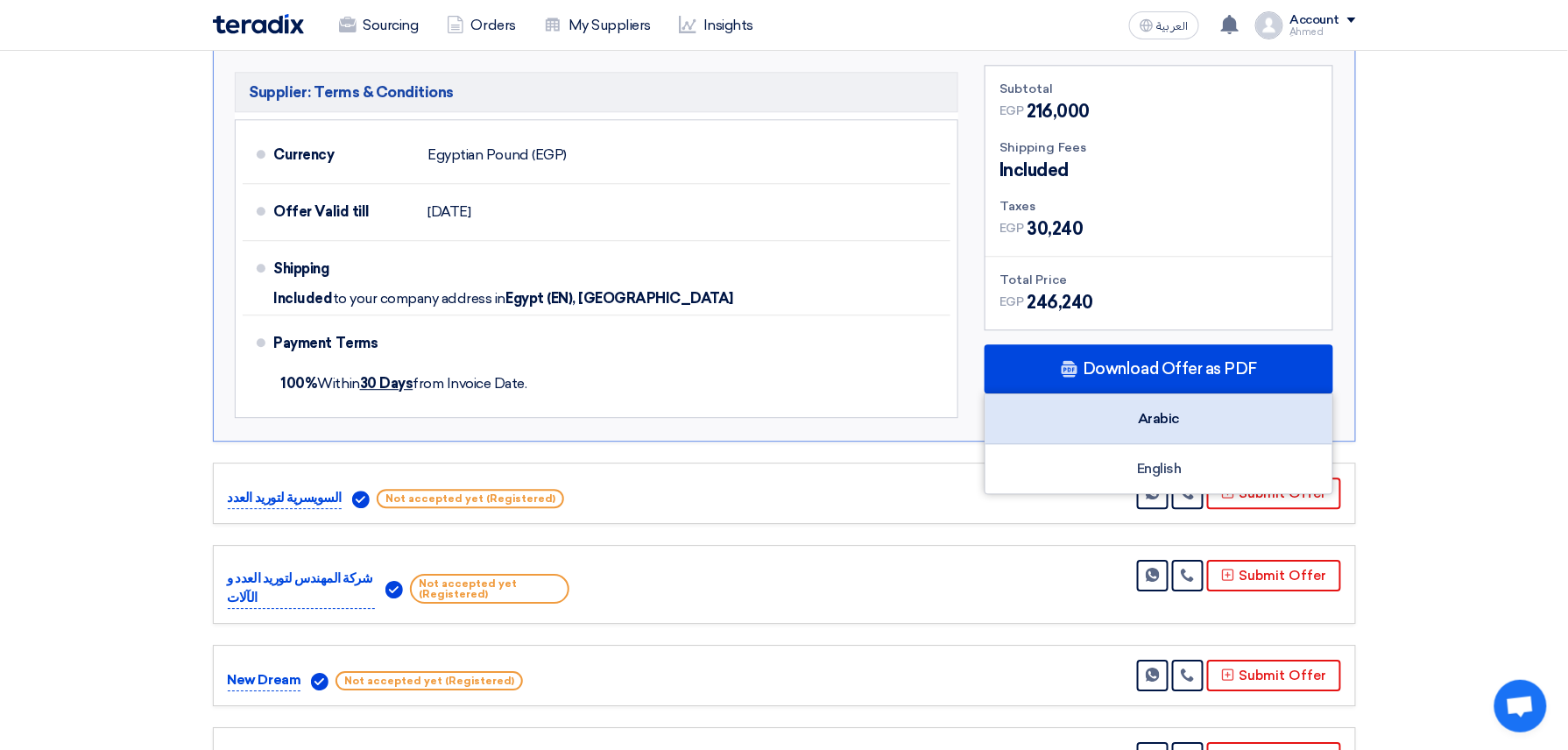
click at [1163, 431] on div "Arabic" at bounding box center [1159, 418] width 347 height 50
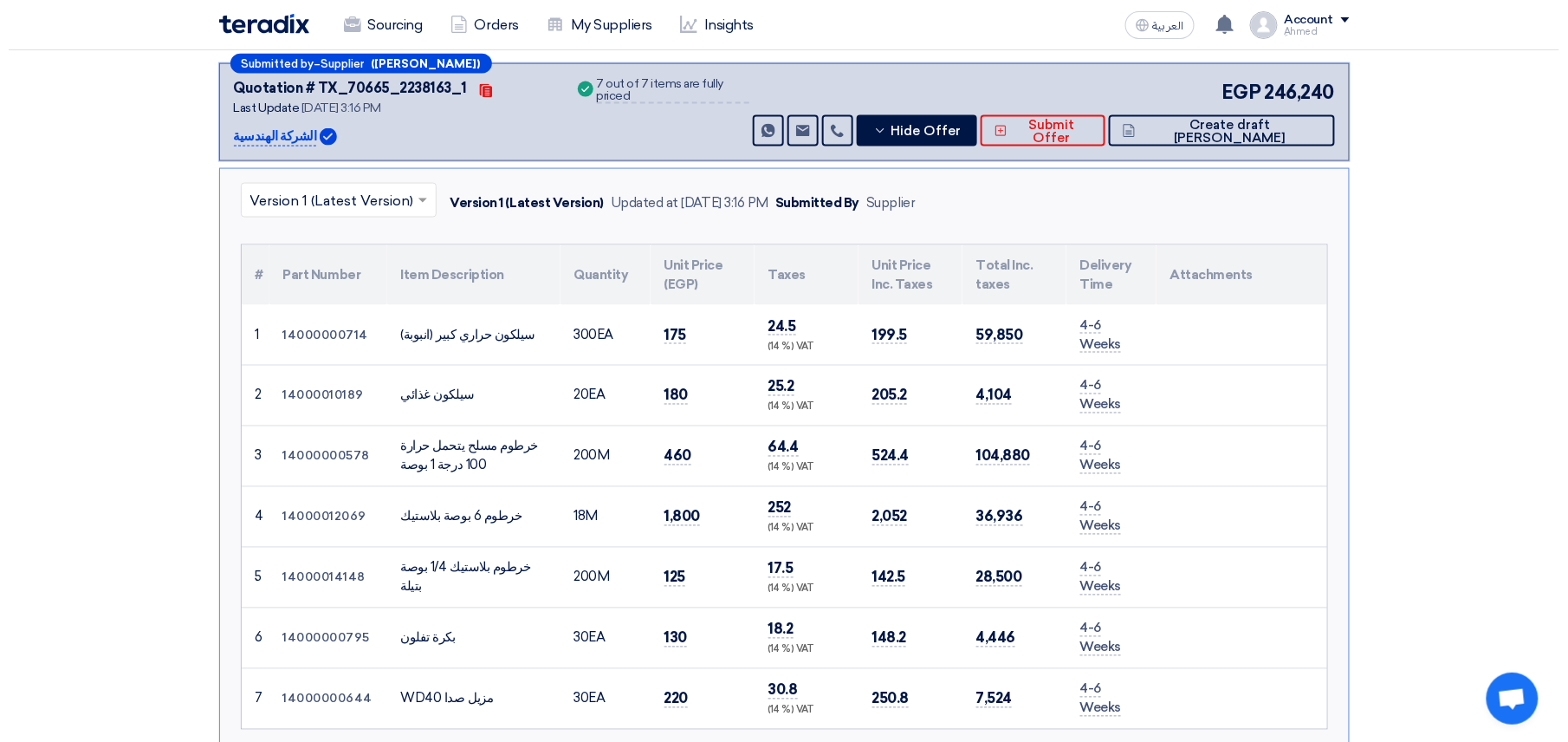
scroll to position [0, 0]
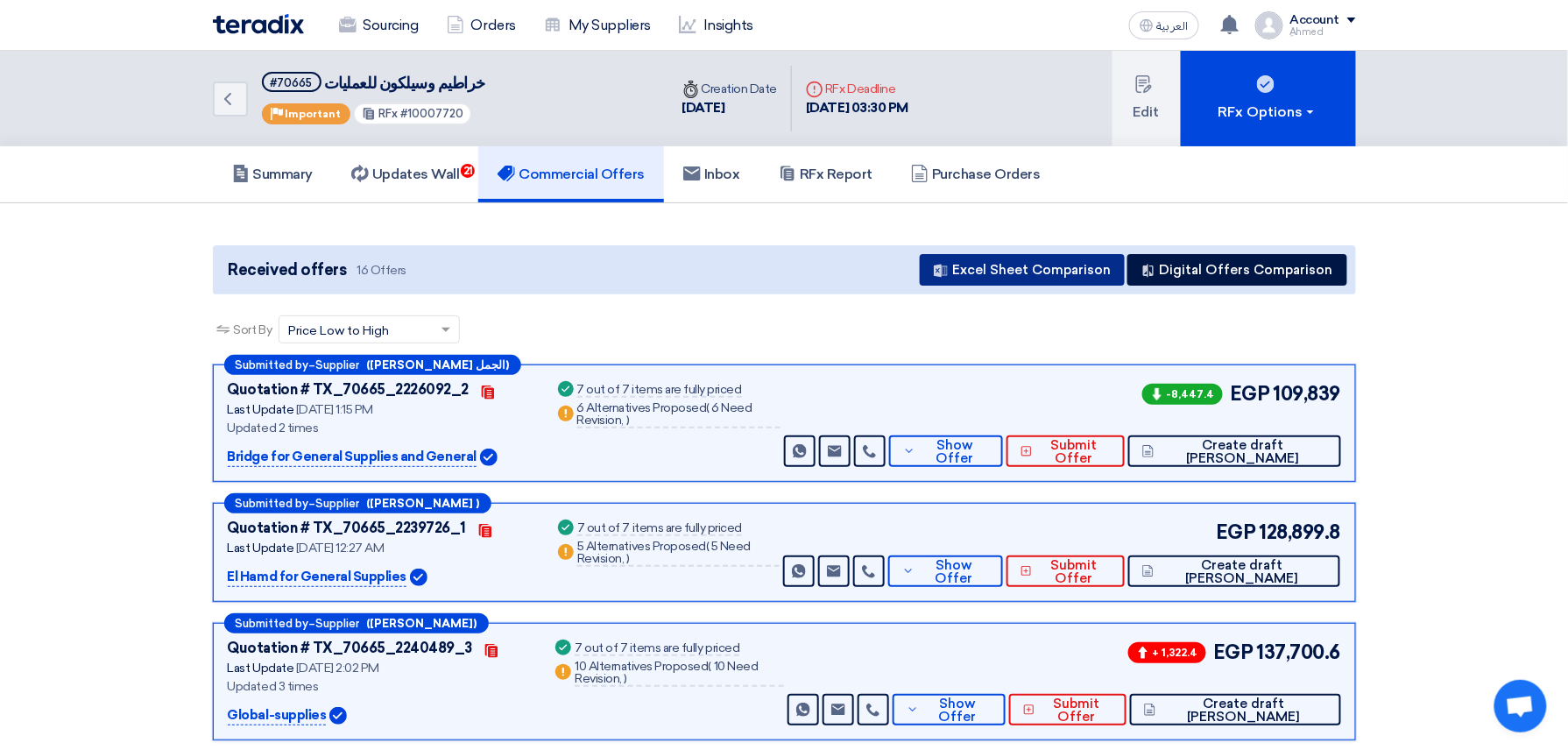
click at [1069, 280] on button "Excel Sheet Comparison" at bounding box center [1022, 270] width 205 height 31
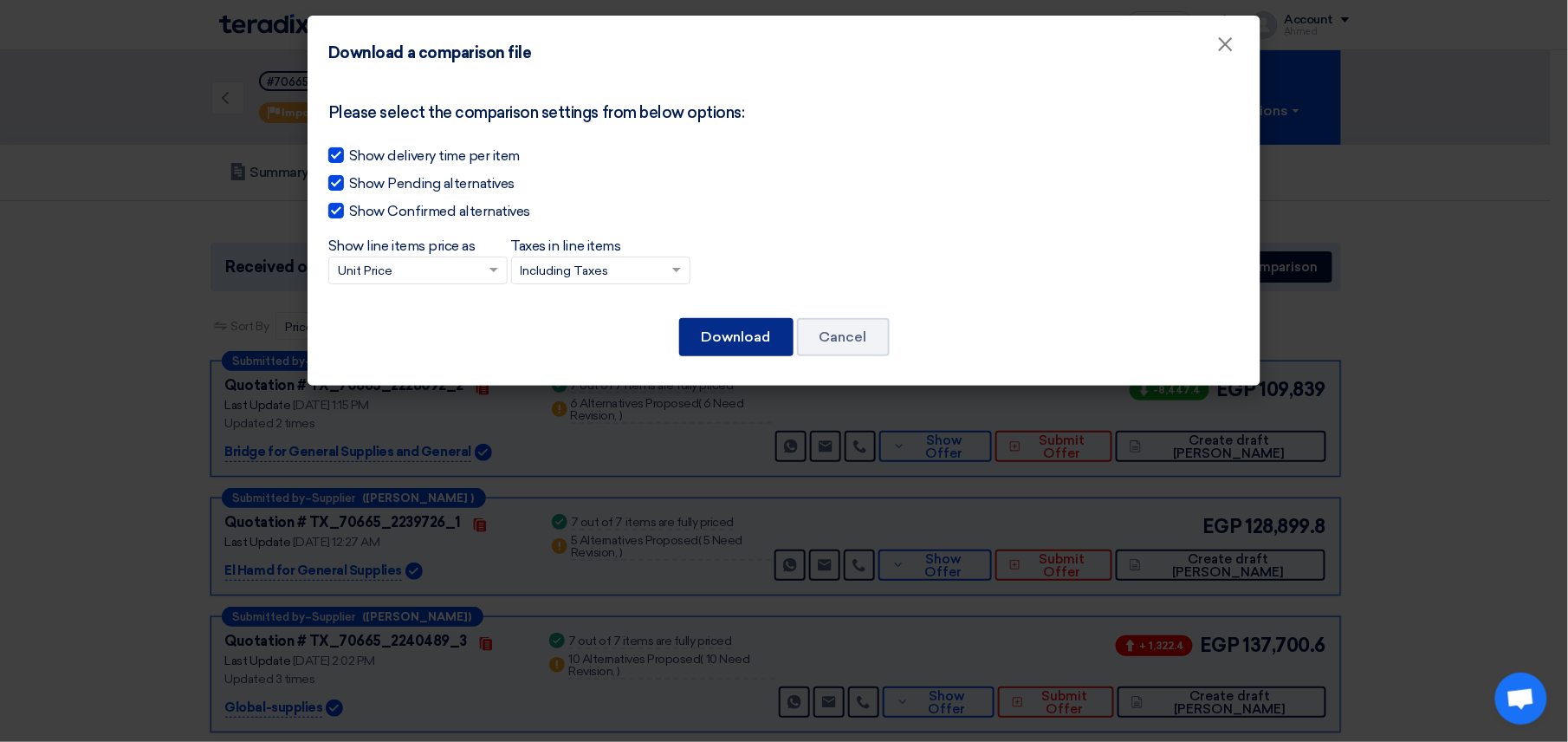
click at [712, 318] on button "Download" at bounding box center [736, 336] width 115 height 38
